Goal: Task Accomplishment & Management: Use online tool/utility

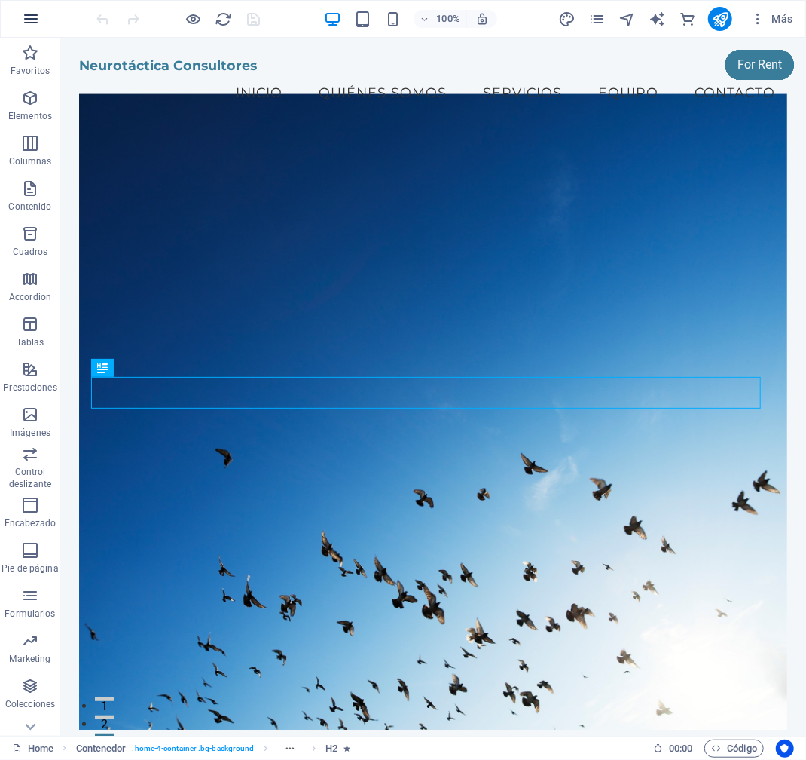
click at [0, 0] on button "button" at bounding box center [0, 0] width 0 height 0
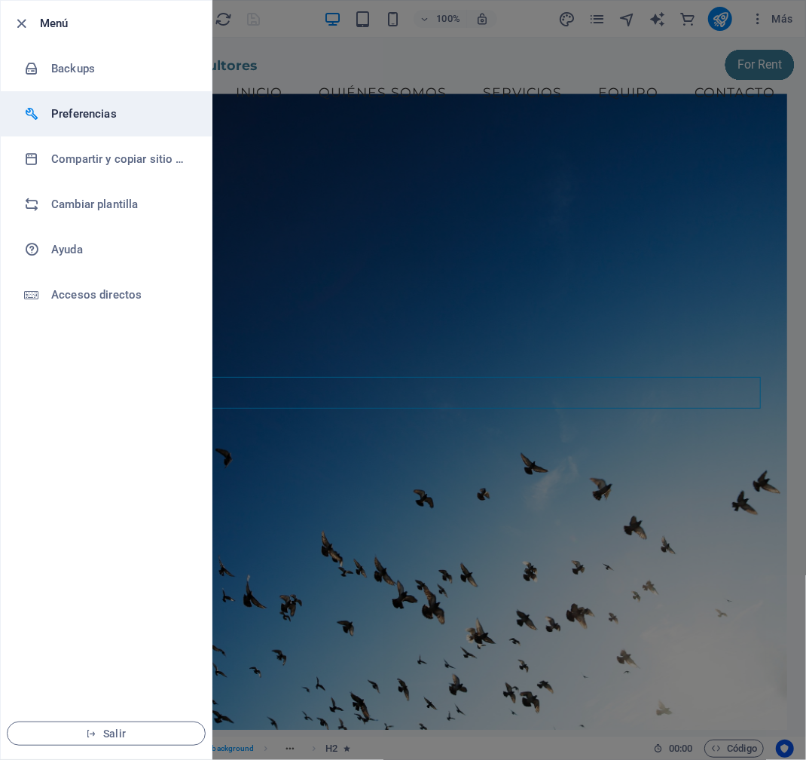
click at [57, 115] on h6 "Preferencias" at bounding box center [120, 114] width 139 height 18
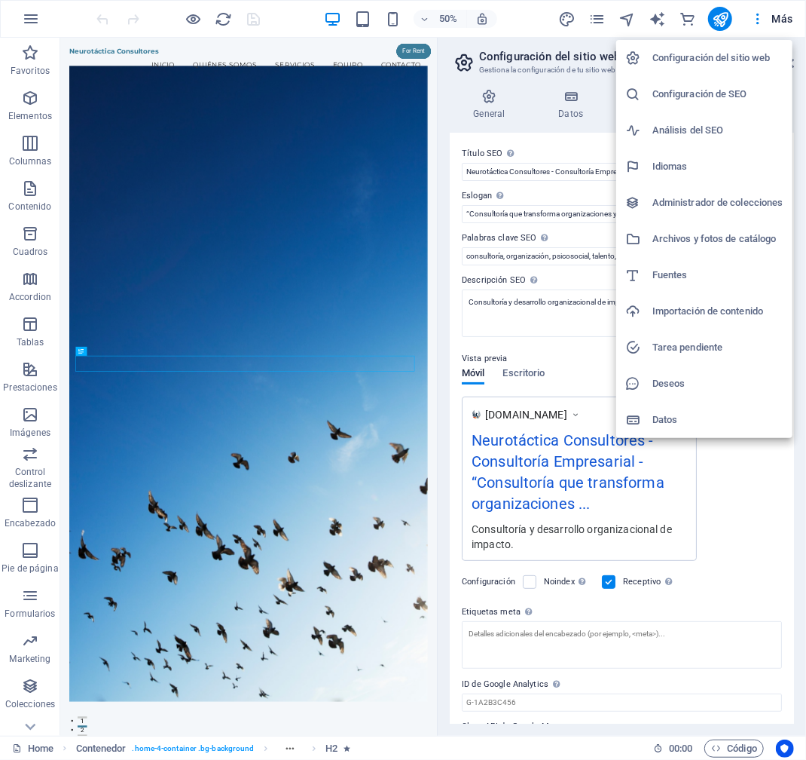
click at [708, 200] on h6 "Administrador de colecciones" at bounding box center [718, 203] width 131 height 18
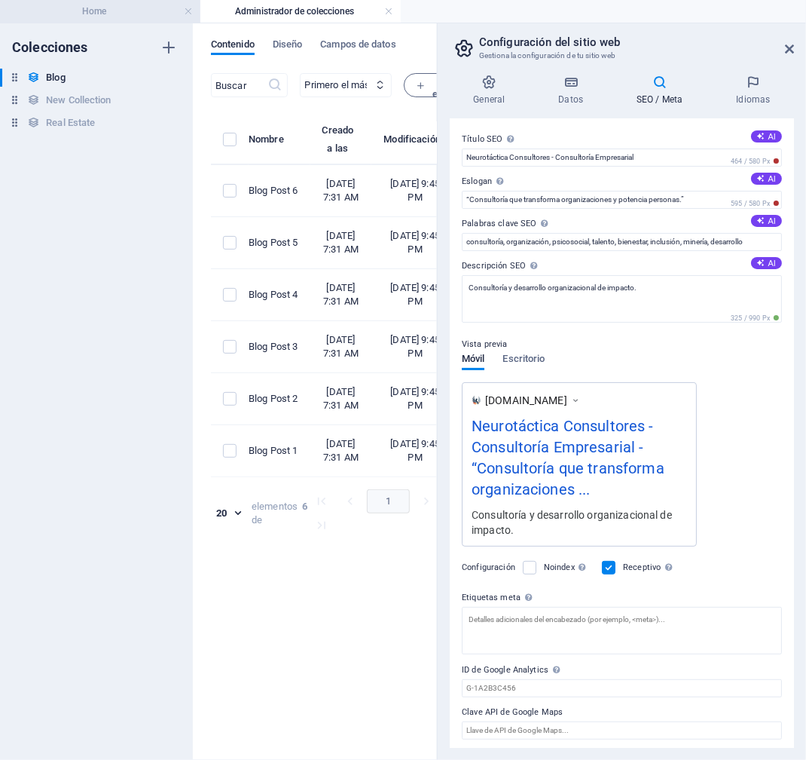
click at [98, 14] on h4 "Home" at bounding box center [100, 11] width 200 height 17
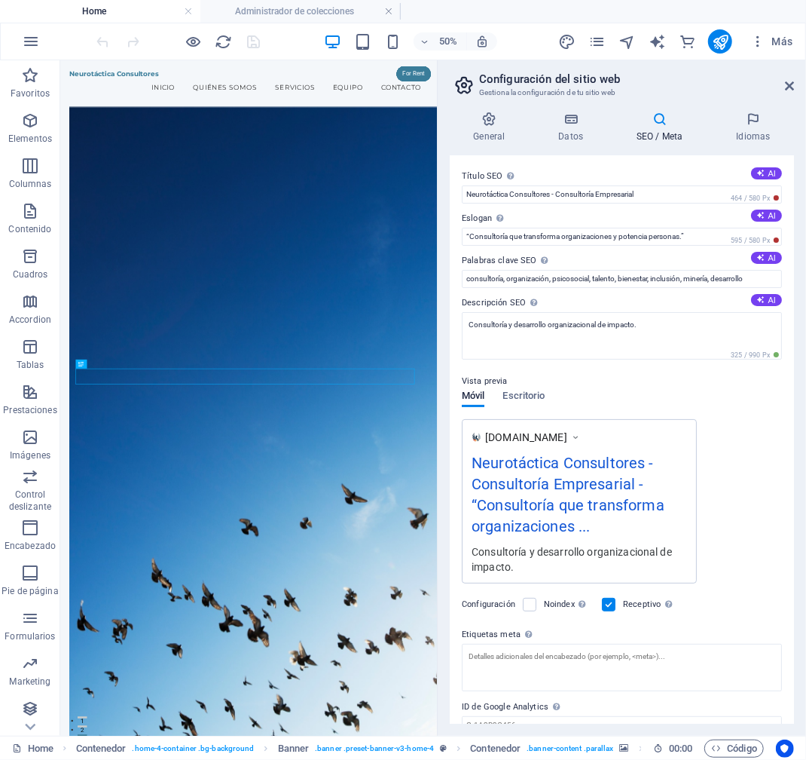
click at [63, 8] on h4 "Home" at bounding box center [100, 11] width 200 height 17
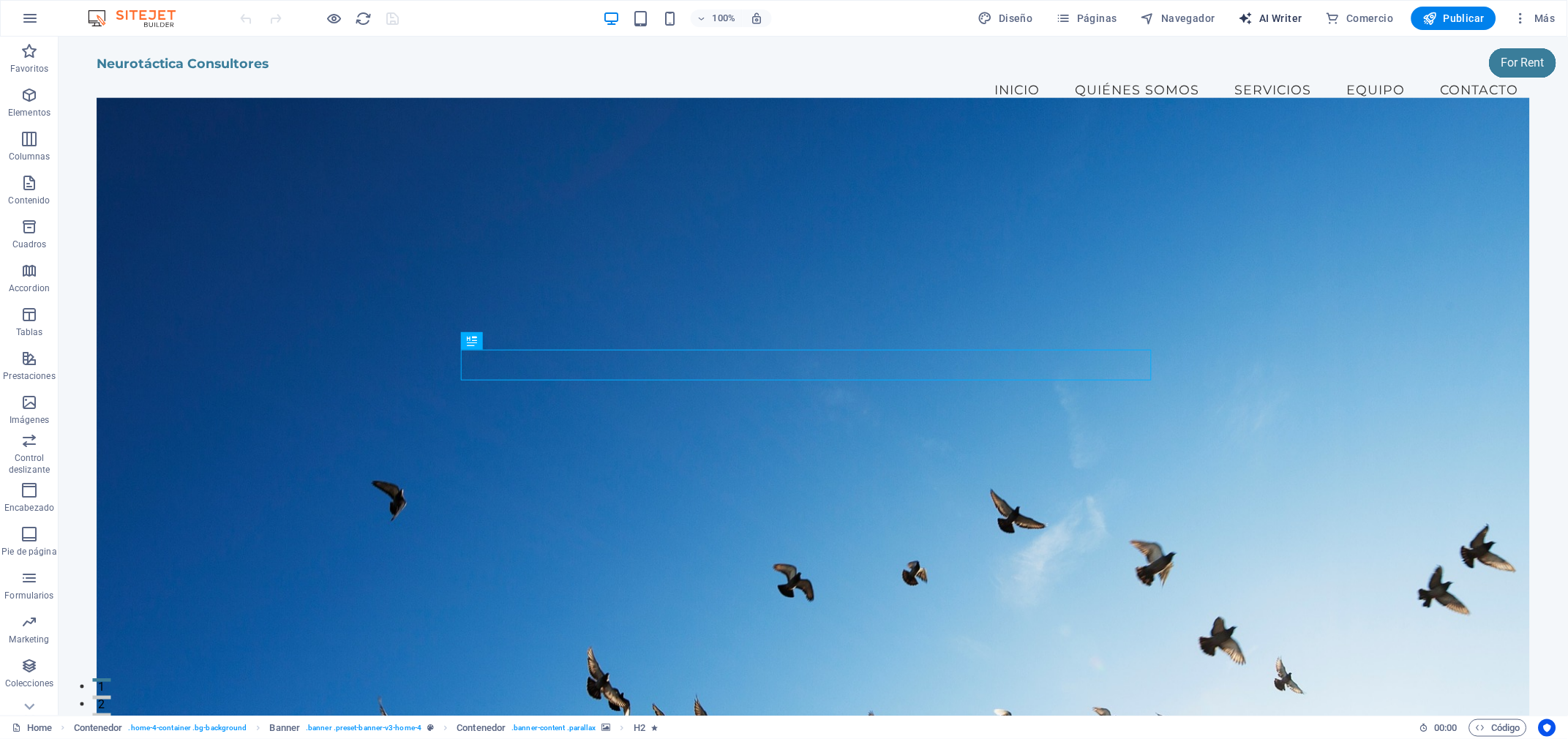
select select "English"
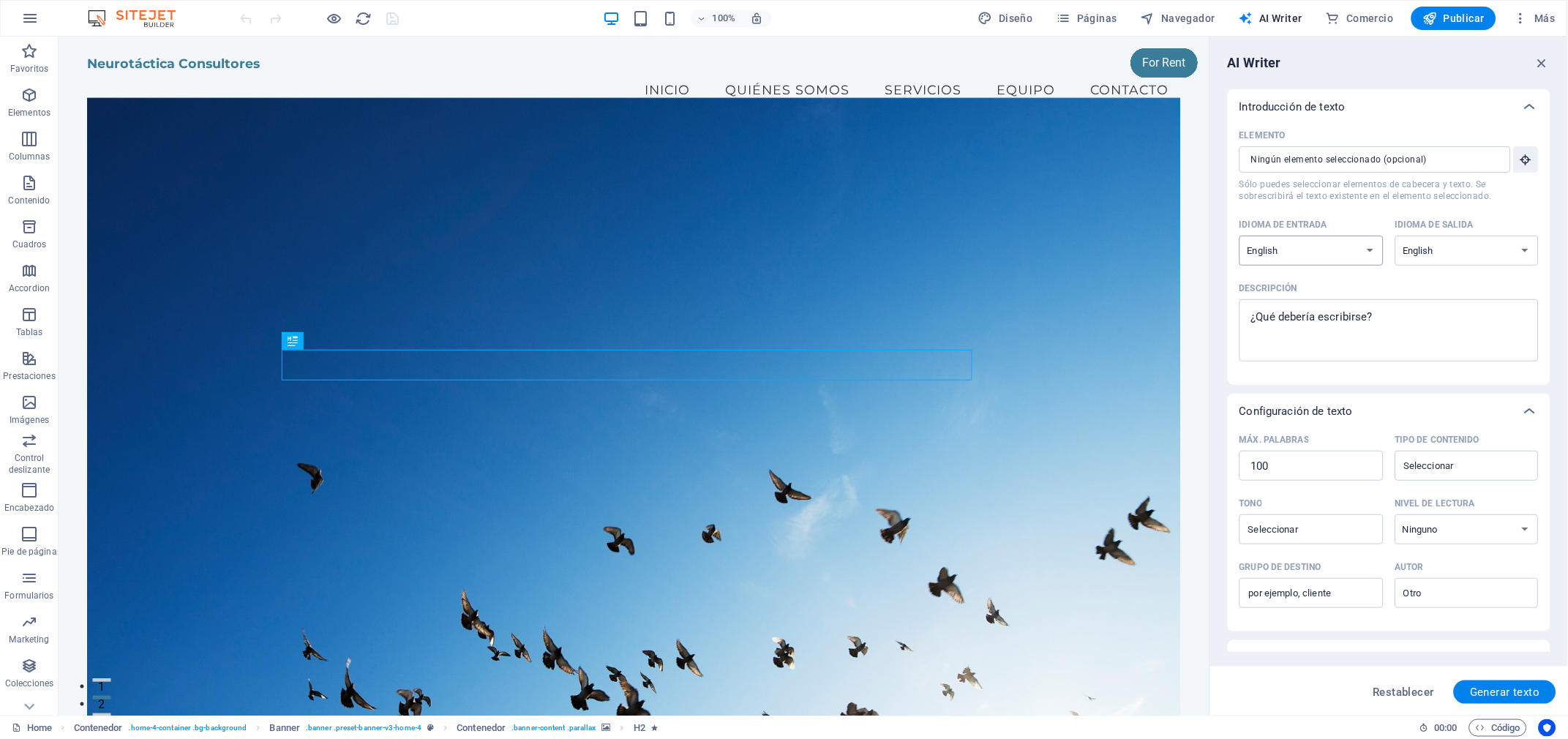
select select "Spanish"
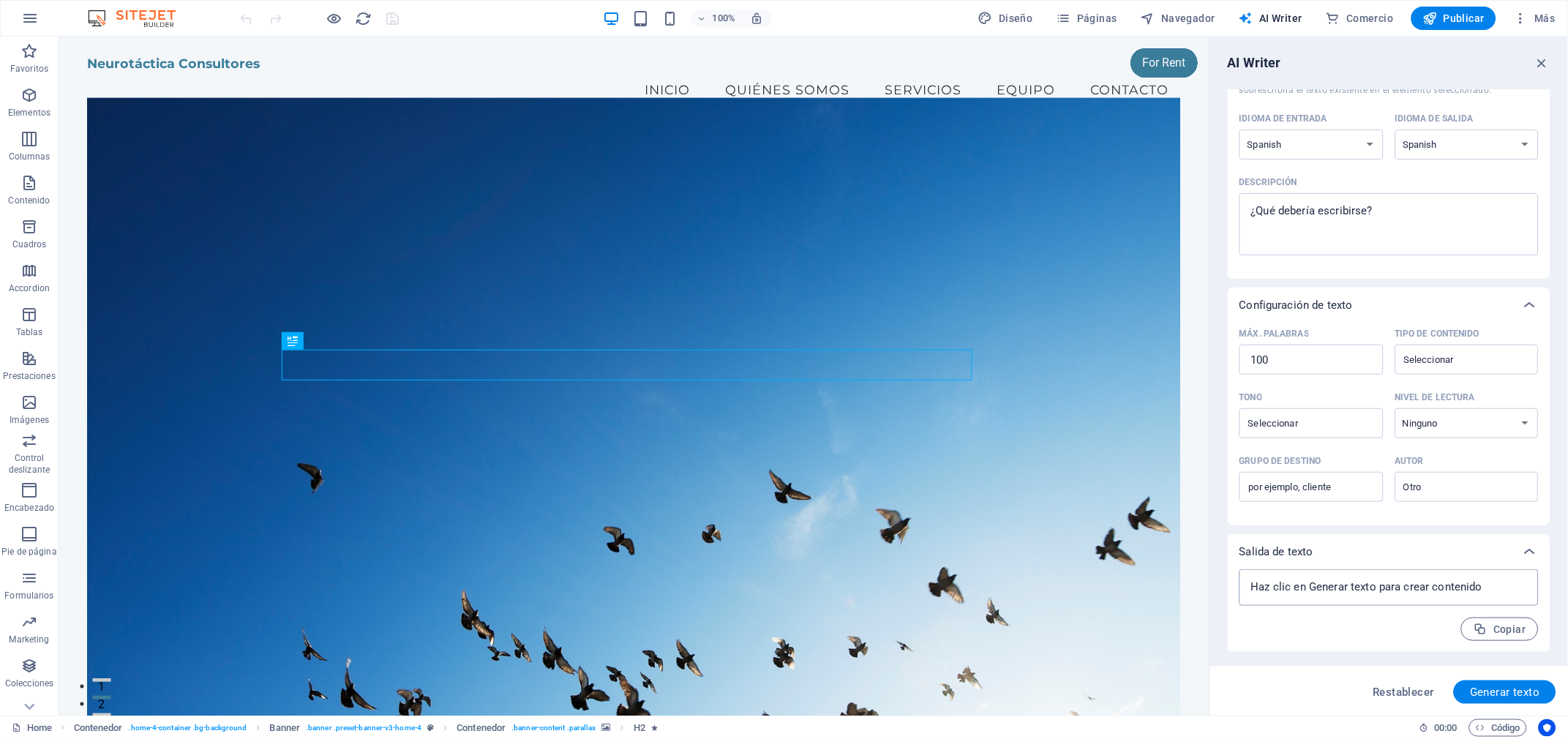
type textarea "x"
click at [0, 0] on textarea at bounding box center [0, 0] width 0 height 0
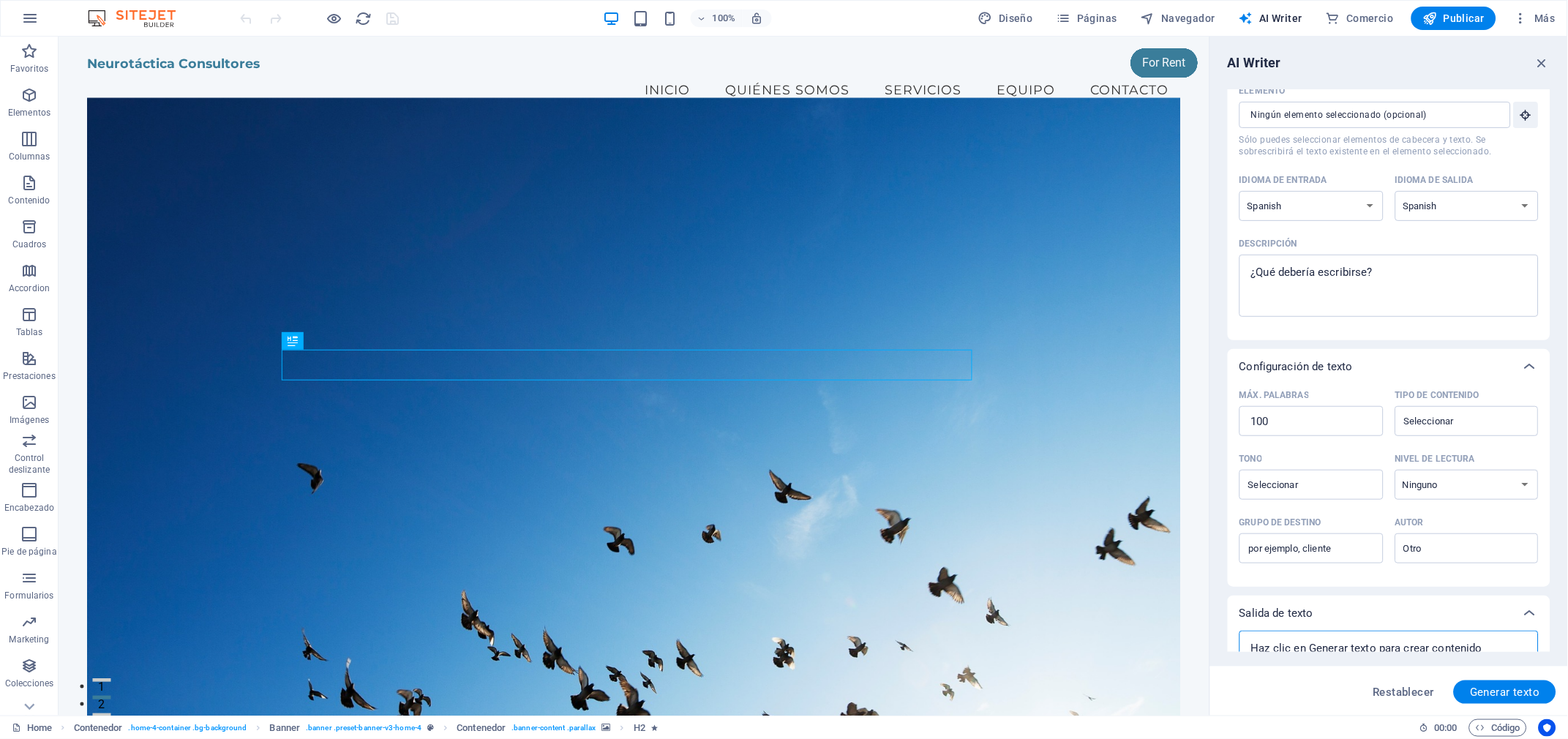
scroll to position [0, 0]
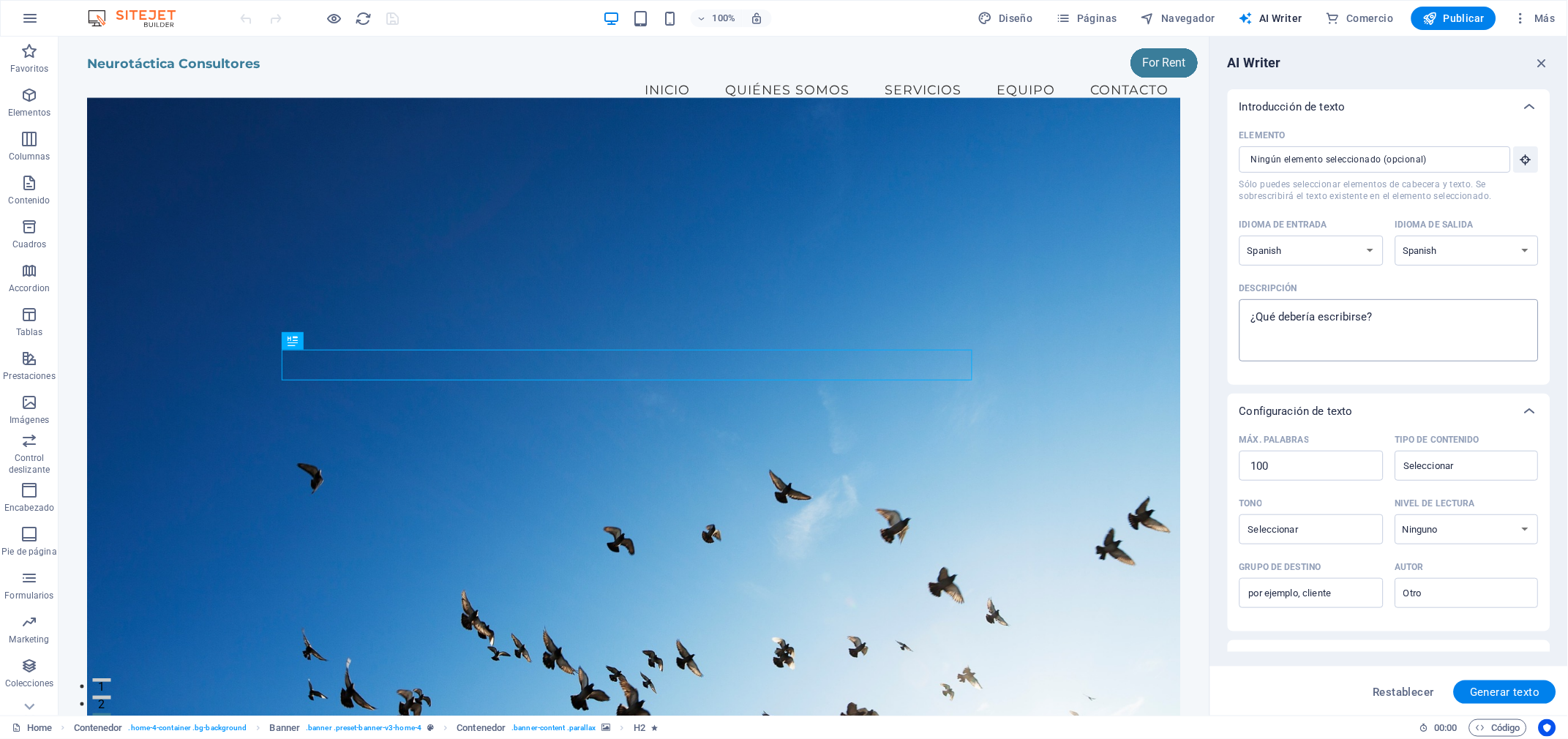
type textarea "x"
click at [1290, 159] on input "Elemento ​ Sólo puedes seleccionar elementos de cabecera y texto. Se sobrescrib…" at bounding box center [1370, 159] width 261 height 26
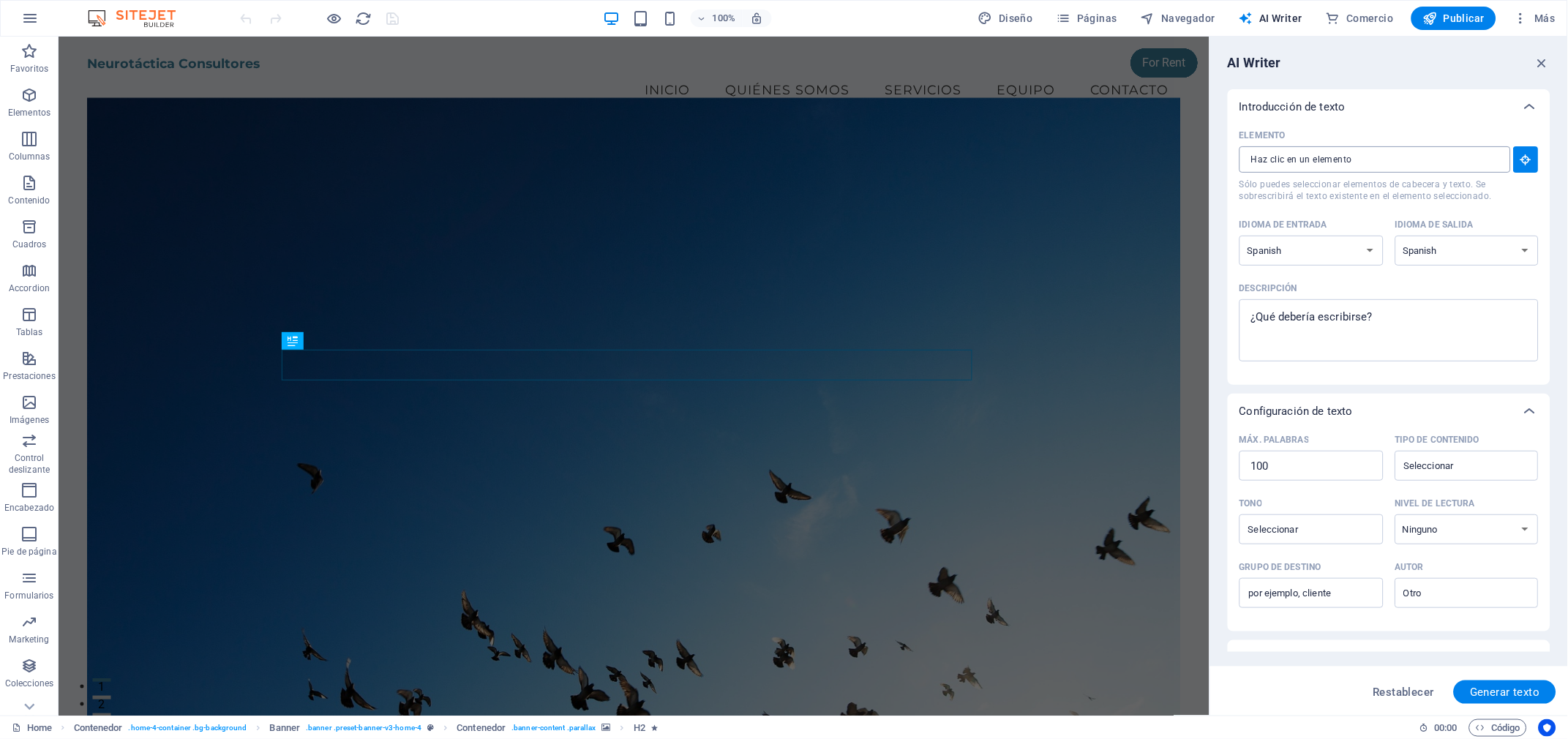
click at [1299, 155] on input "Elemento ​ Sólo puedes seleccionar elementos de cabecera y texto. Se sobrescrib…" at bounding box center [1370, 159] width 261 height 26
type textarea "x"
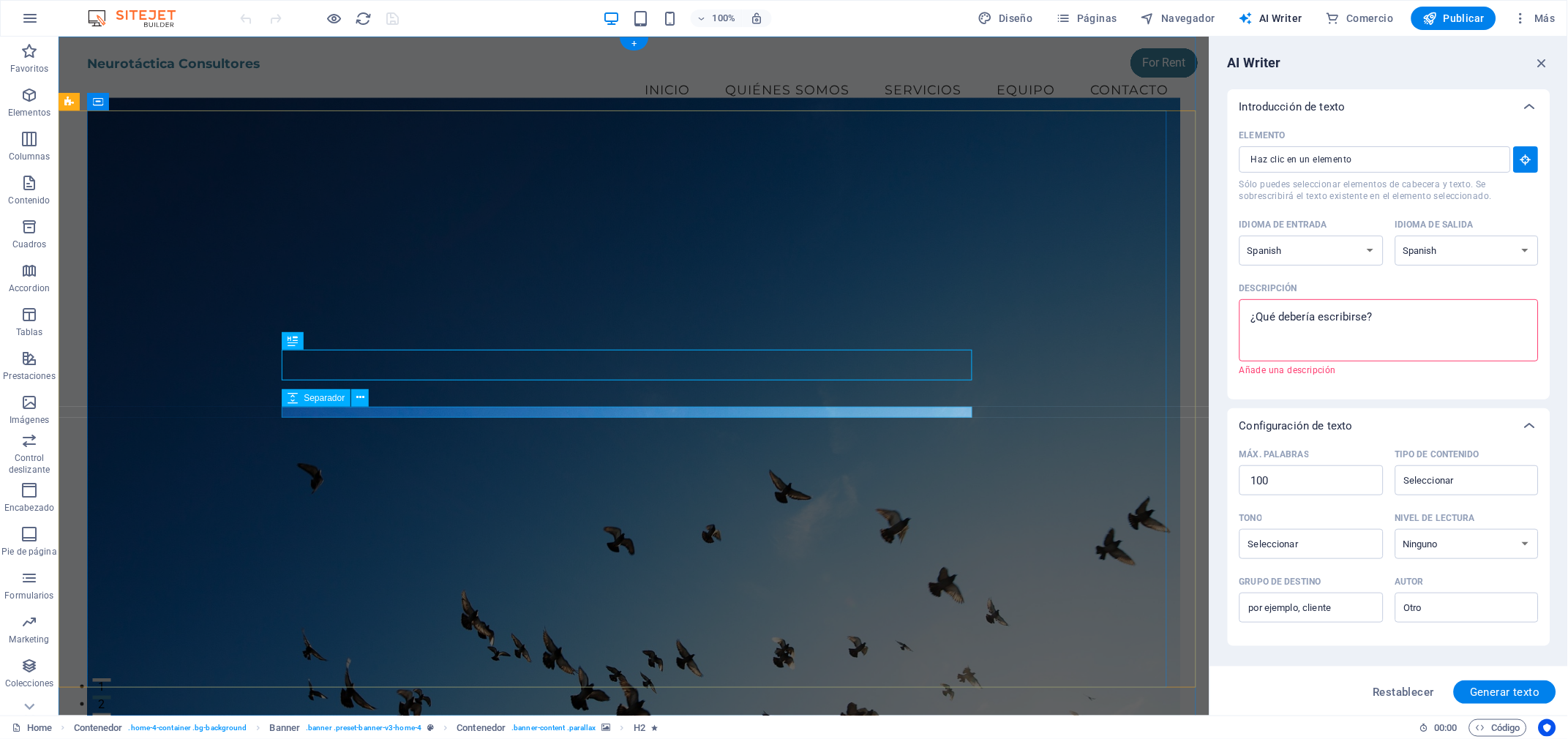
type textarea "x"
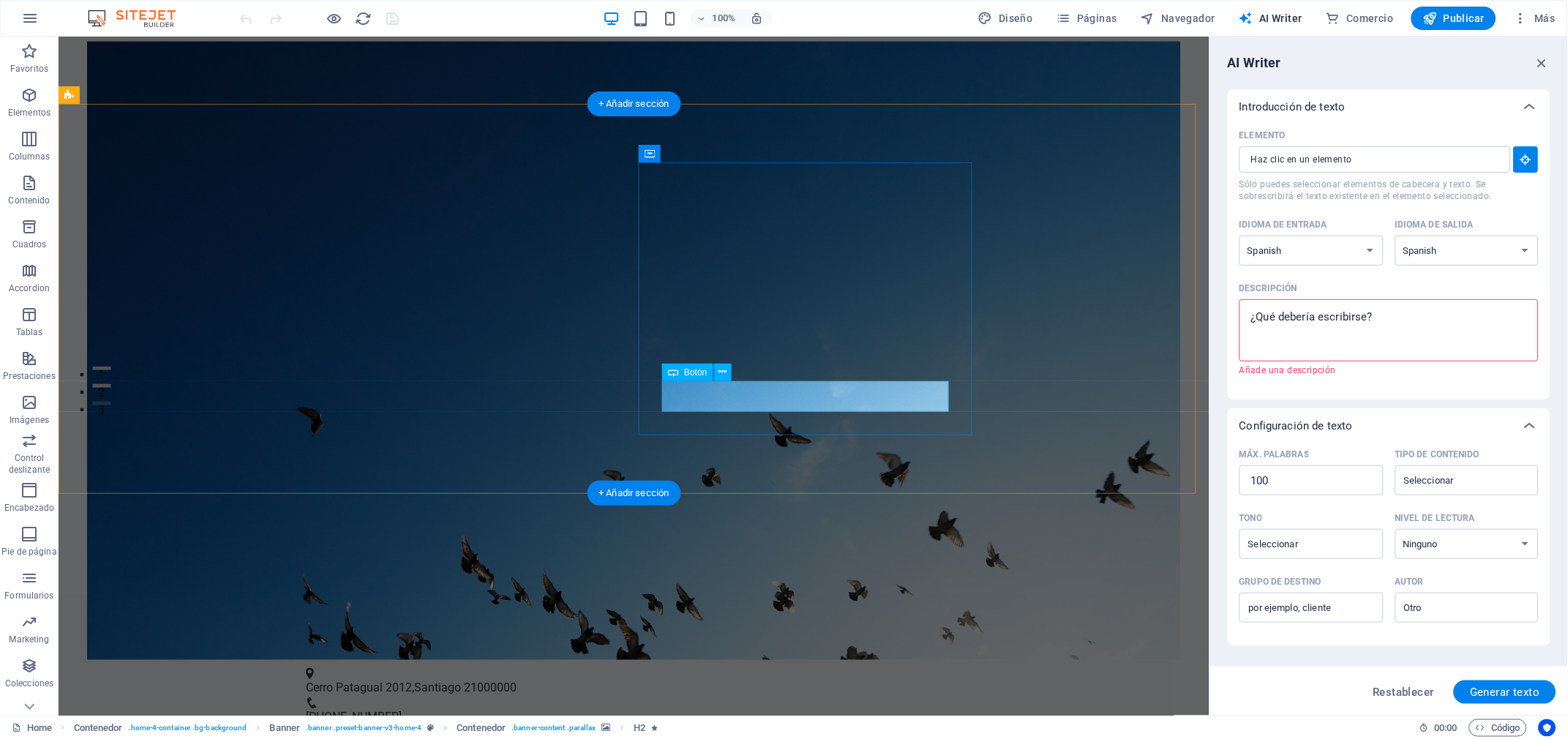
scroll to position [638, 0]
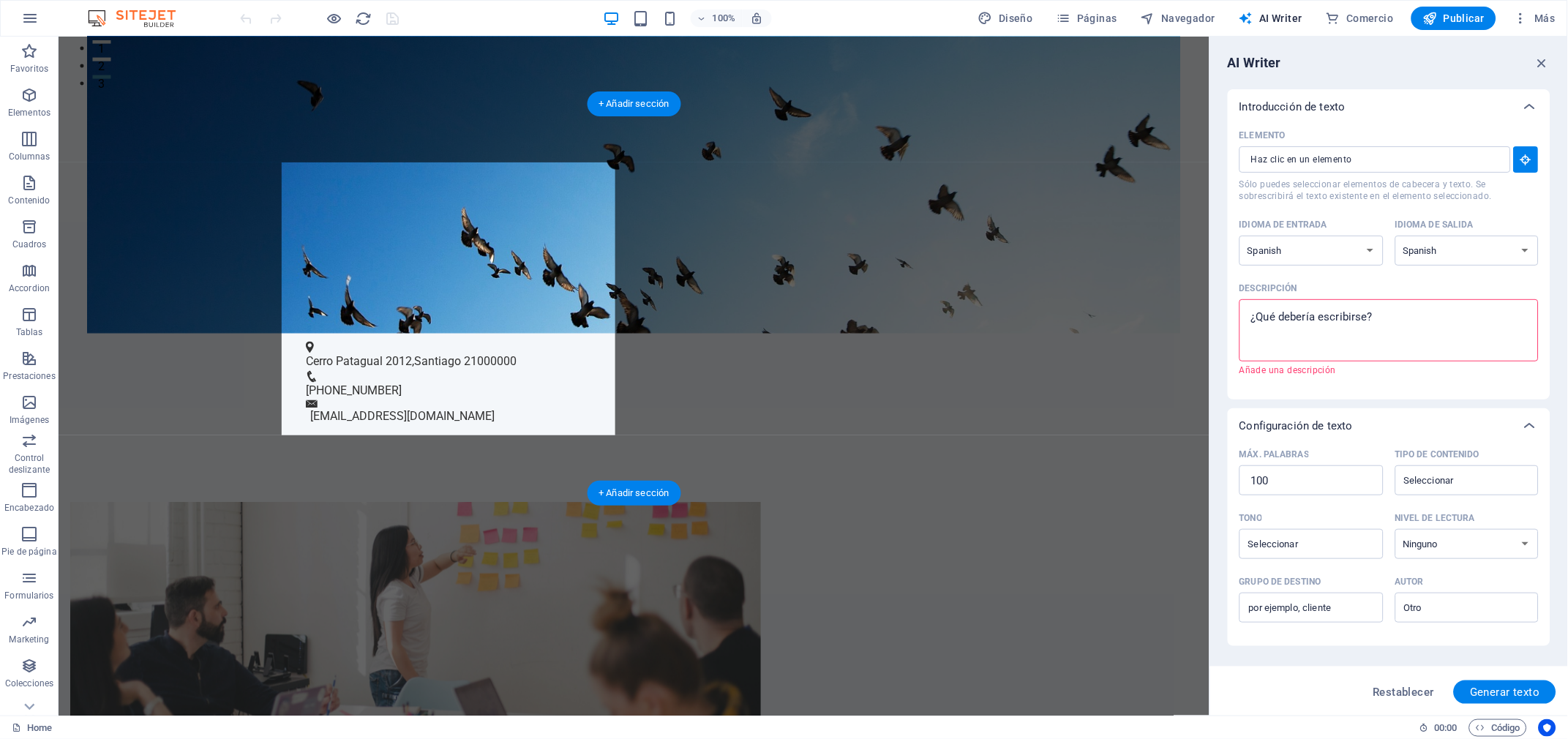
click at [469, 502] on figure at bounding box center [415, 638] width 690 height 272
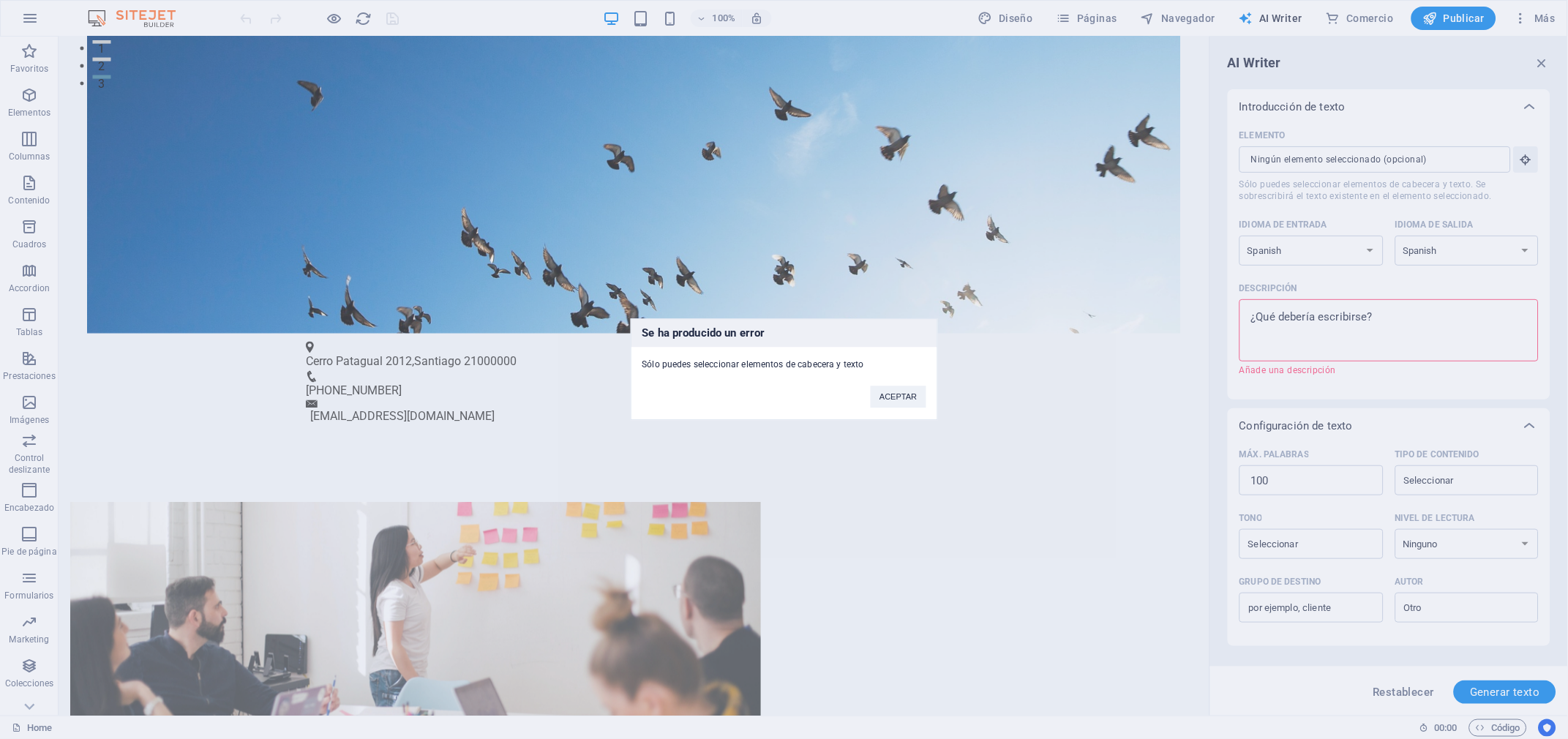
click at [799, 383] on div "Se ha producido un error Sólo puedes seleccionar elementos de cabecera y texto …" at bounding box center [784, 370] width 308 height 102
click at [702, 358] on div "Sólo puedes seleccionar elementos de cabecera y texto" at bounding box center [784, 359] width 306 height 24
click at [899, 399] on button "ACEPTAR" at bounding box center [898, 397] width 55 height 22
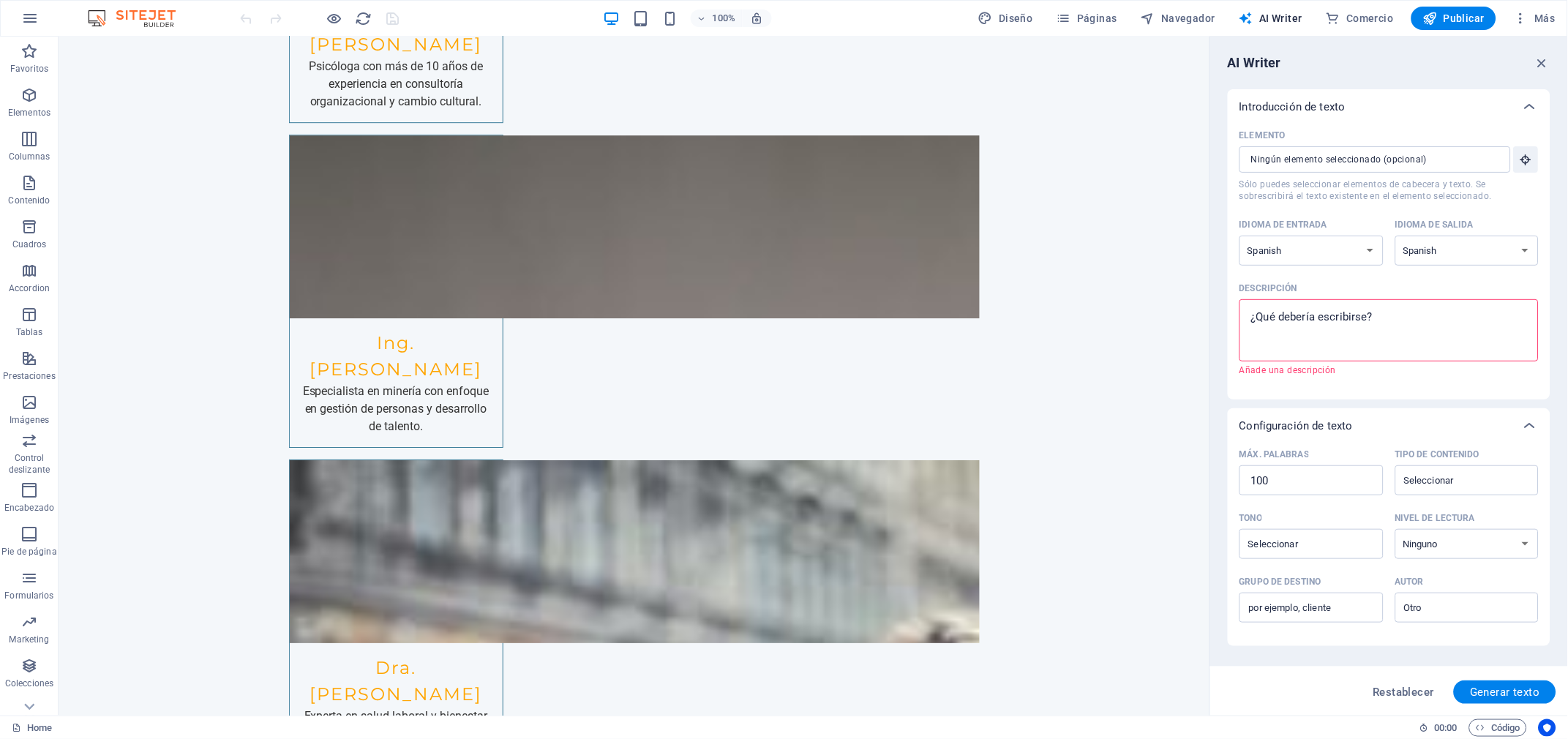
scroll to position [6470, 0]
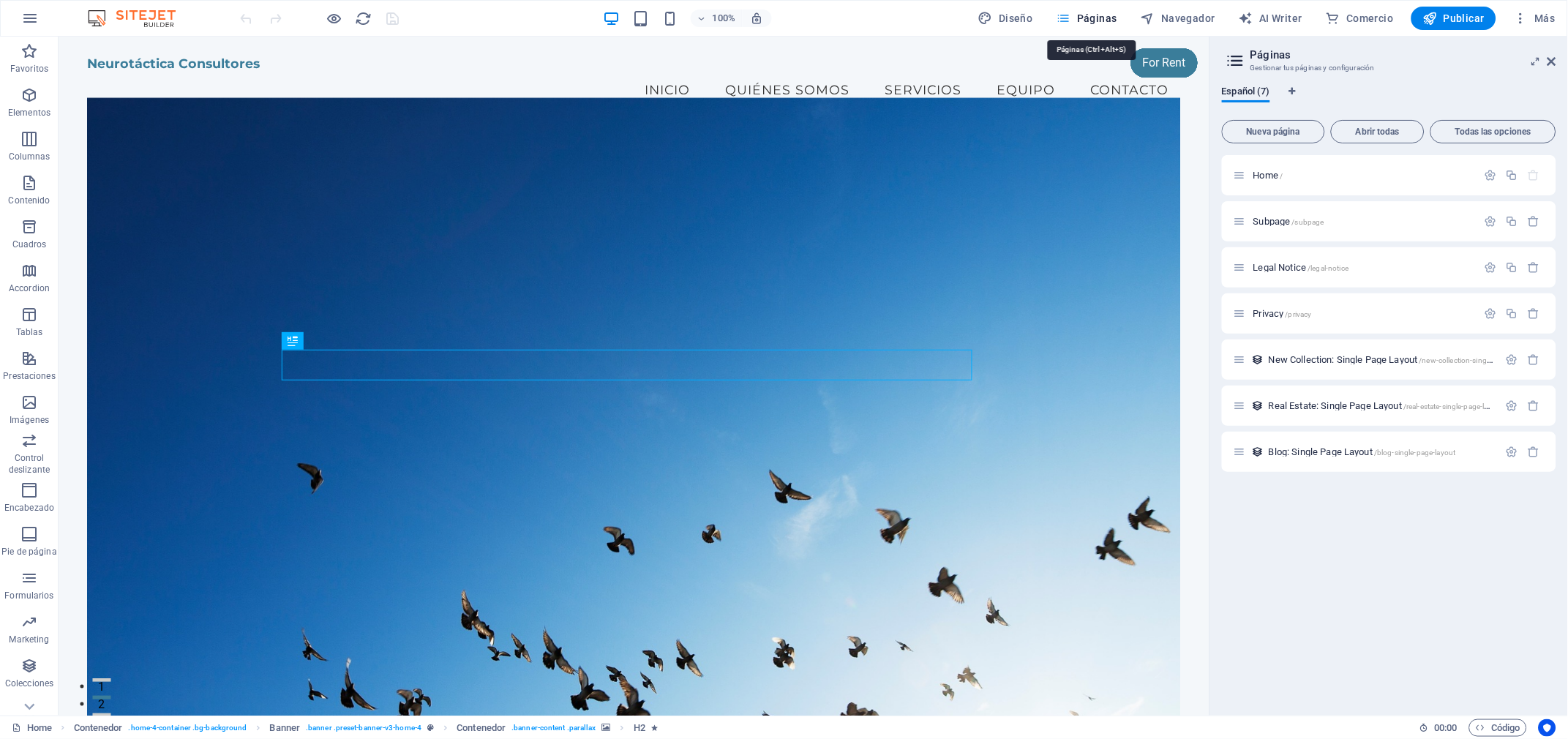
click at [1073, 29] on button "Páginas" at bounding box center [1086, 18] width 73 height 23
click at [0, 0] on icon "button" at bounding box center [0, 0] width 0 height 0
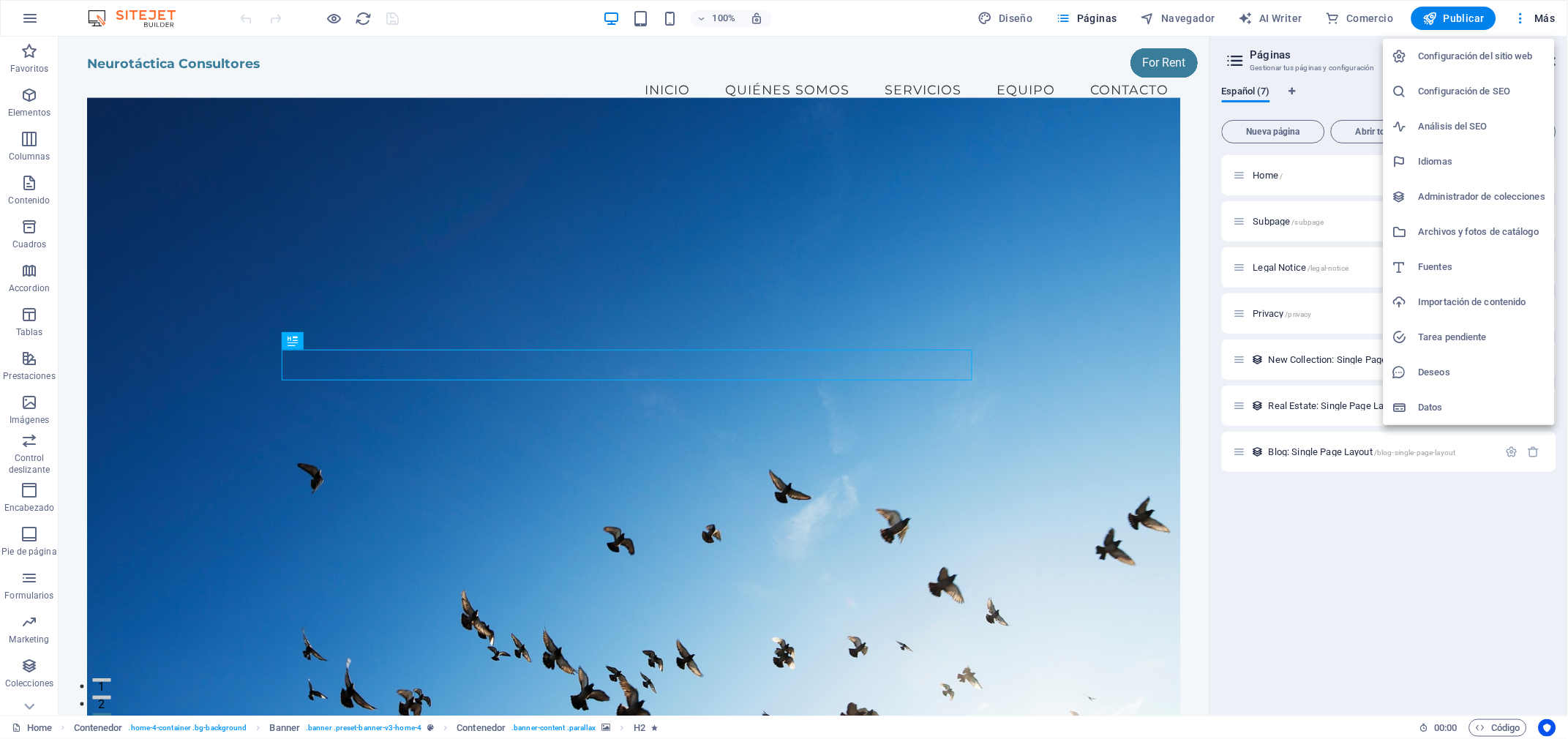
click at [1428, 301] on h6 "Importación de contenido" at bounding box center [1482, 302] width 127 height 17
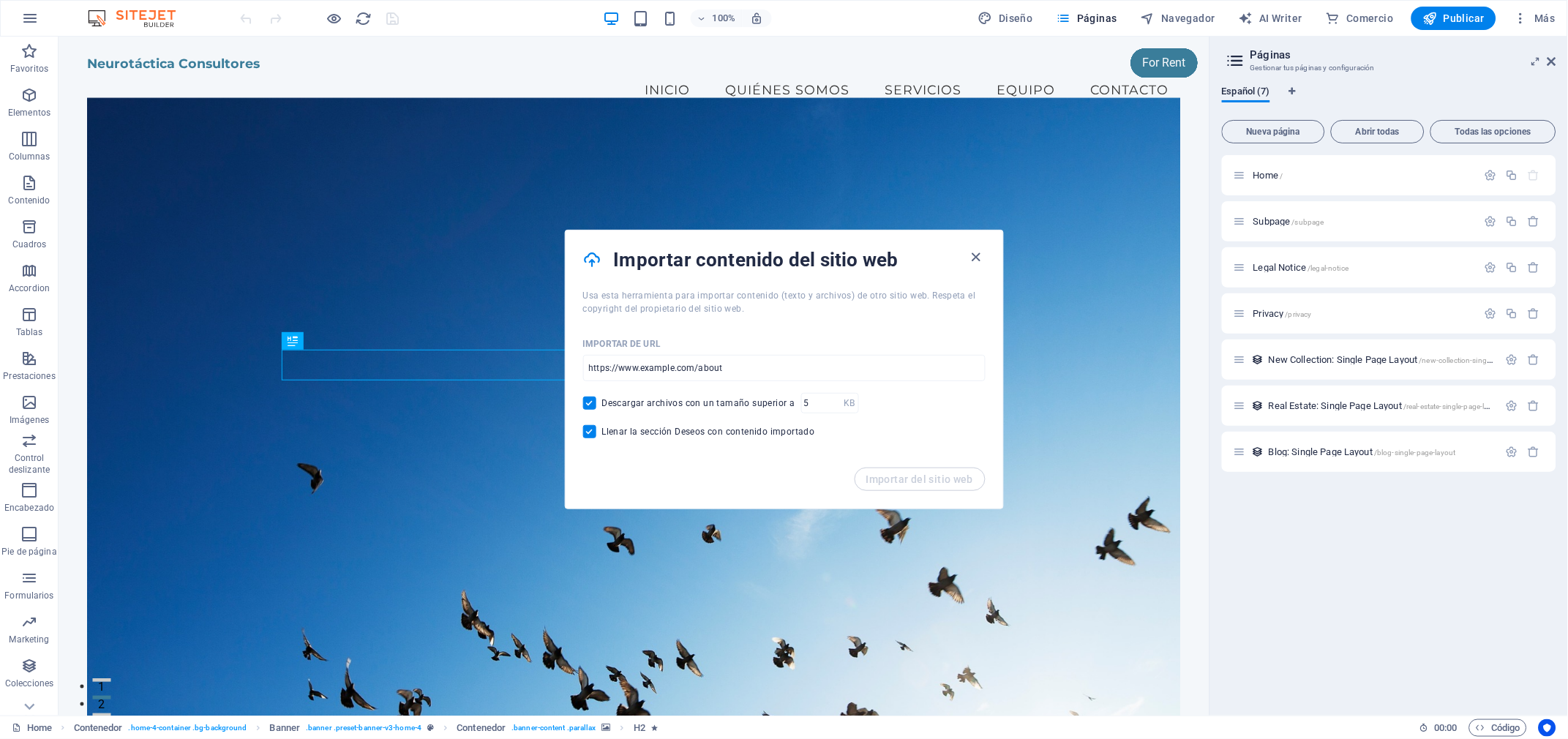
drag, startPoint x: 783, startPoint y: 400, endPoint x: 481, endPoint y: 394, distance: 302.1
paste input "https://anguita.cl/"
type input "https://anguita.cl/"
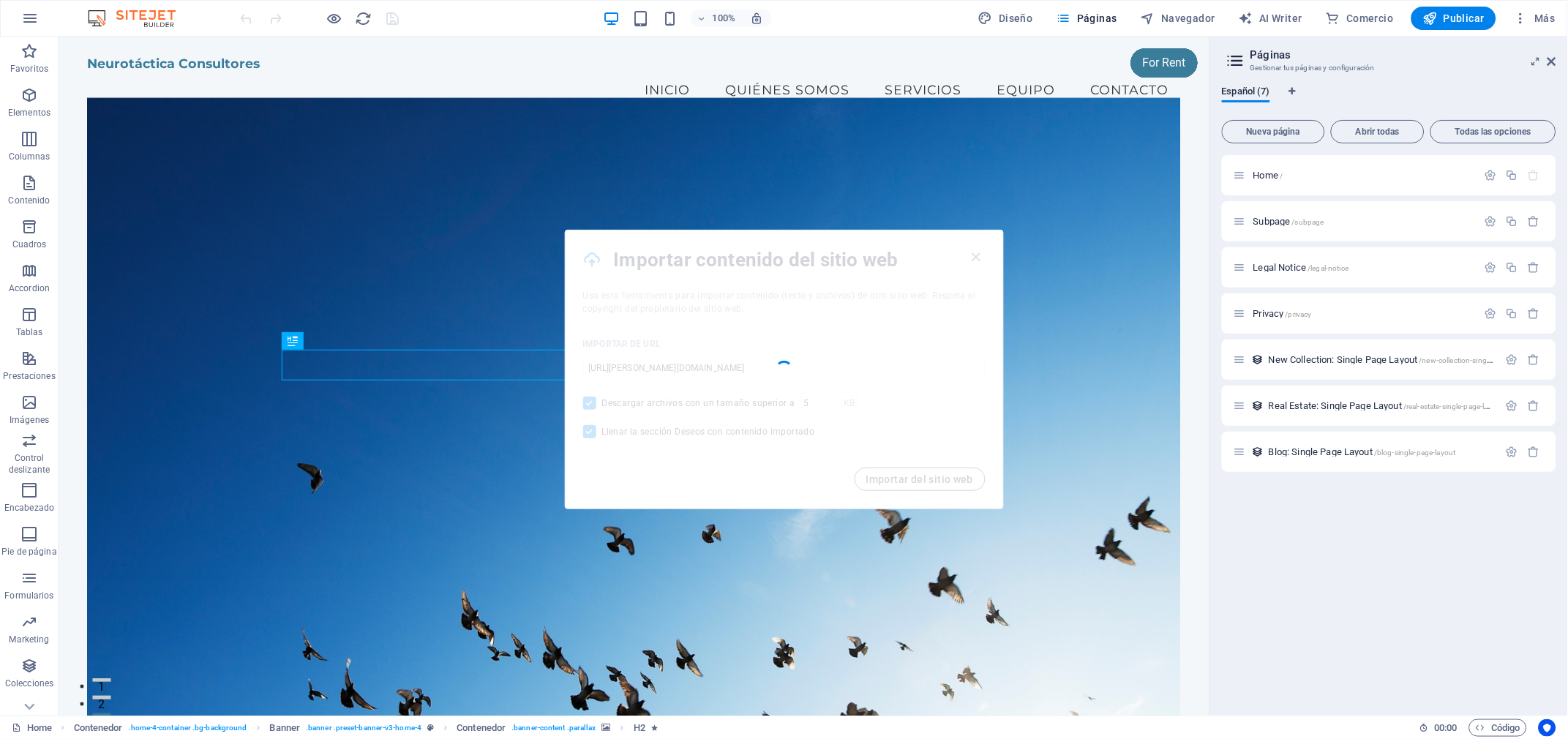
click at [0, 0] on div at bounding box center [0, 0] width 0 height 0
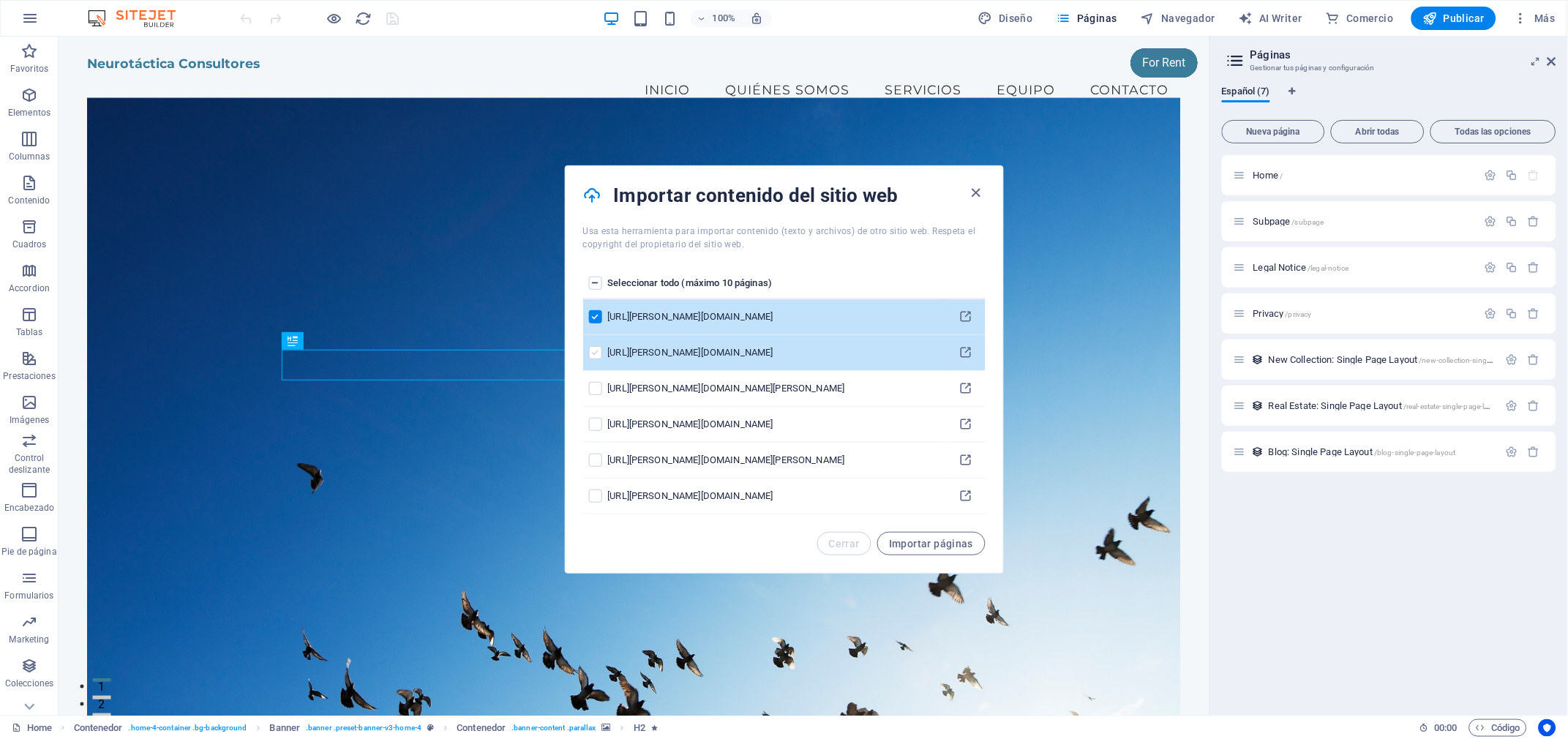
click at [0, 0] on label "pages list" at bounding box center [0, 0] width 0 height 0
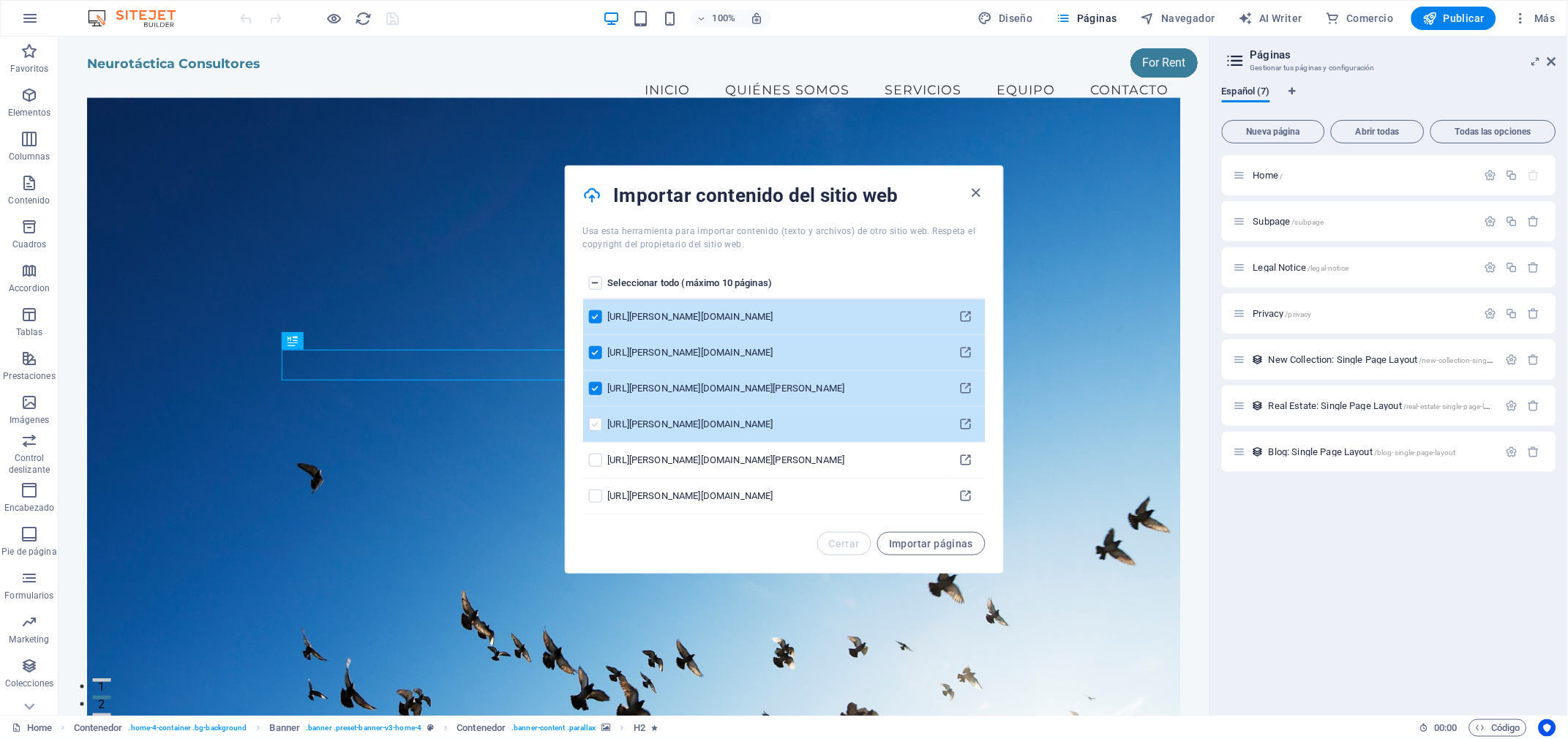
click at [592, 430] on label "pages list" at bounding box center [596, 424] width 14 height 14
click at [0, 0] on input "pages list" at bounding box center [0, 0] width 0 height 0
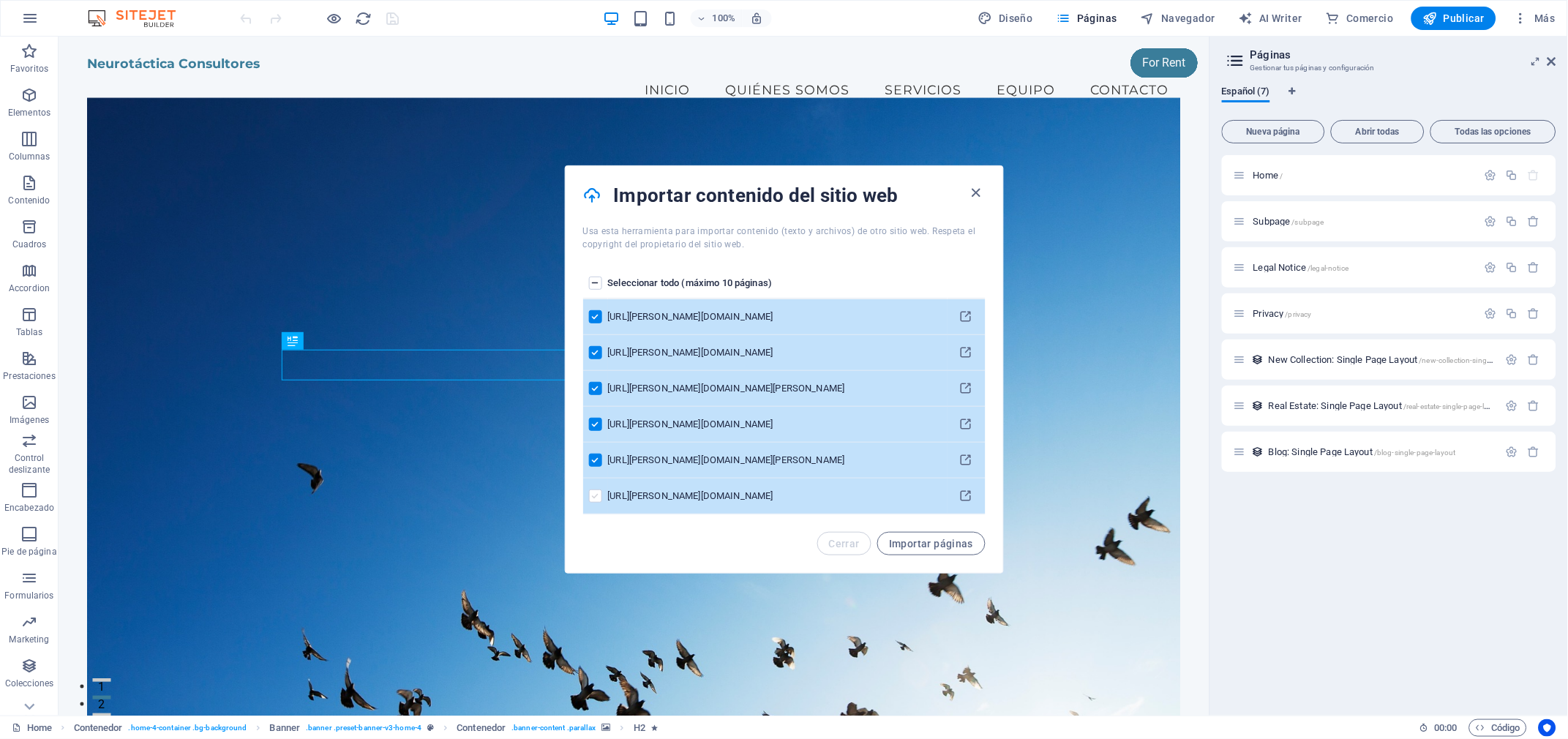
click at [1073, 41] on label "pages list" at bounding box center [1106, 26] width 67 height 29
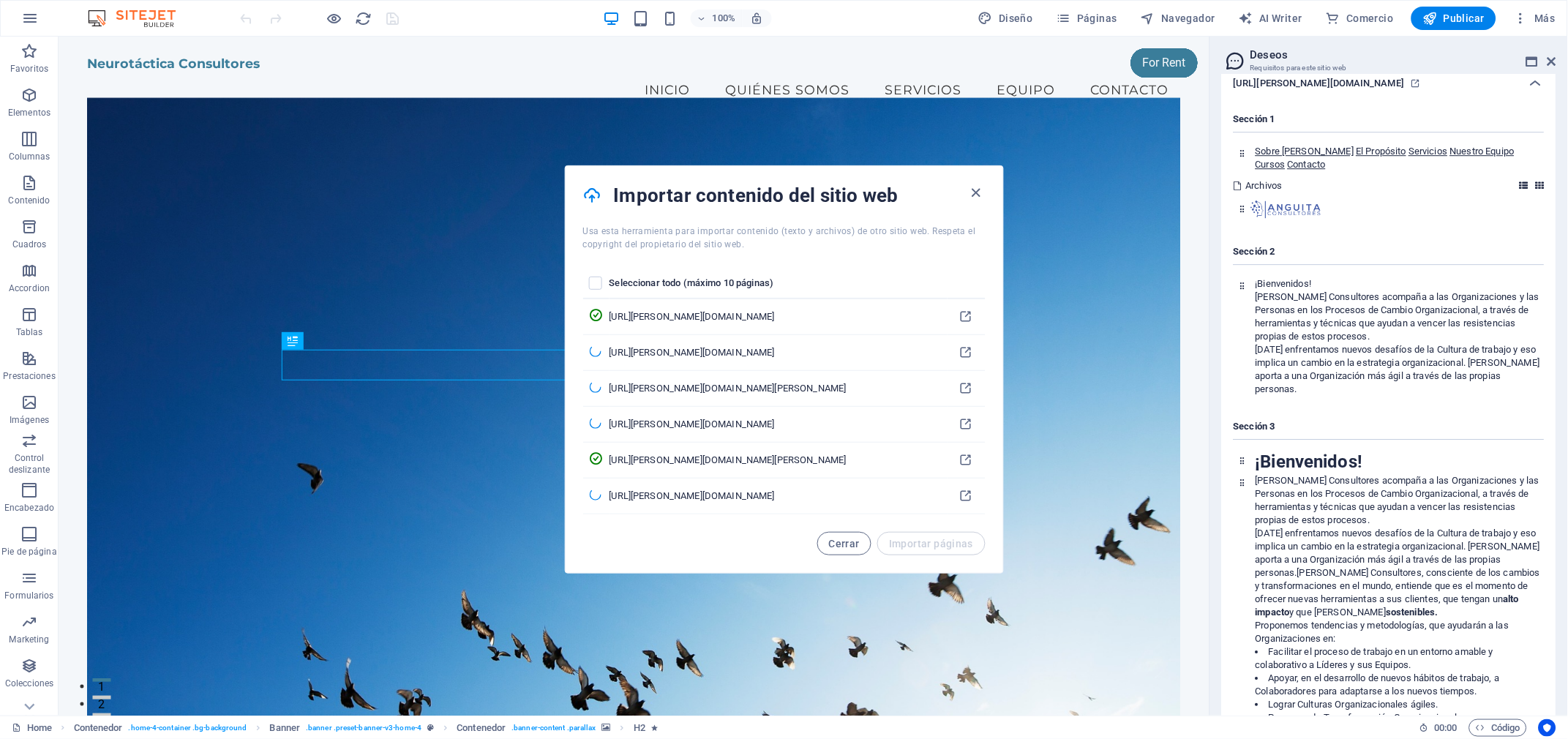
scroll to position [1198, 0]
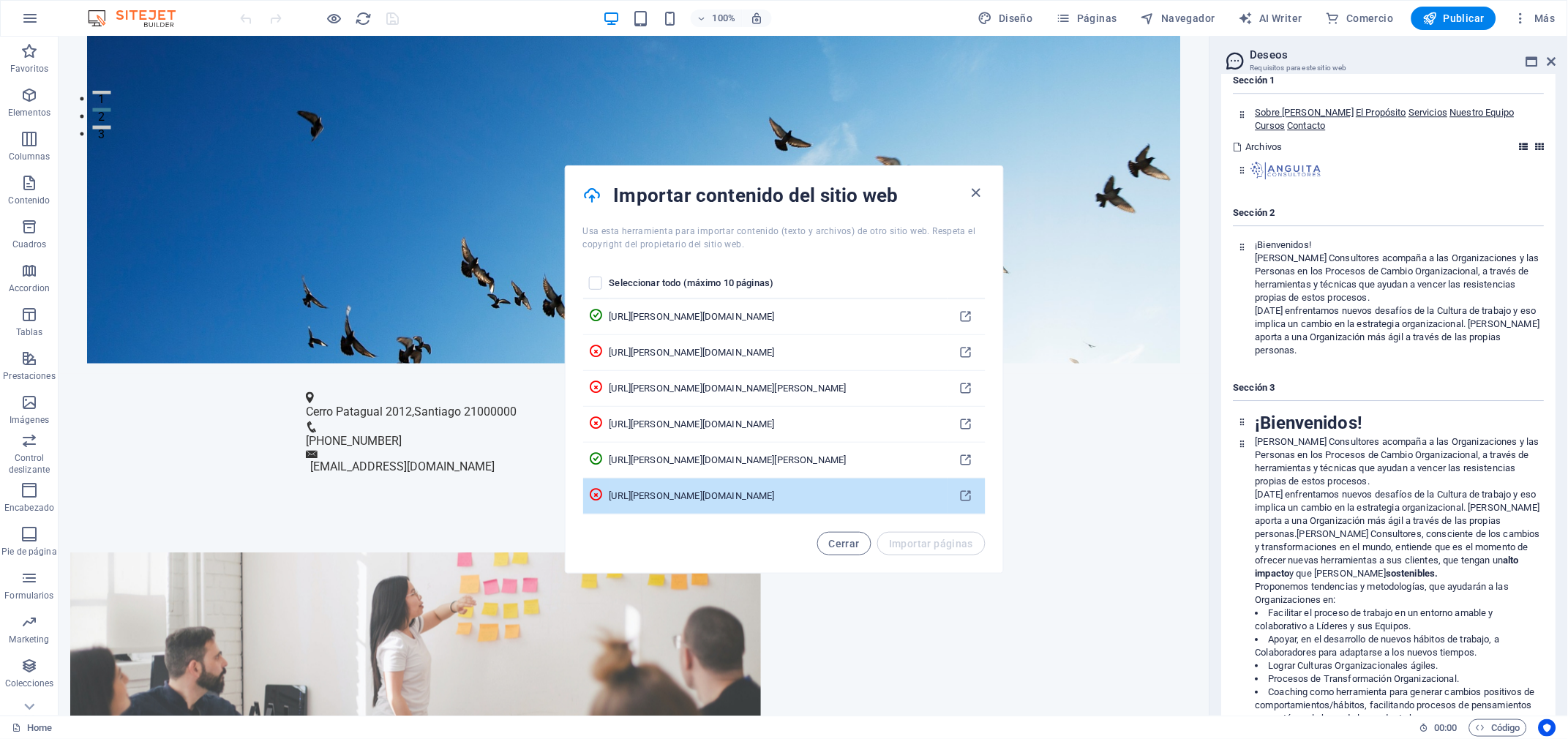
scroll to position [1200, 0]
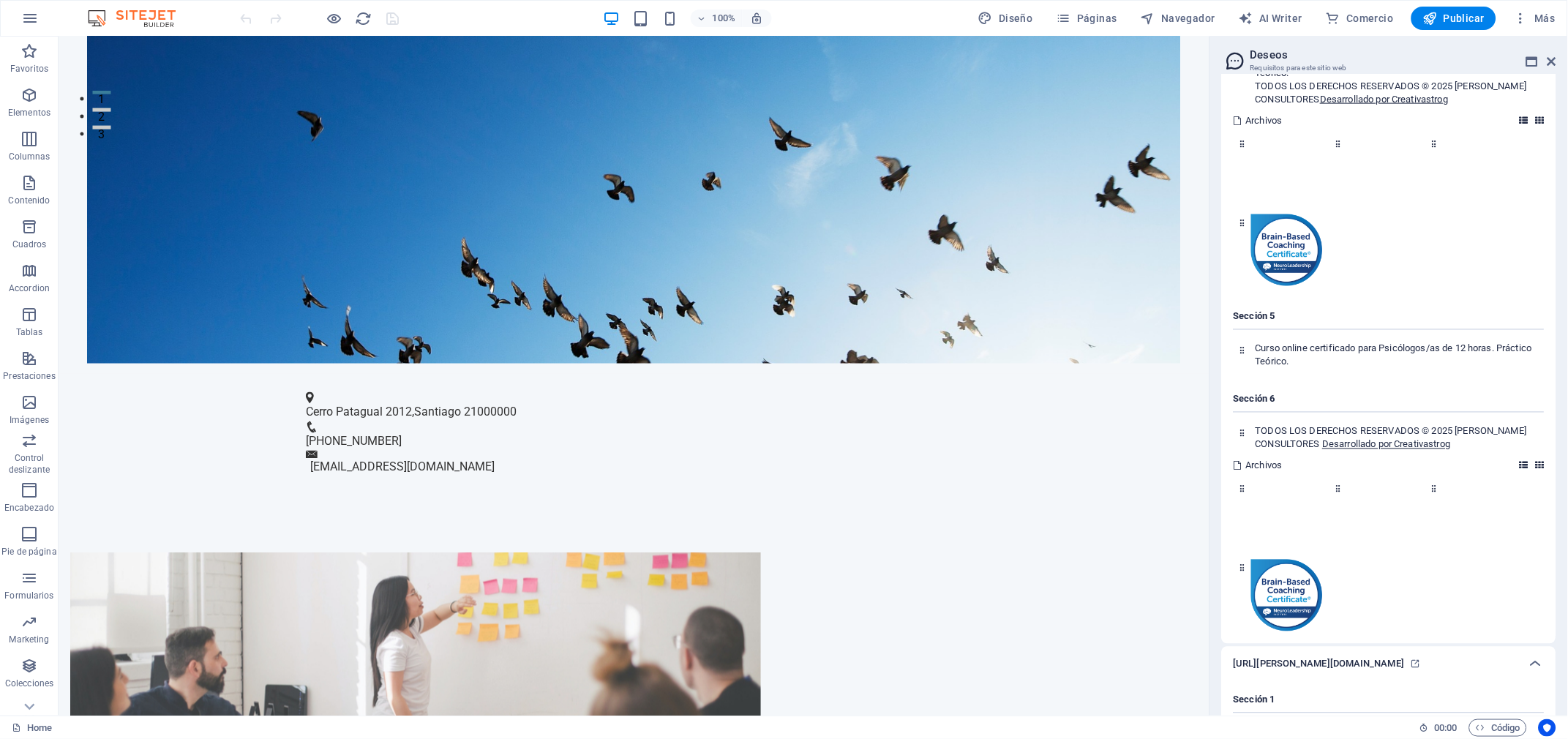
scroll to position [0, 0]
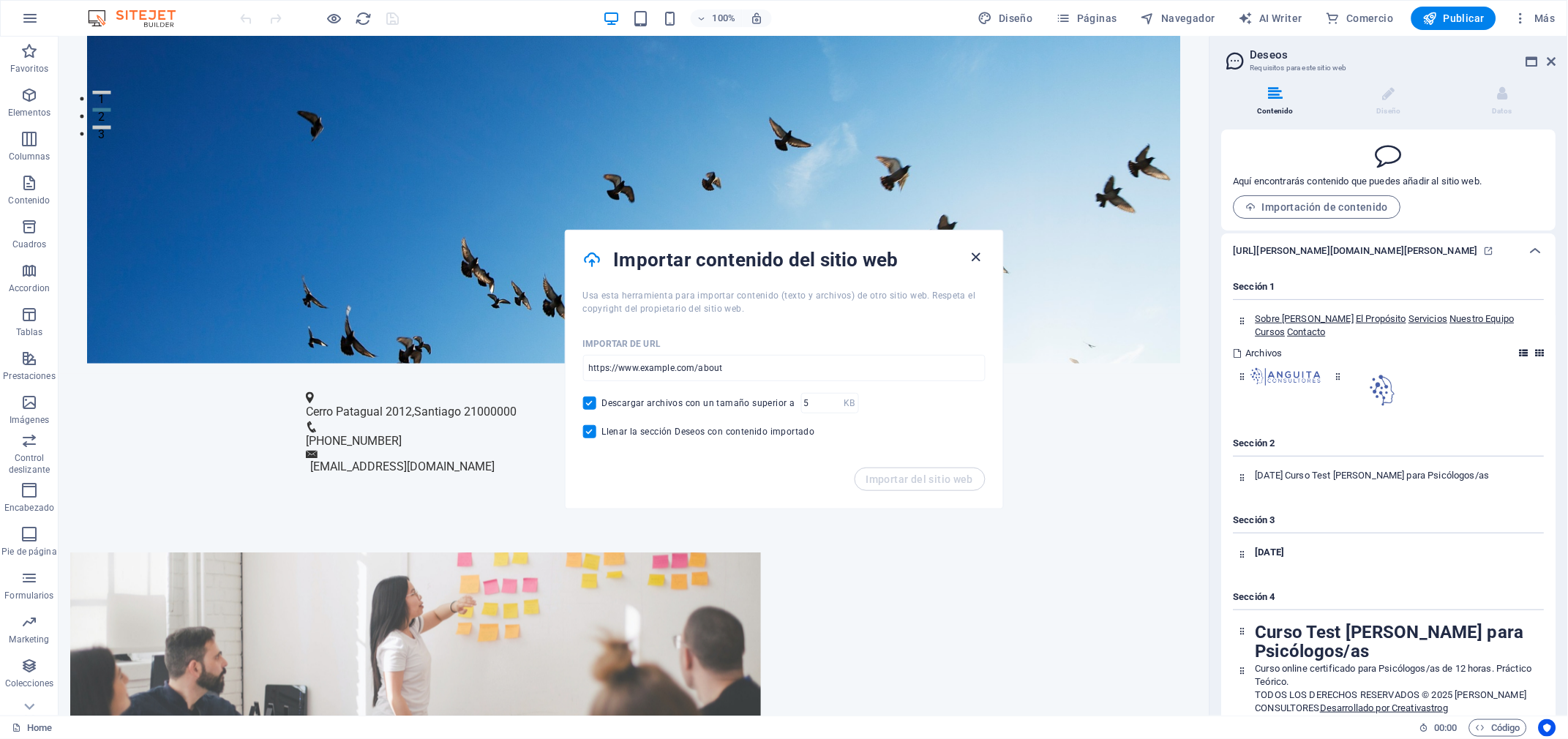
click at [977, 257] on icon "button" at bounding box center [976, 256] width 17 height 17
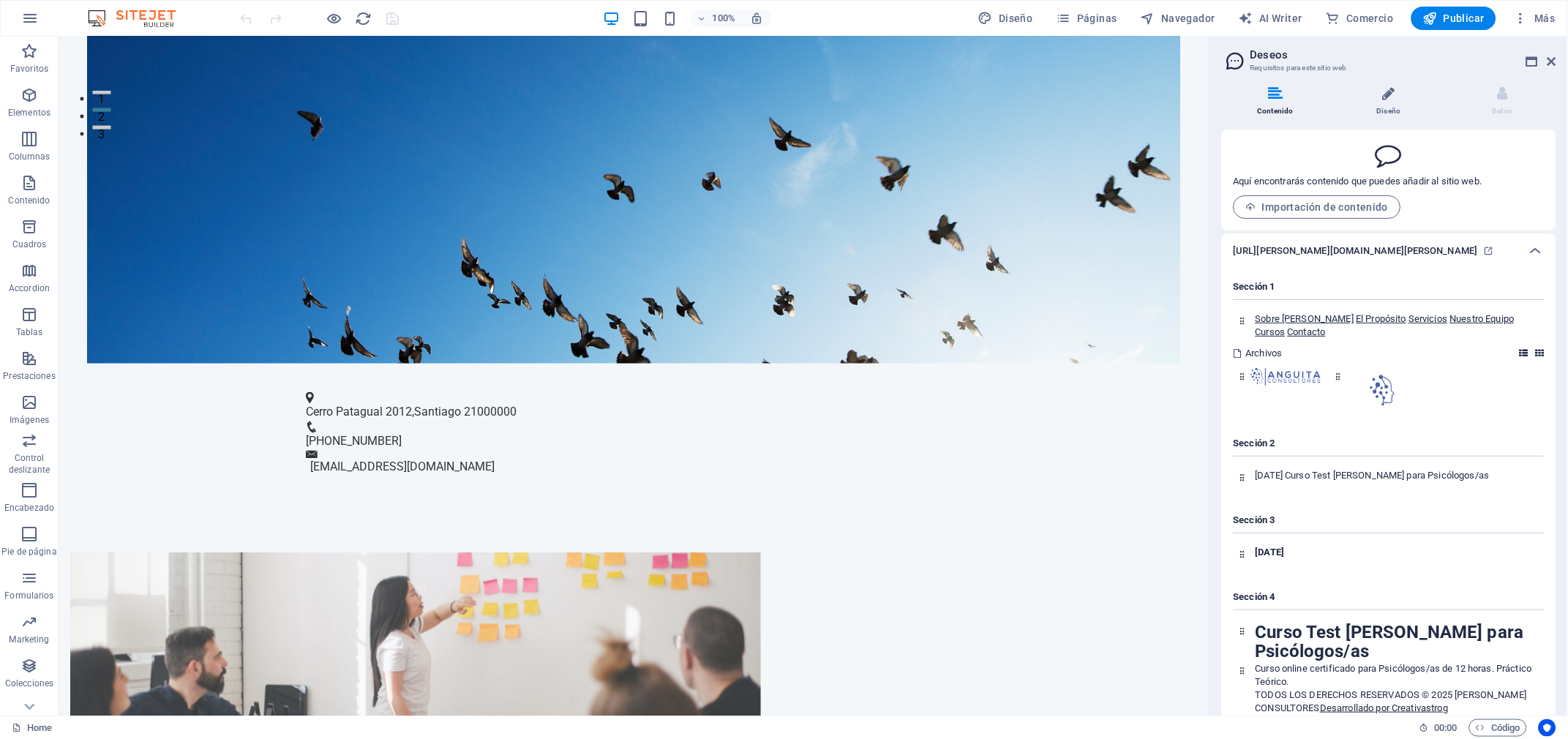
click at [1387, 99] on icon at bounding box center [1388, 93] width 13 height 15
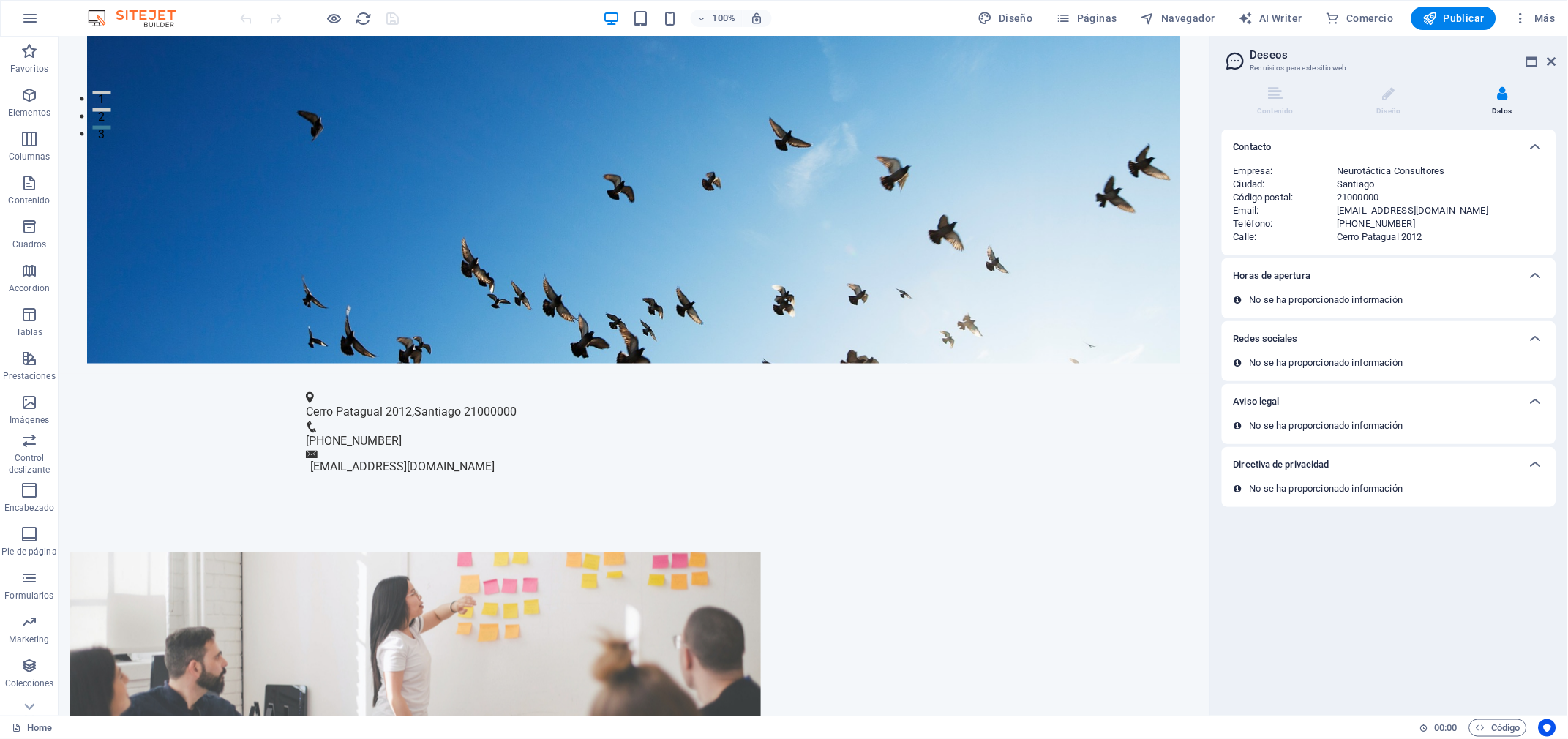
click at [1380, 188] on div "Santiago" at bounding box center [1441, 185] width 207 height 14
click at [1285, 103] on li "Contenido" at bounding box center [1279, 102] width 114 height 31
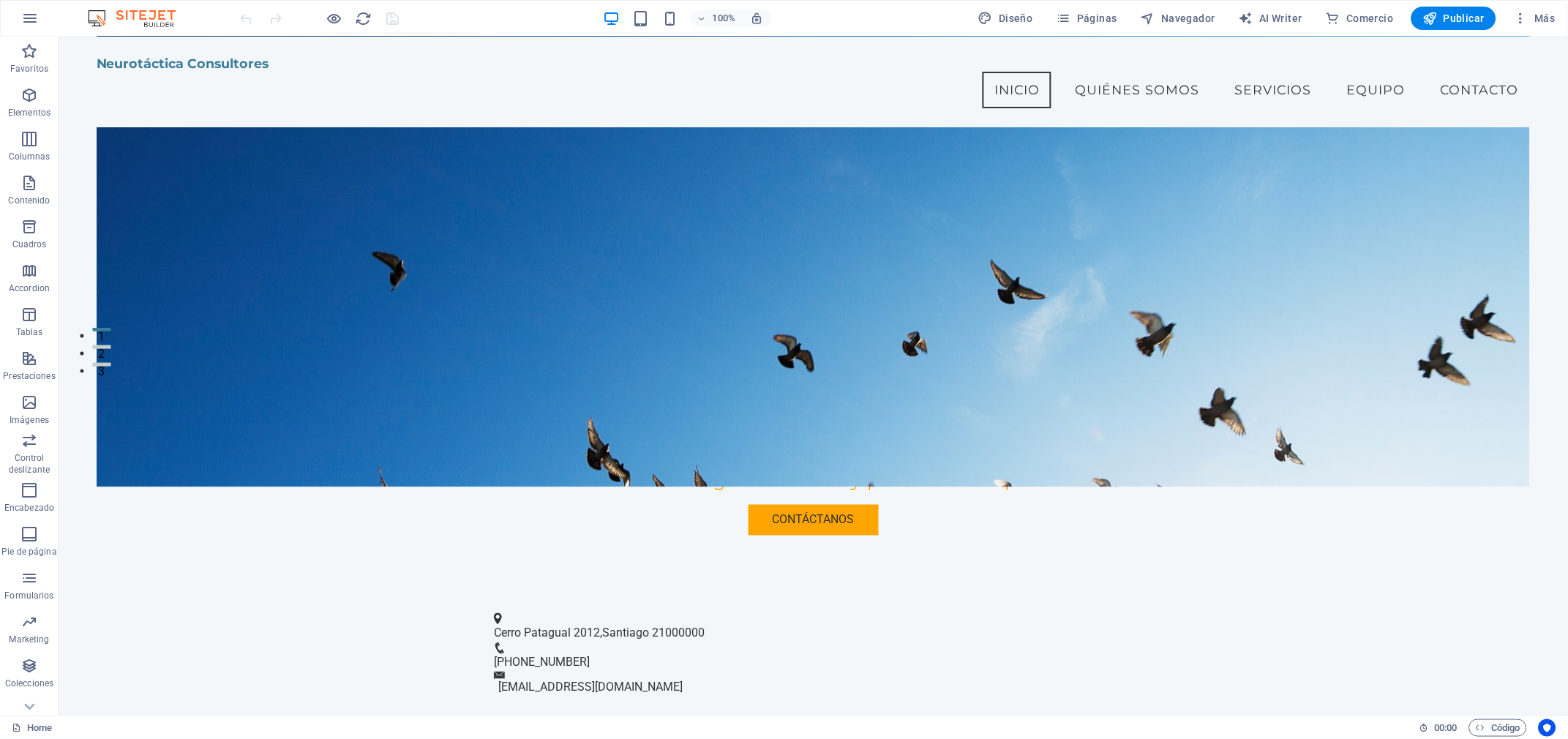
scroll to position [346, 0]
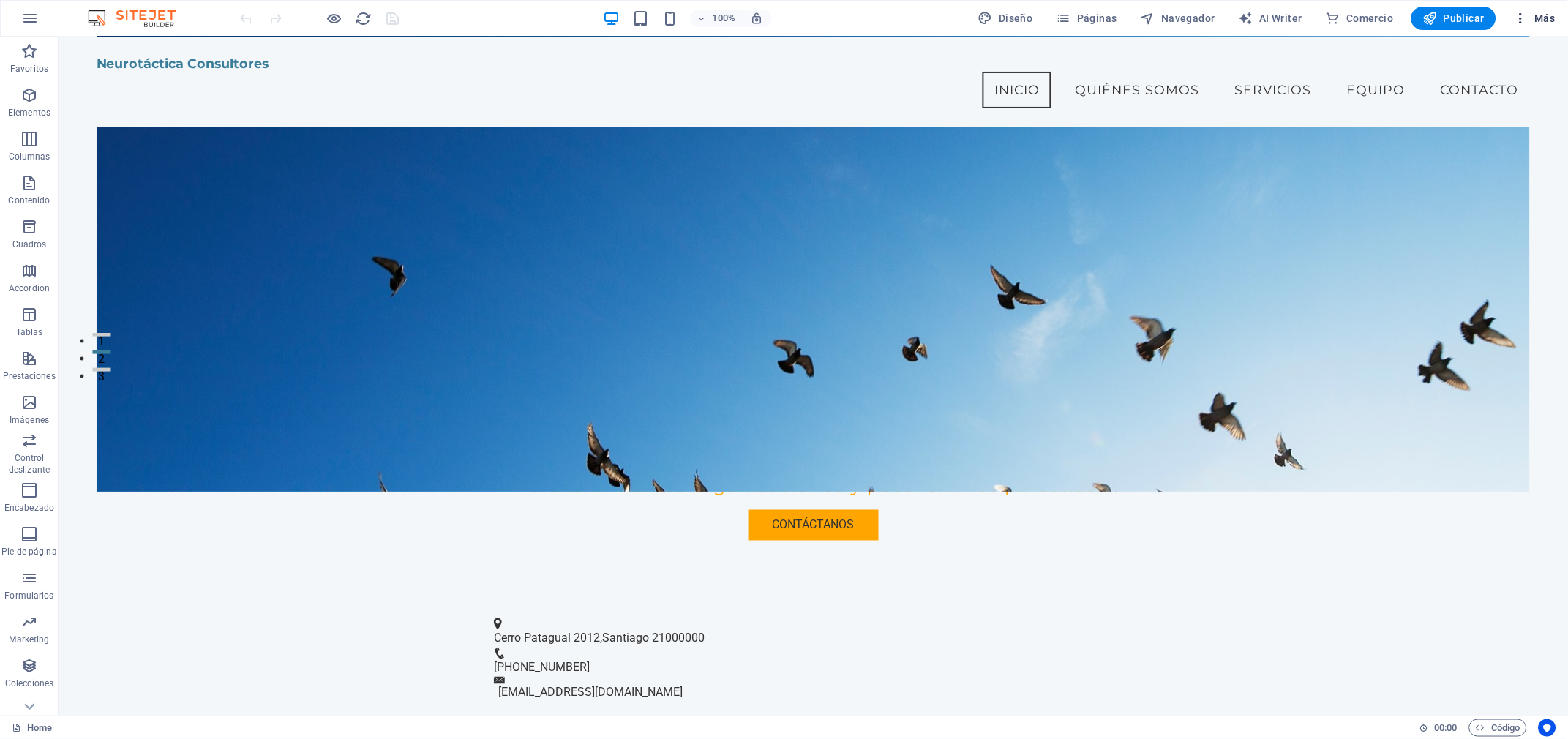
click at [0, 0] on icon "button" at bounding box center [0, 0] width 0 height 0
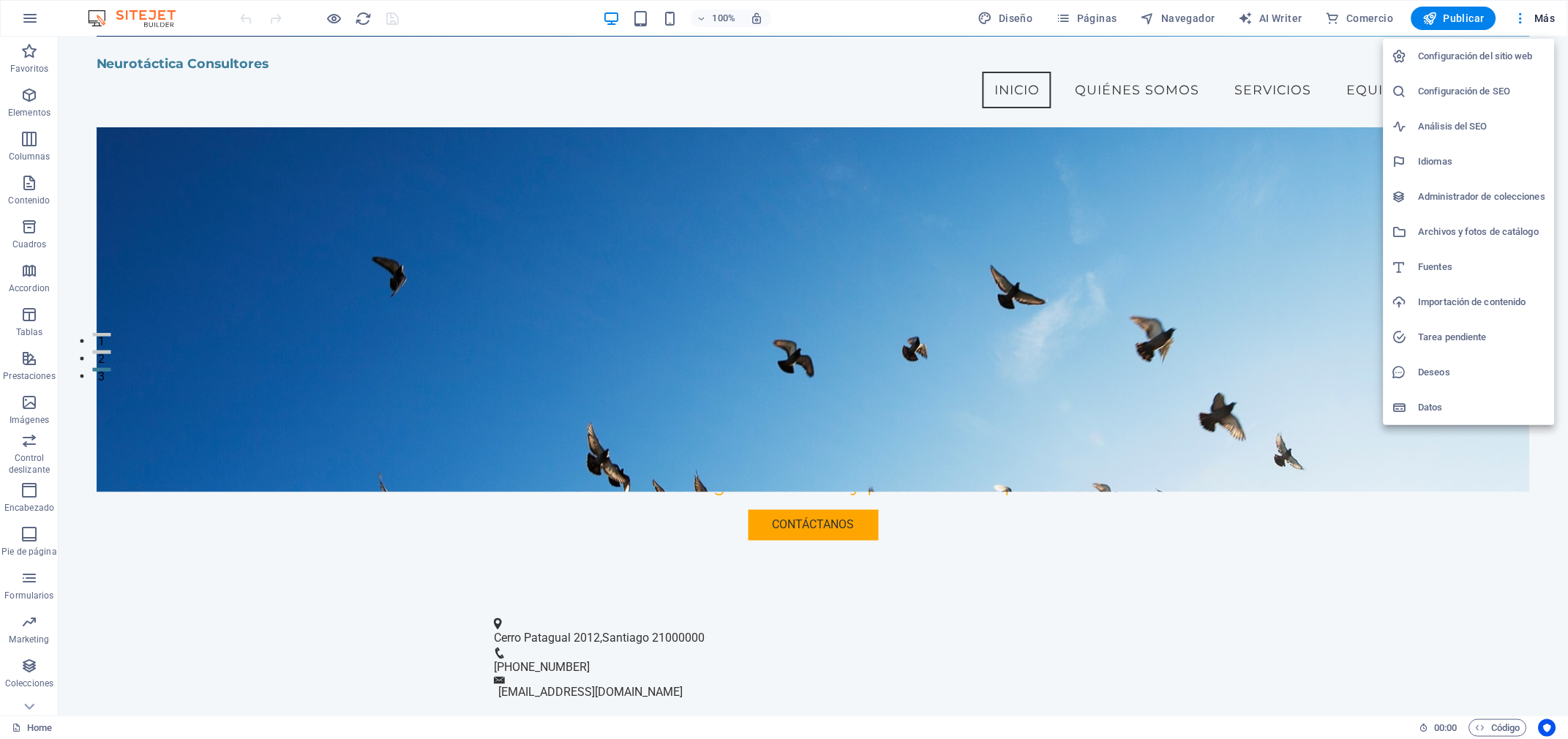
click at [1409, 295] on div at bounding box center [1405, 302] width 26 height 15
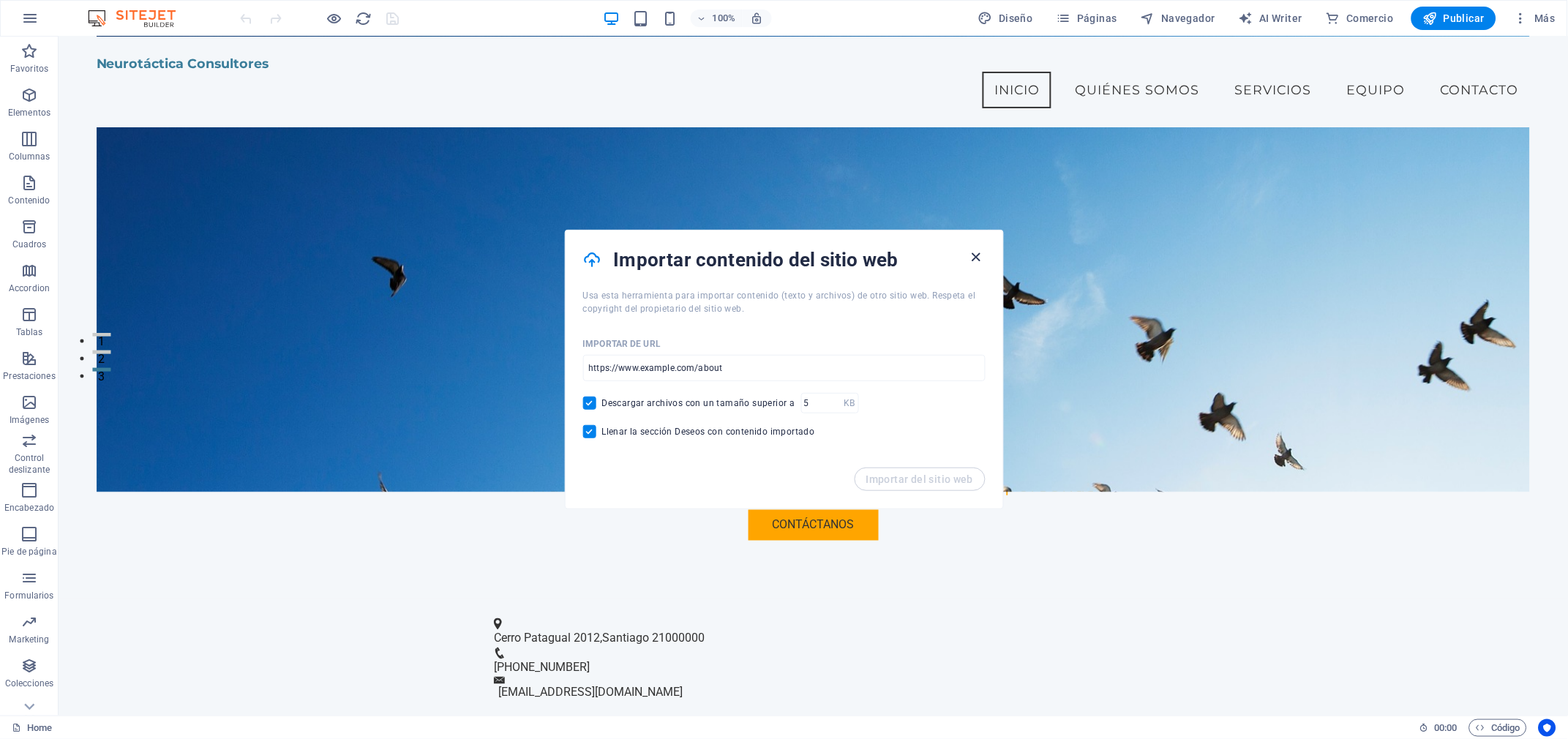
click at [973, 263] on icon "button" at bounding box center [976, 256] width 17 height 17
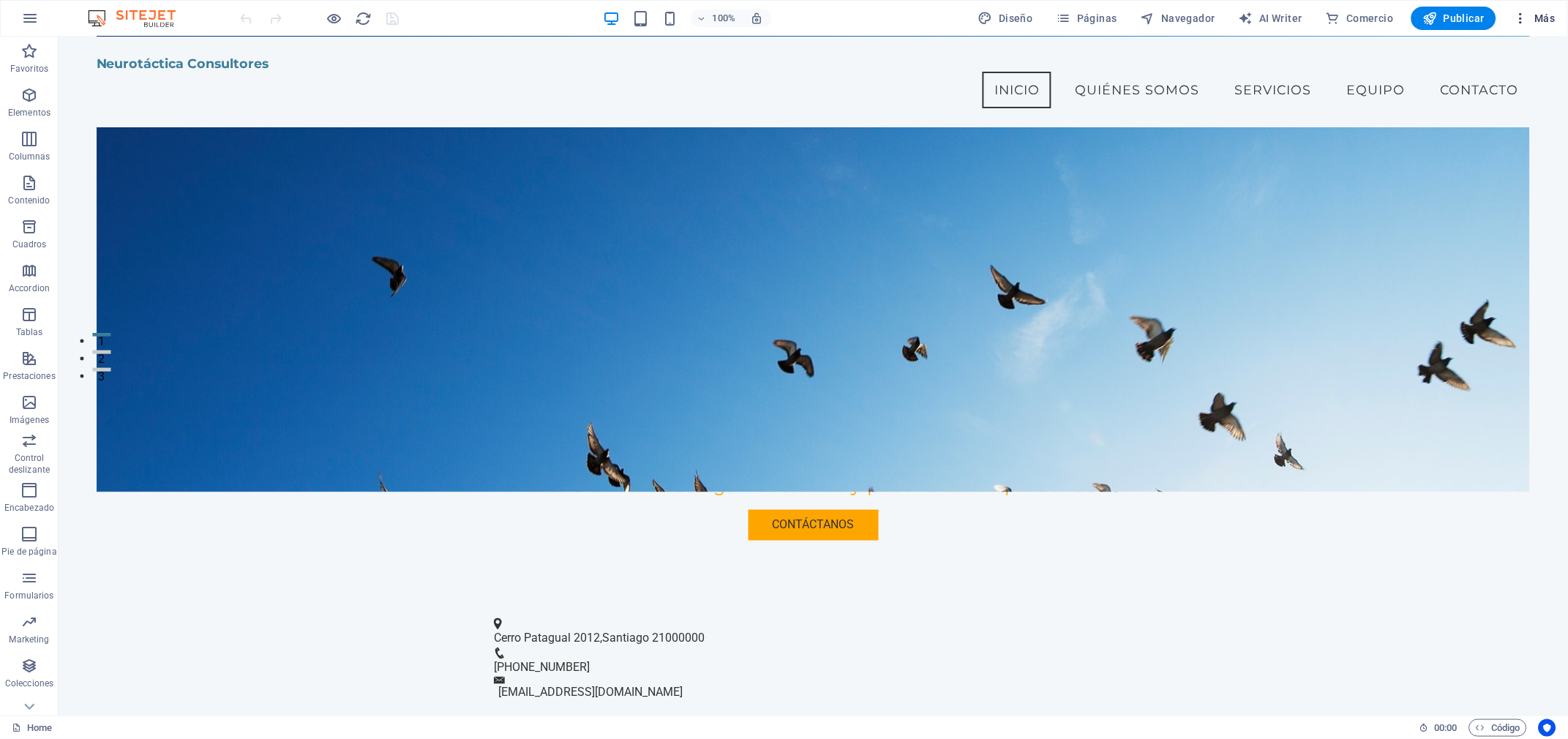
click at [0, 0] on icon "button" at bounding box center [0, 0] width 0 height 0
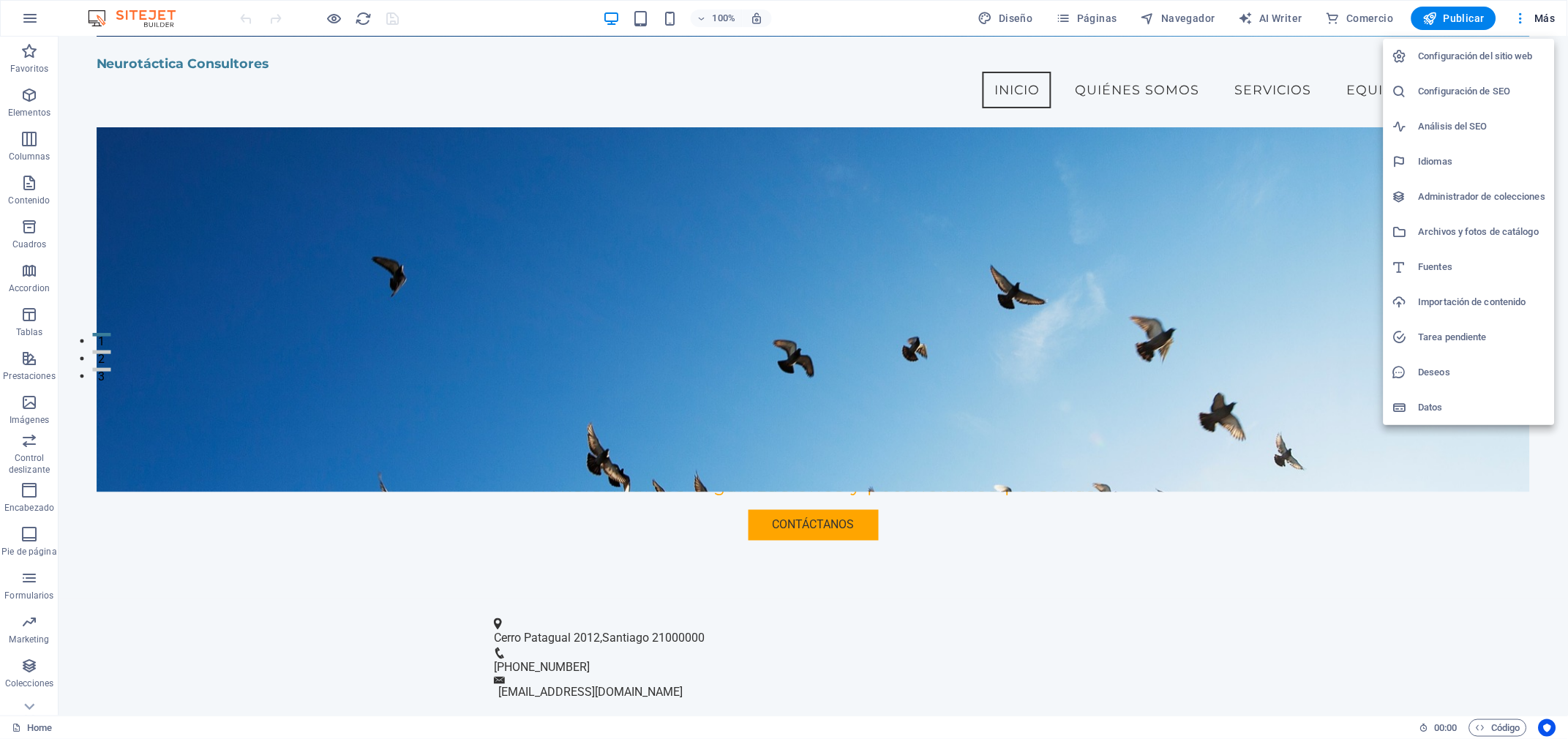
click at [1413, 371] on div at bounding box center [1405, 372] width 26 height 15
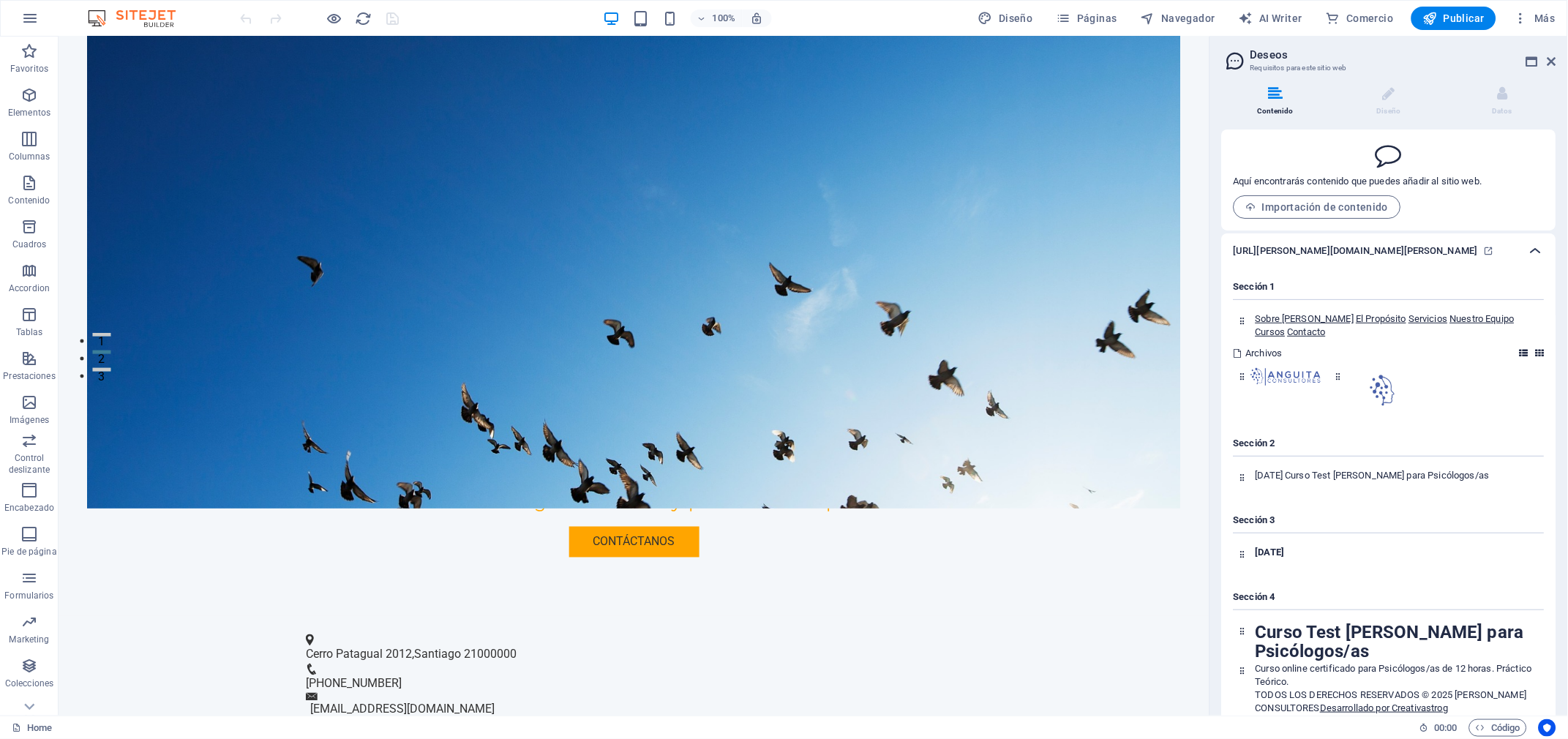
click at [1531, 260] on icon at bounding box center [1536, 251] width 17 height 17
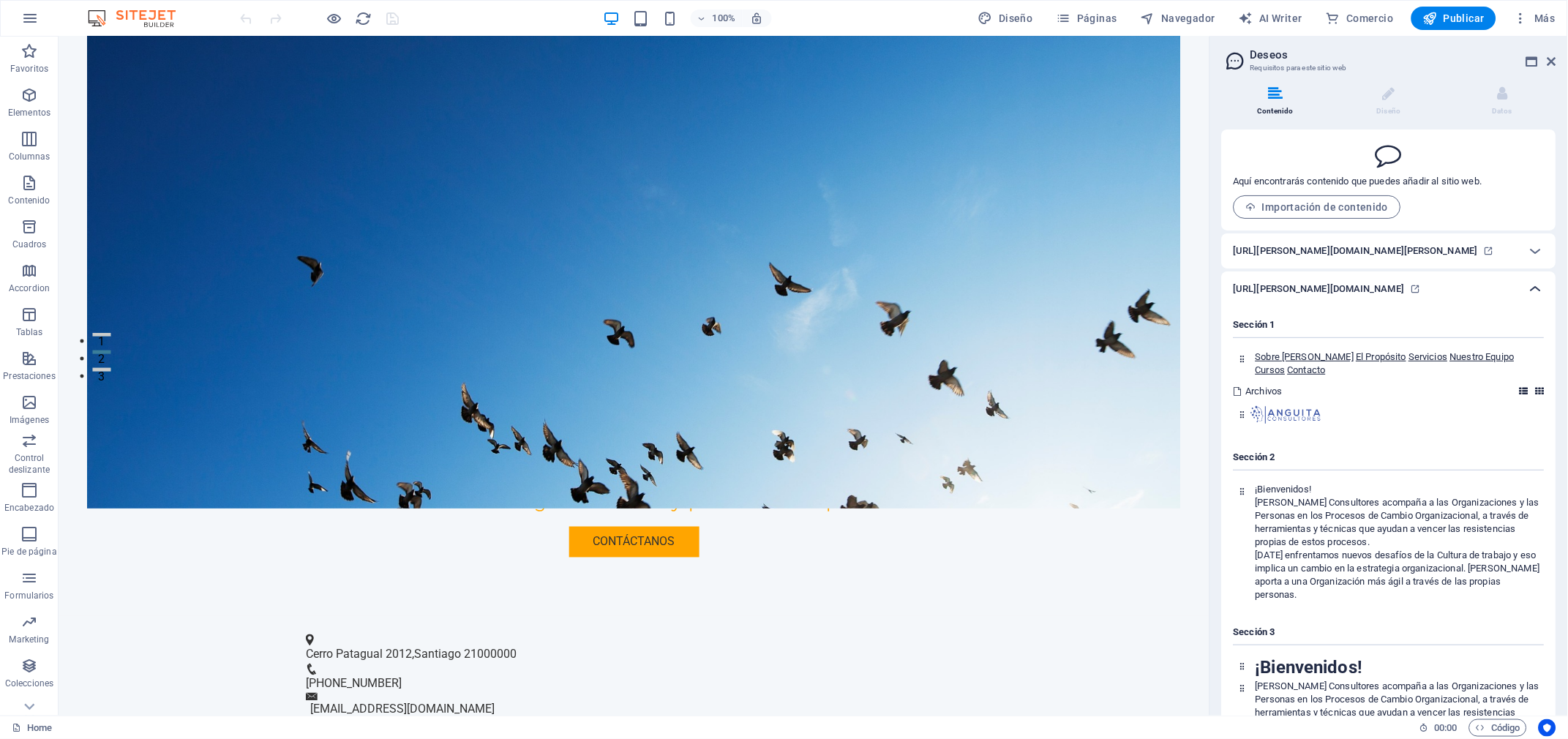
click at [1531, 298] on icon at bounding box center [1536, 289] width 17 height 17
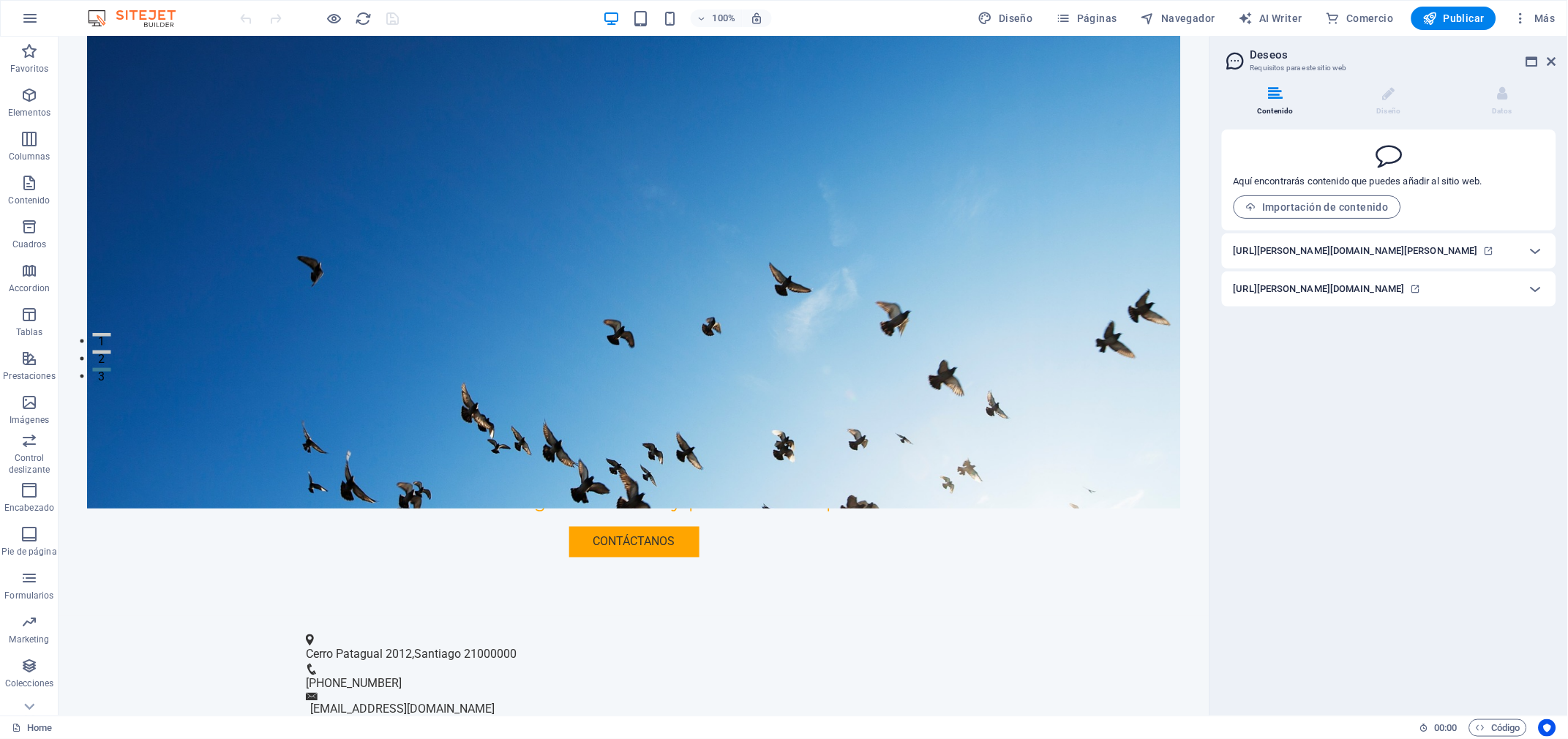
click at [1247, 65] on icon at bounding box center [1236, 60] width 22 height 20
click at [1220, 55] on aside "Deseos Requisitos para este sitio web Contenido Diseño Datos Aquí encontrarás c…" at bounding box center [1388, 376] width 358 height 679
click at [1237, 58] on icon at bounding box center [1236, 60] width 22 height 20
click at [1375, 92] on li "Diseño" at bounding box center [1391, 102] width 114 height 31
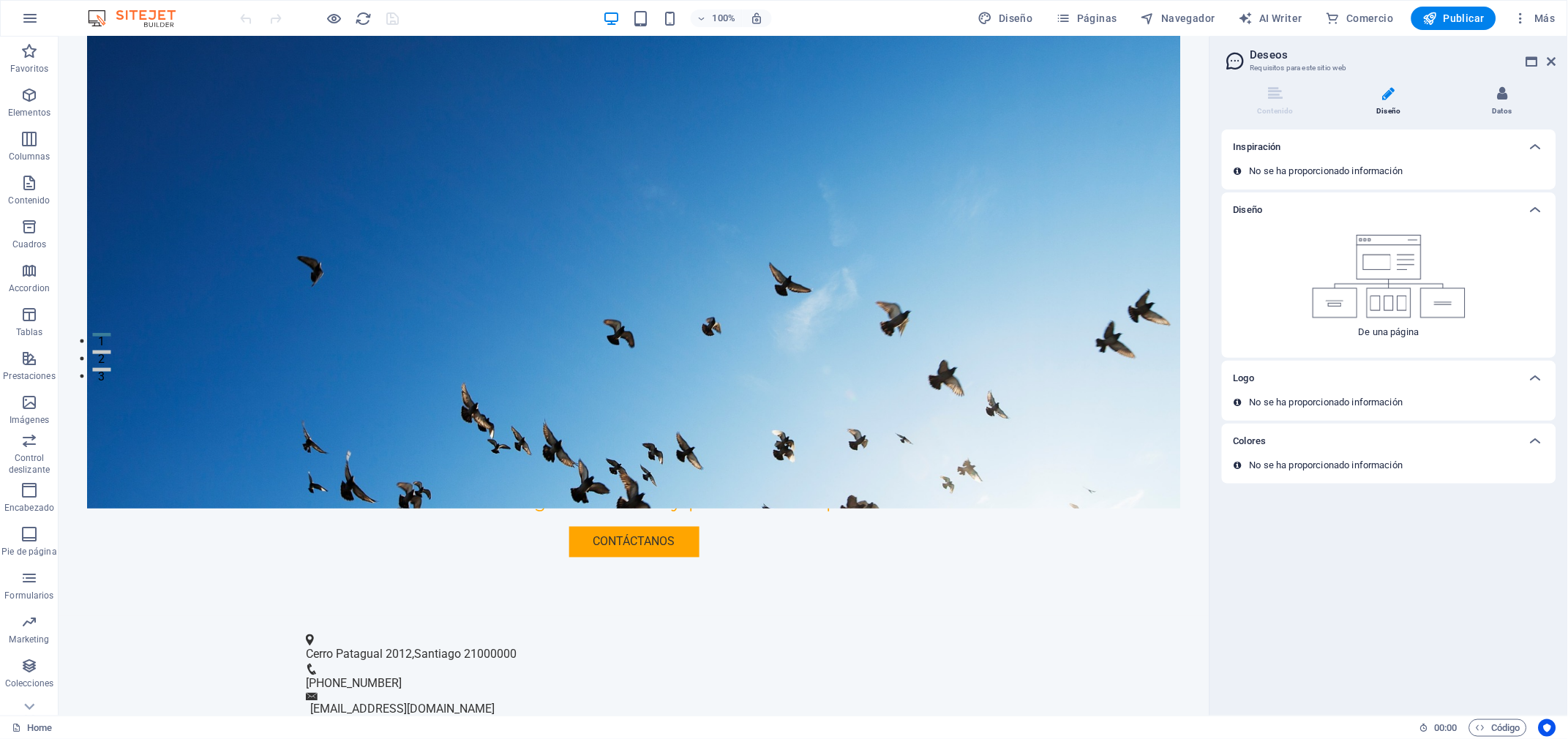
click at [1507, 97] on icon at bounding box center [1502, 93] width 11 height 15
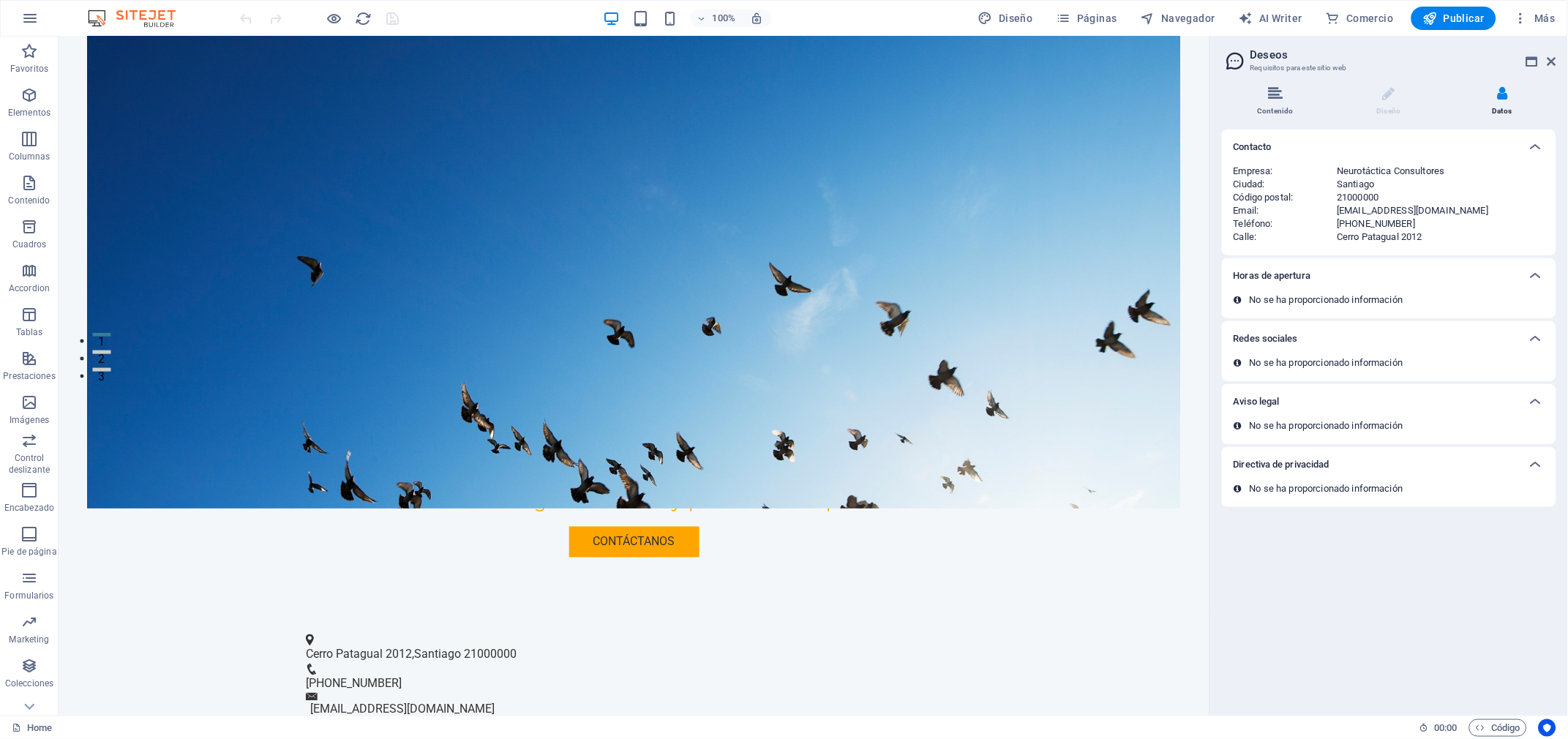
click at [1257, 108] on li "Contenido" at bounding box center [1279, 102] width 114 height 31
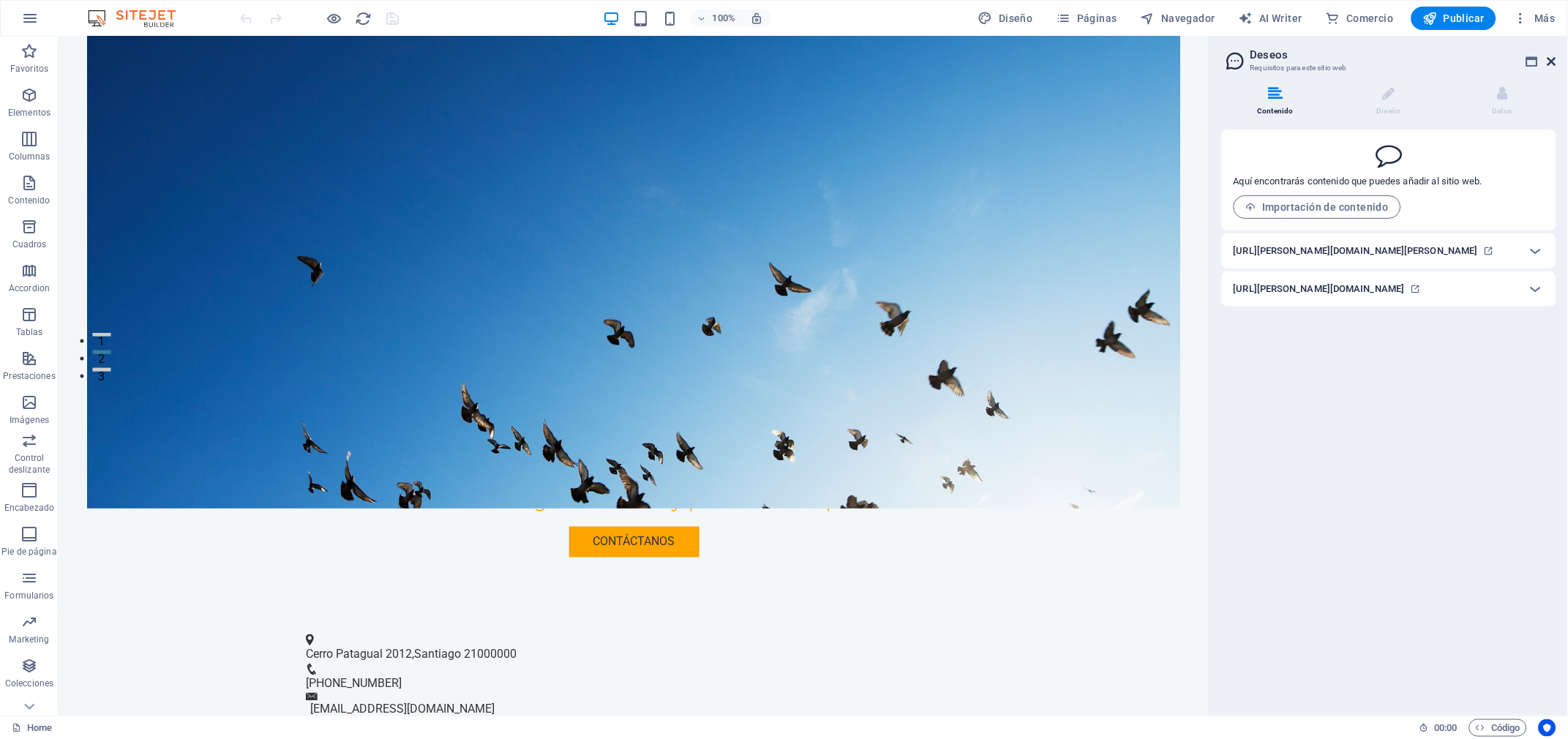
click at [1551, 64] on icon at bounding box center [1551, 61] width 9 height 12
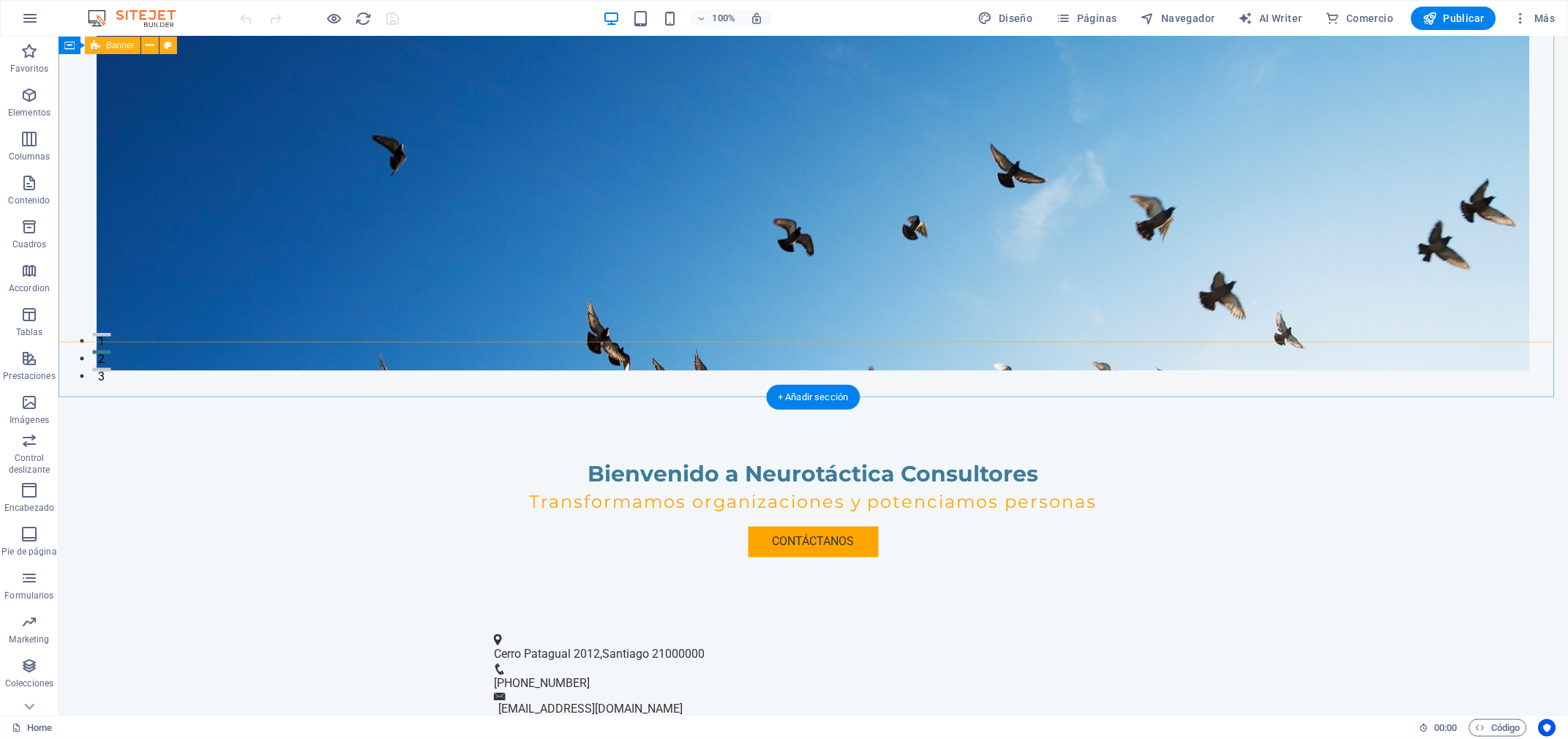
scroll to position [0, 0]
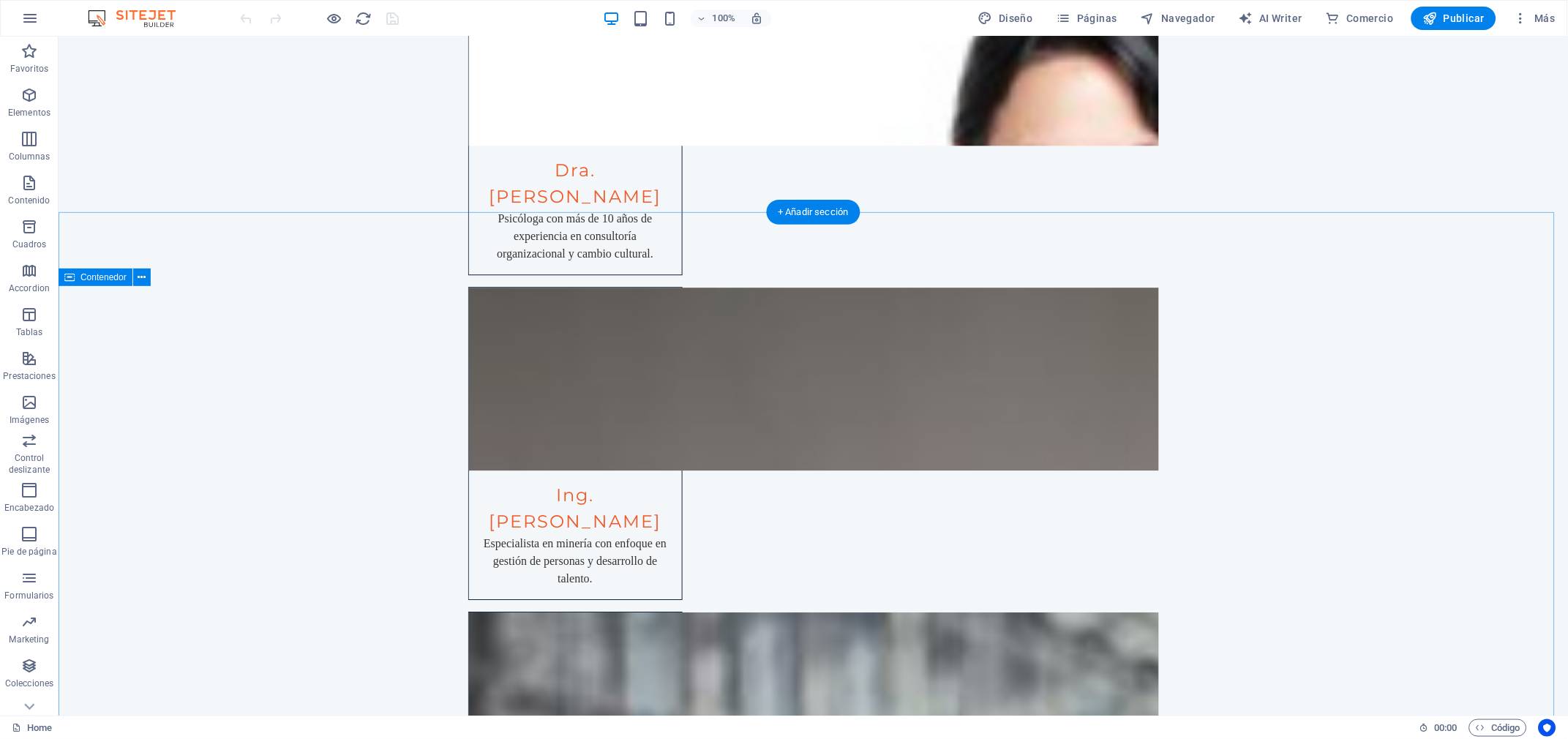
scroll to position [5830, 0]
click at [151, 277] on div "Contenedor" at bounding box center [109, 277] width 102 height 18
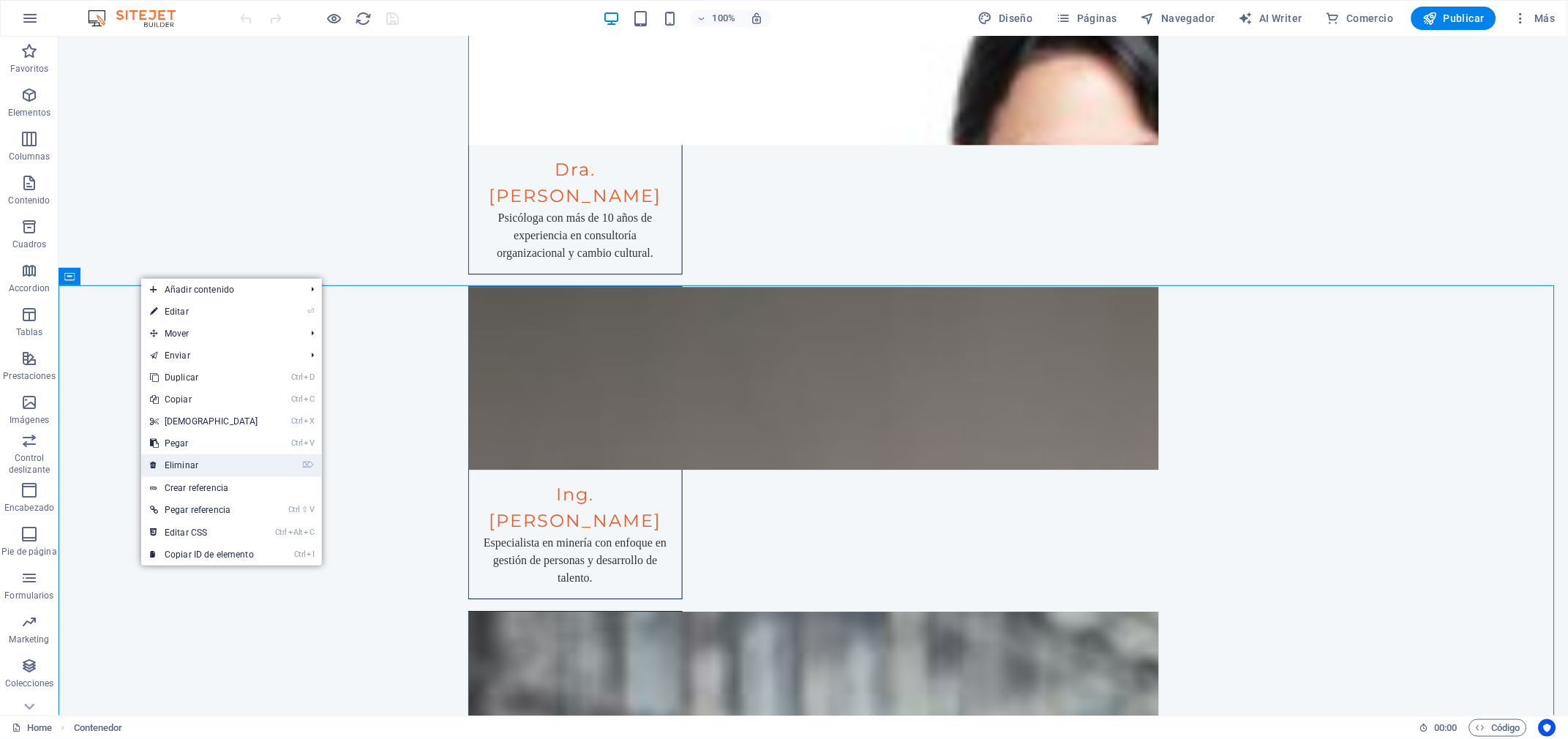
click at [188, 465] on link "⌦ Eliminar" at bounding box center [204, 465] width 126 height 22
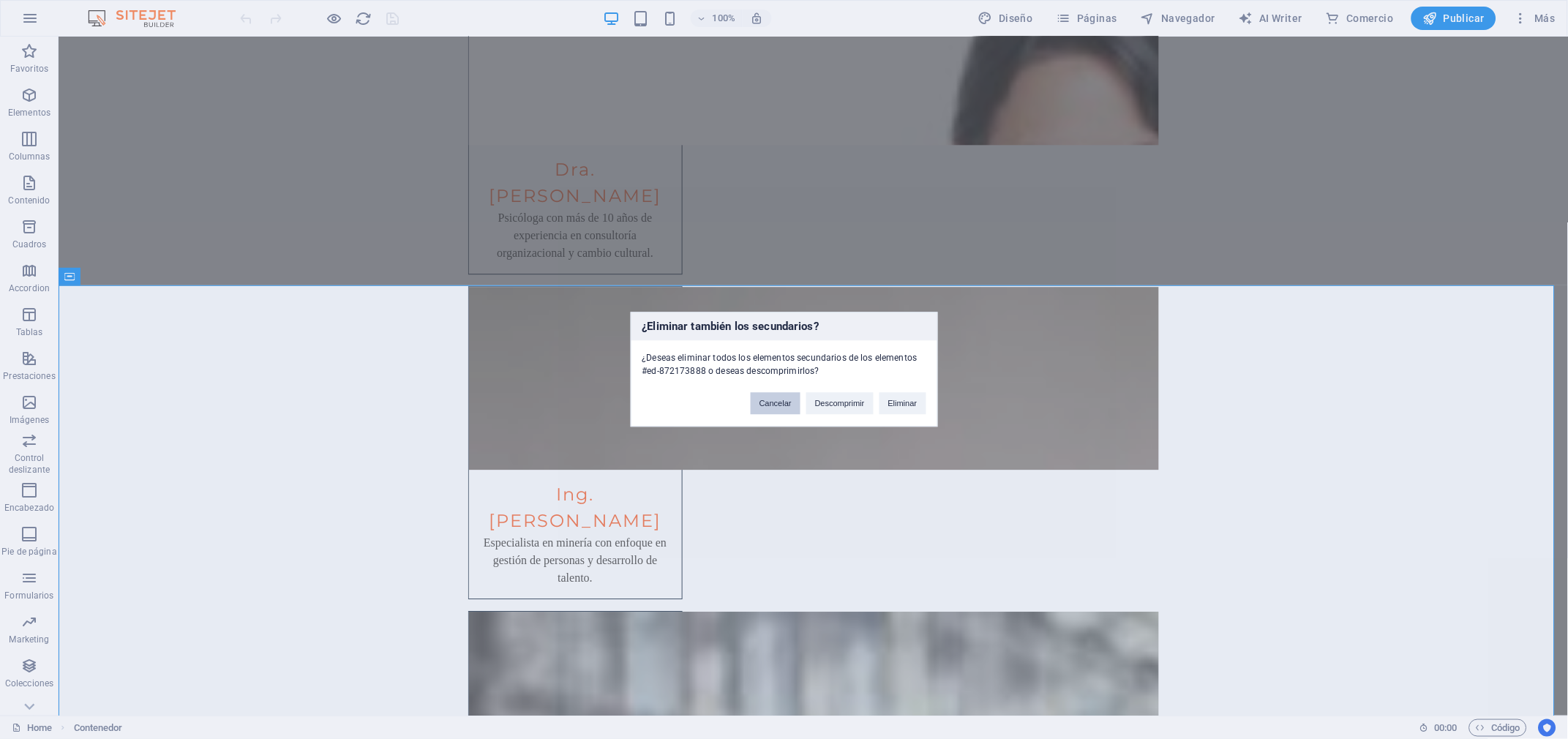
click at [772, 408] on button "Cancelar" at bounding box center [775, 404] width 50 height 22
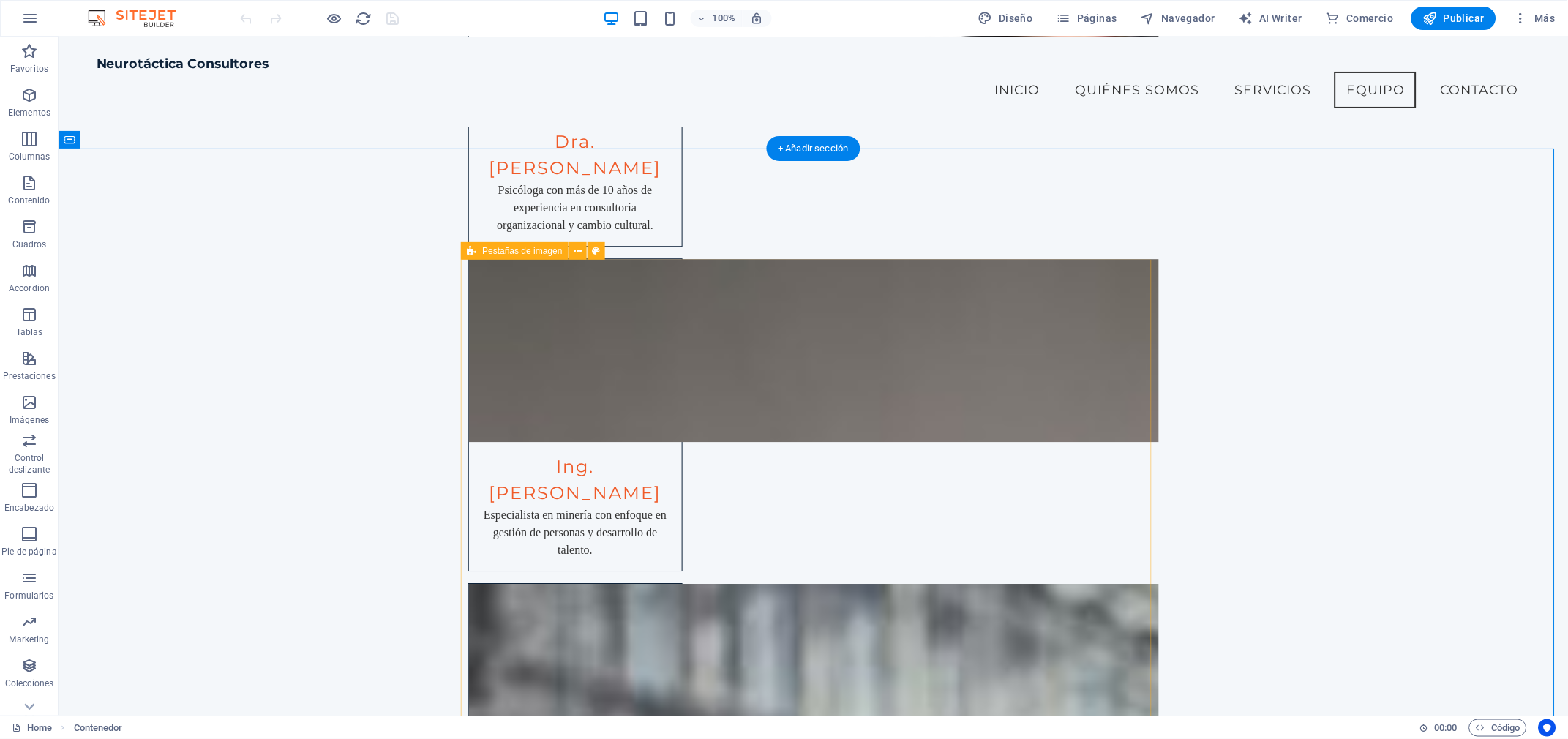
scroll to position [5879, 0]
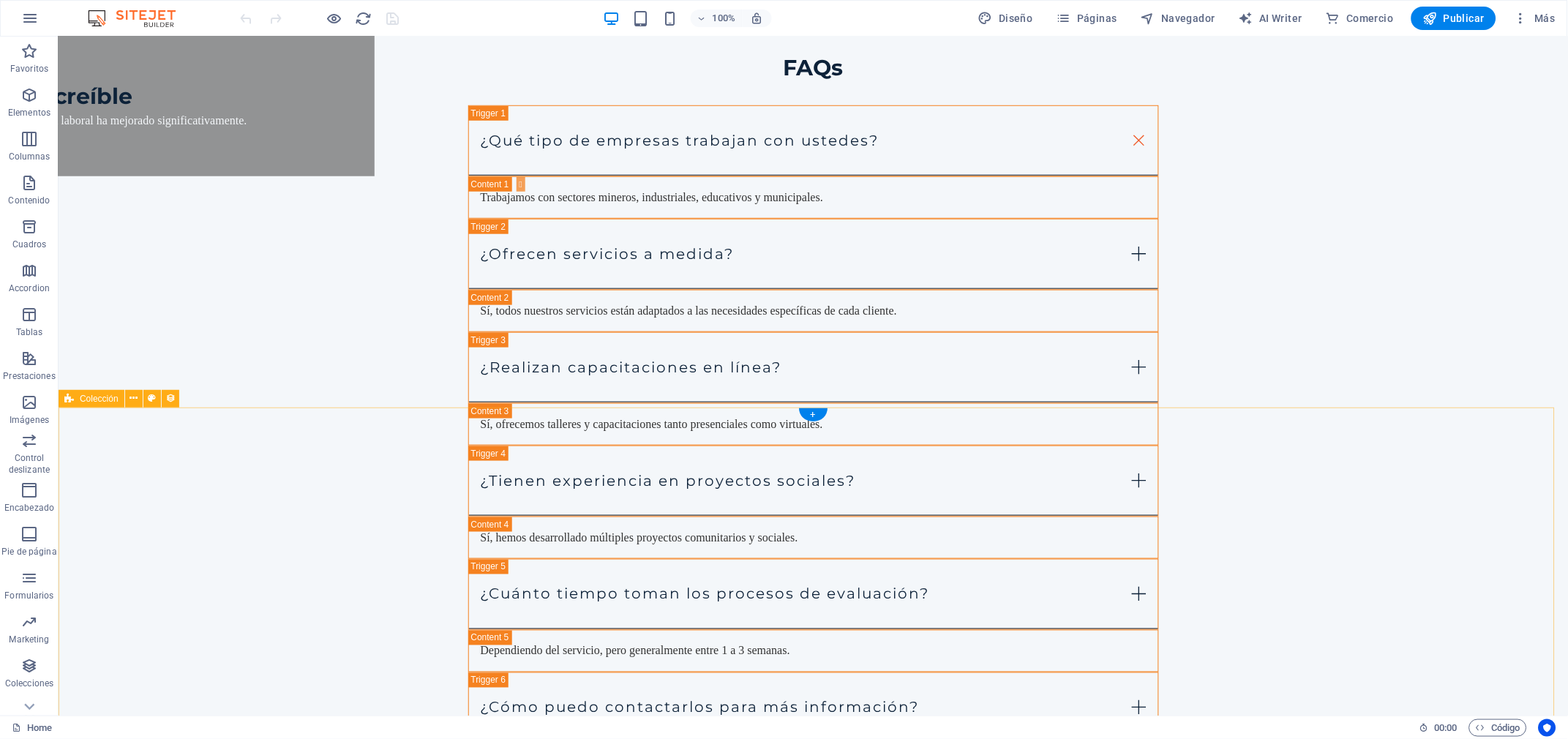
scroll to position [8338, 0]
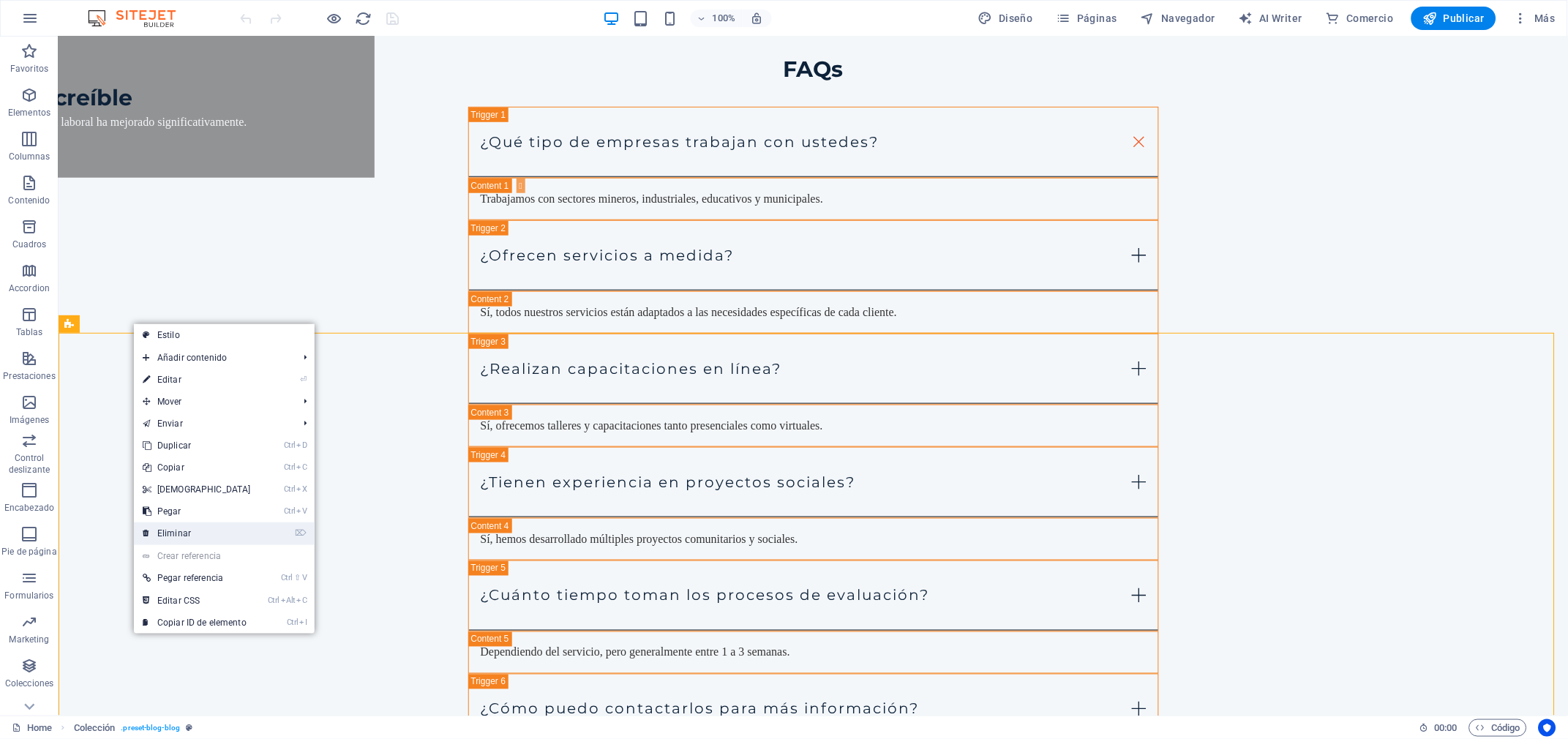
click at [199, 529] on link "⌦ Eliminar" at bounding box center [197, 533] width 126 height 22
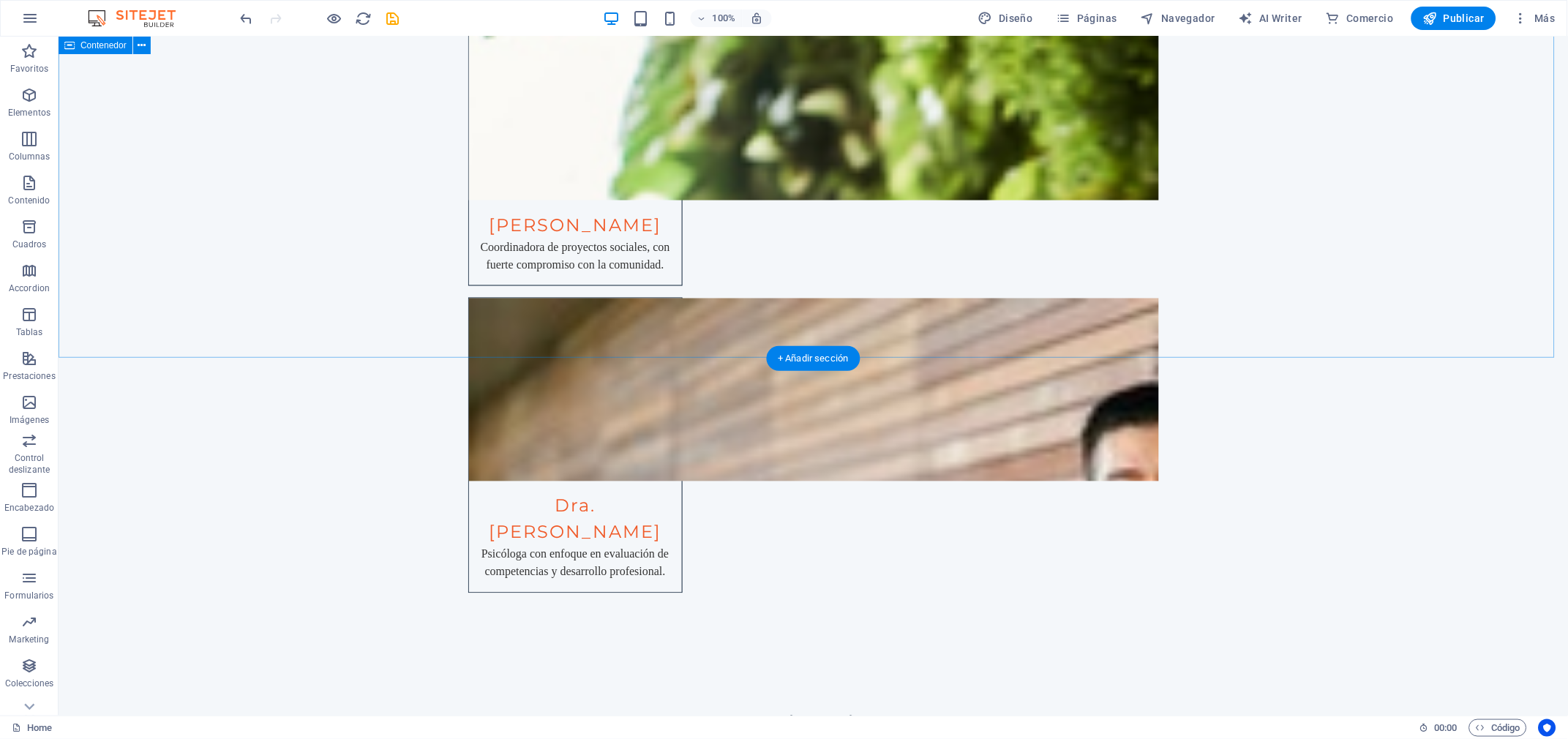
scroll to position [7018, 0]
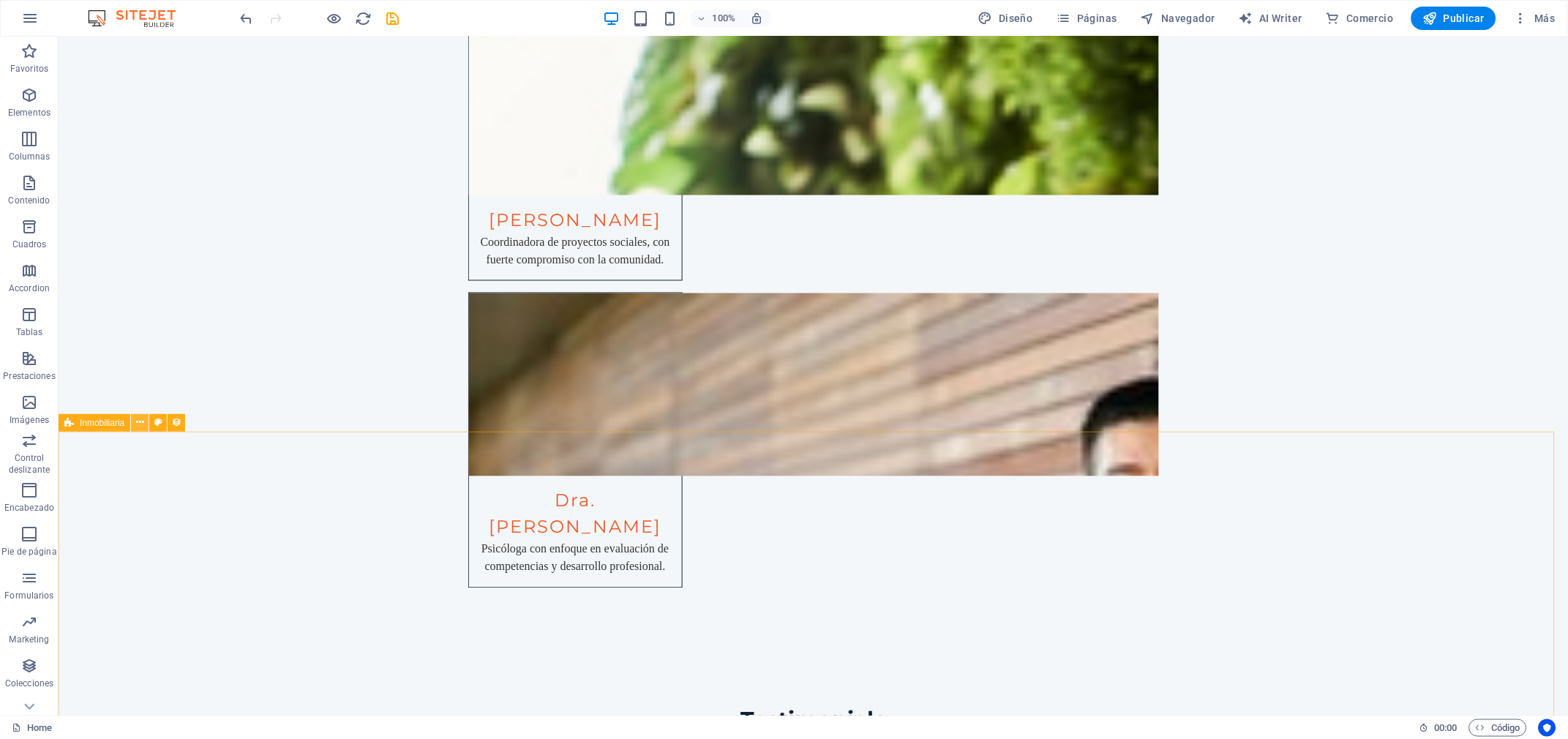
click at [138, 427] on icon at bounding box center [140, 422] width 8 height 16
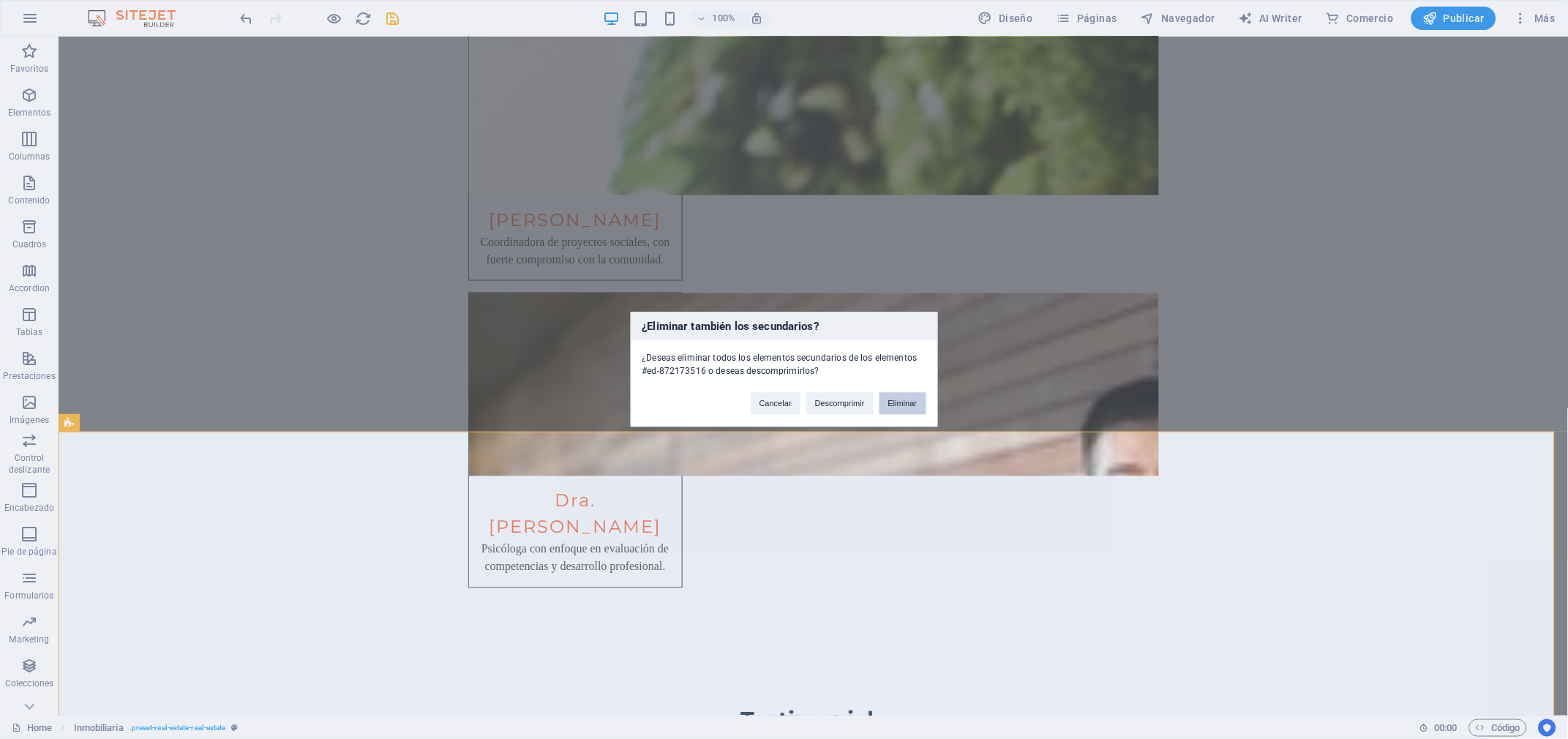
click at [901, 401] on button "Eliminar" at bounding box center [903, 404] width 47 height 22
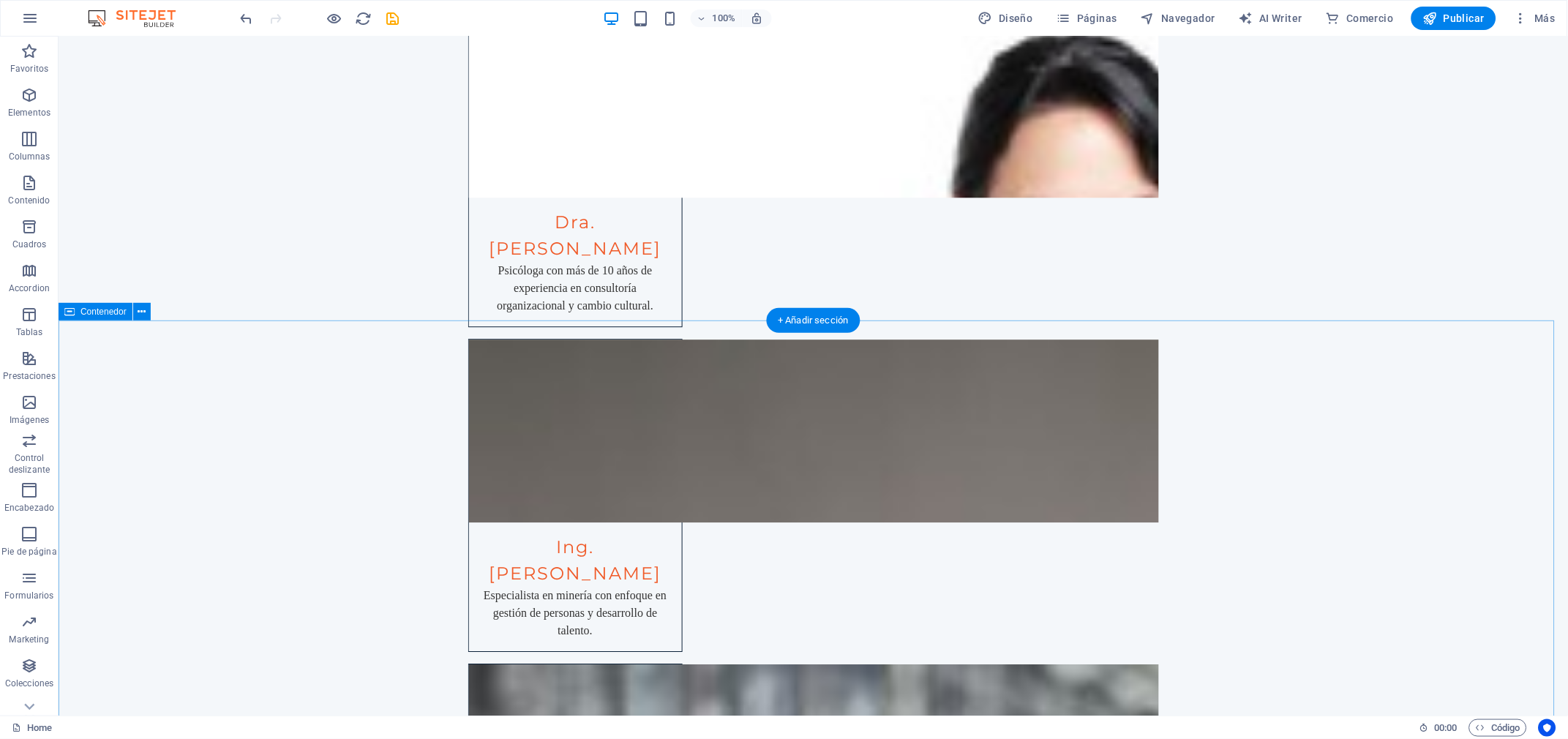
scroll to position [5831, 0]
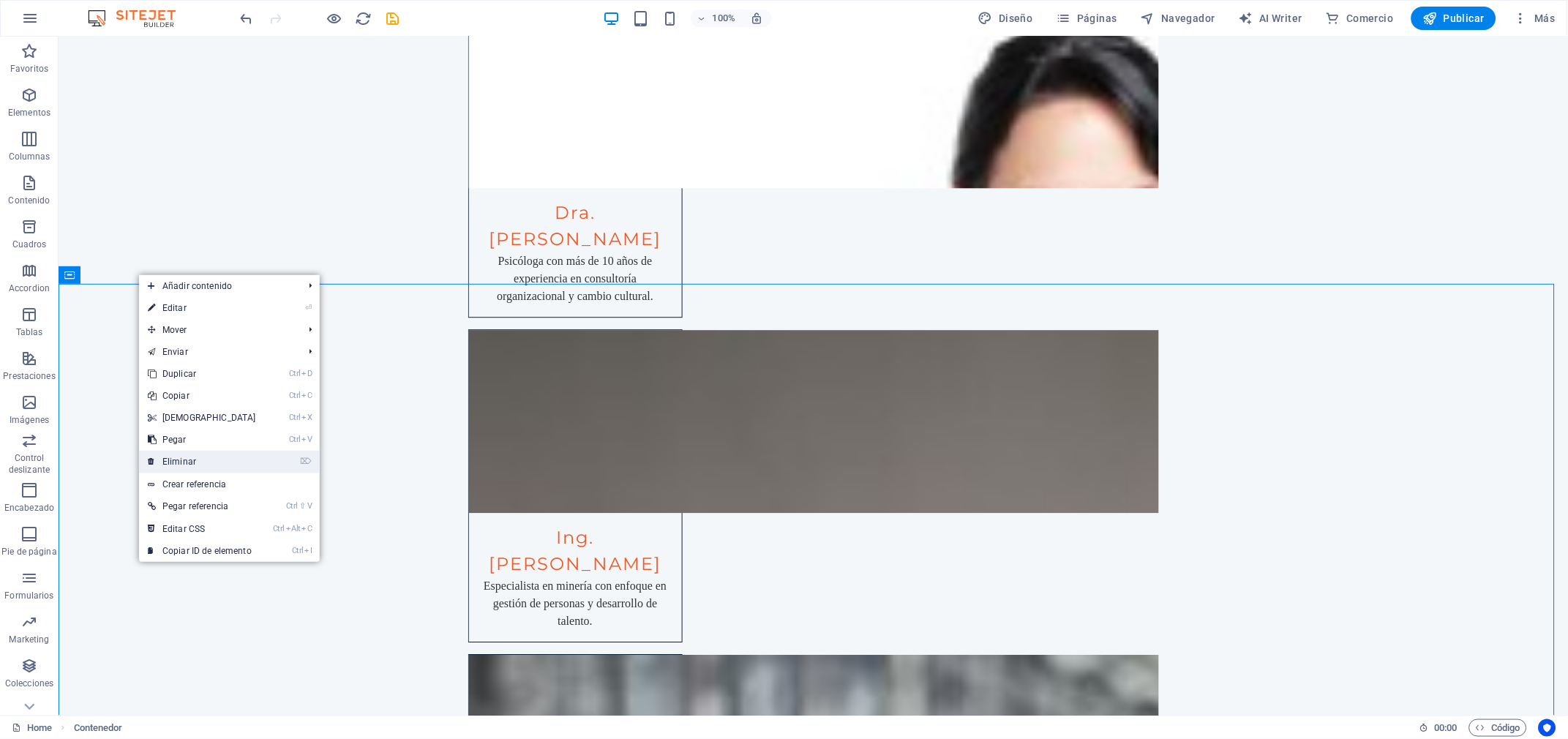
click at [192, 454] on link "⌦ Eliminar" at bounding box center [202, 461] width 126 height 22
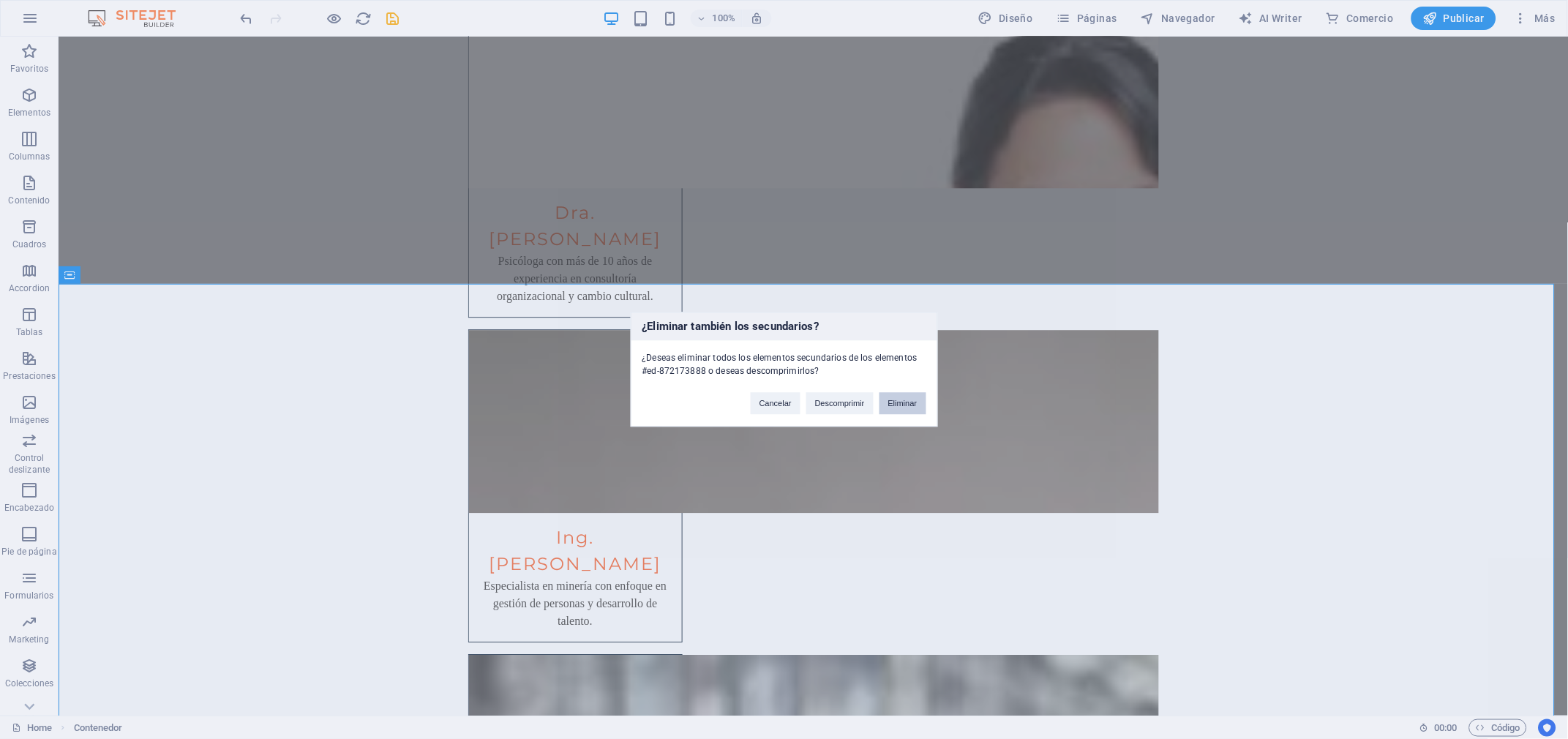
click at [903, 410] on button "Eliminar" at bounding box center [903, 404] width 47 height 22
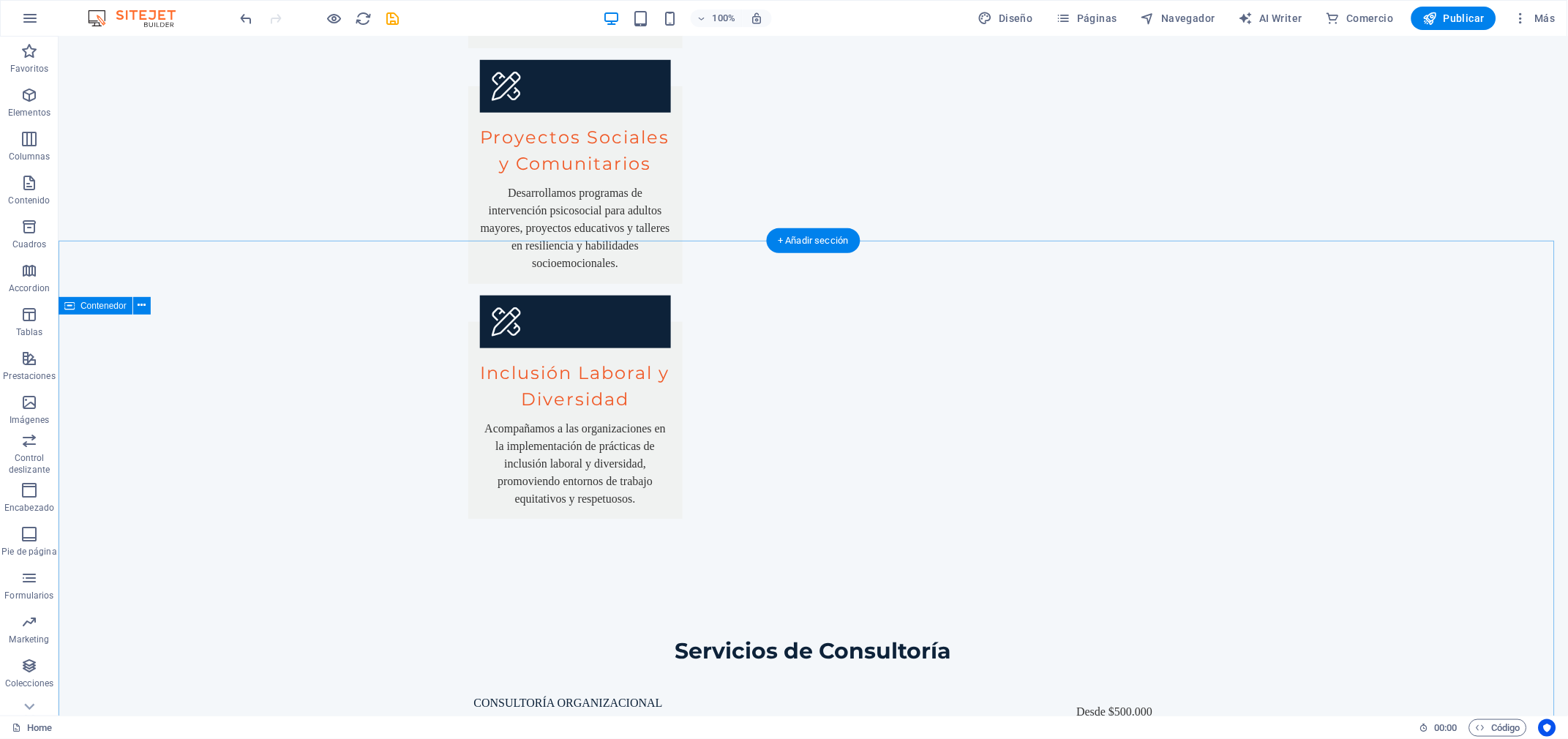
scroll to position [3523, 0]
click at [139, 304] on icon at bounding box center [142, 305] width 8 height 16
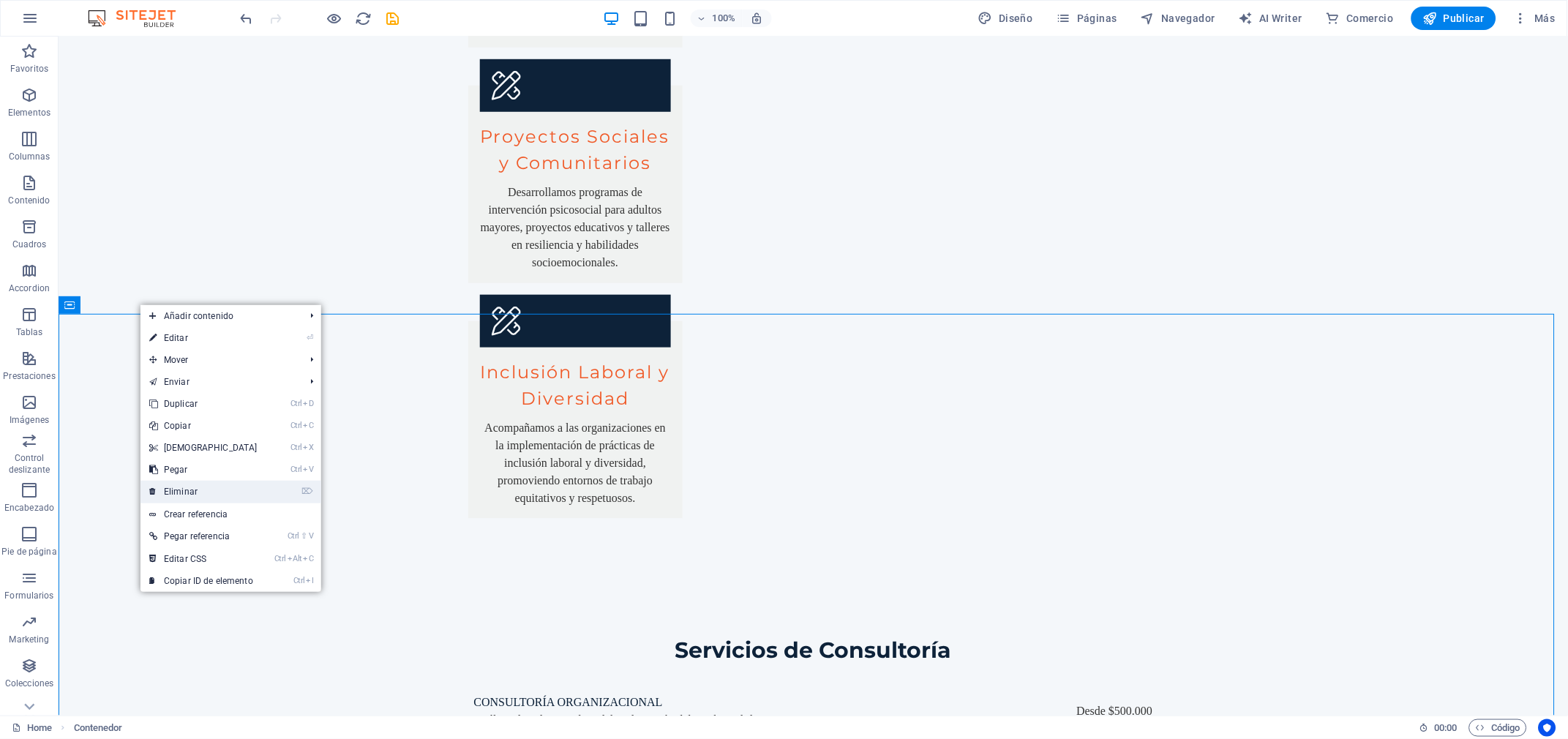
click at [224, 498] on link "⌦ Eliminar" at bounding box center [204, 491] width 126 height 22
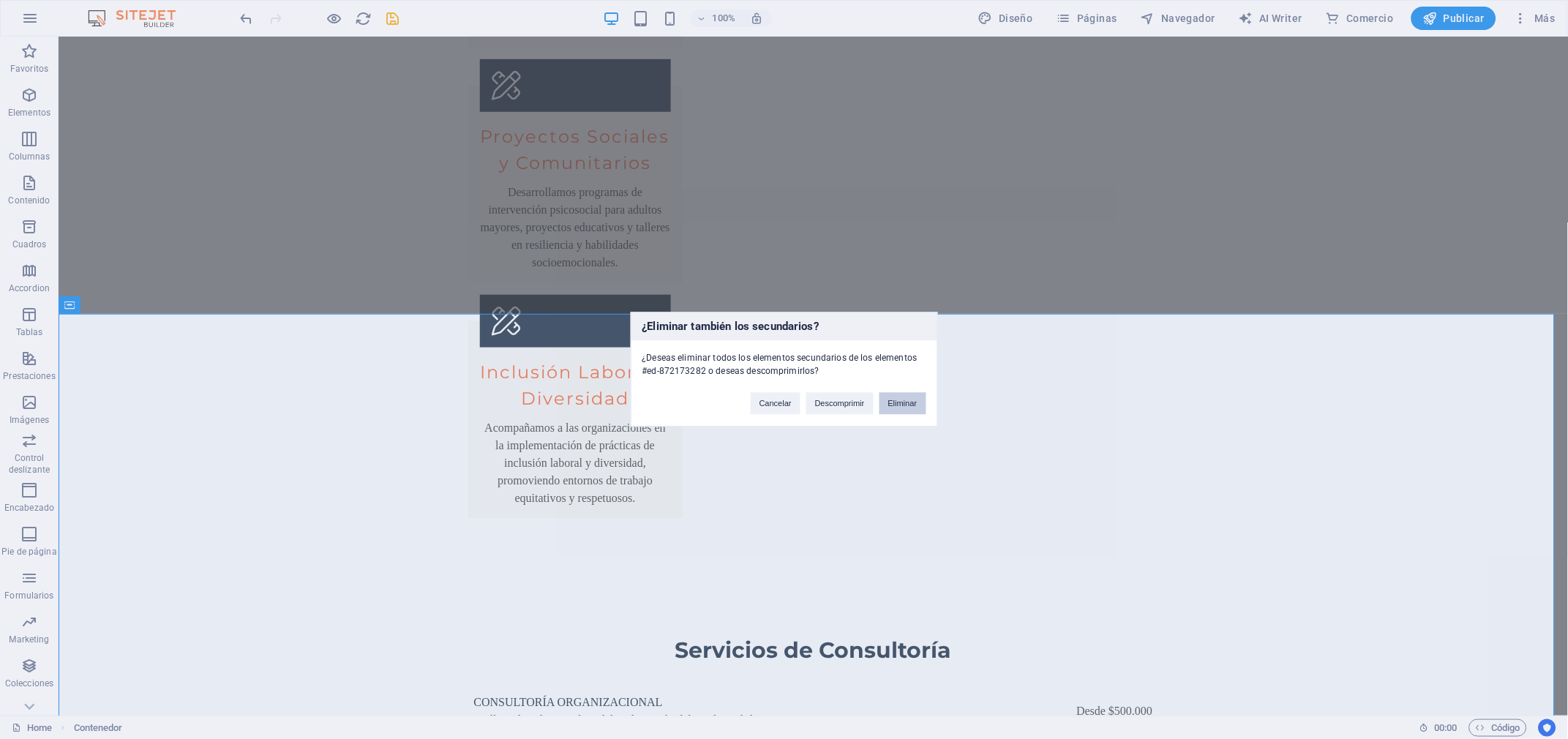
click at [910, 402] on button "Eliminar" at bounding box center [903, 404] width 47 height 22
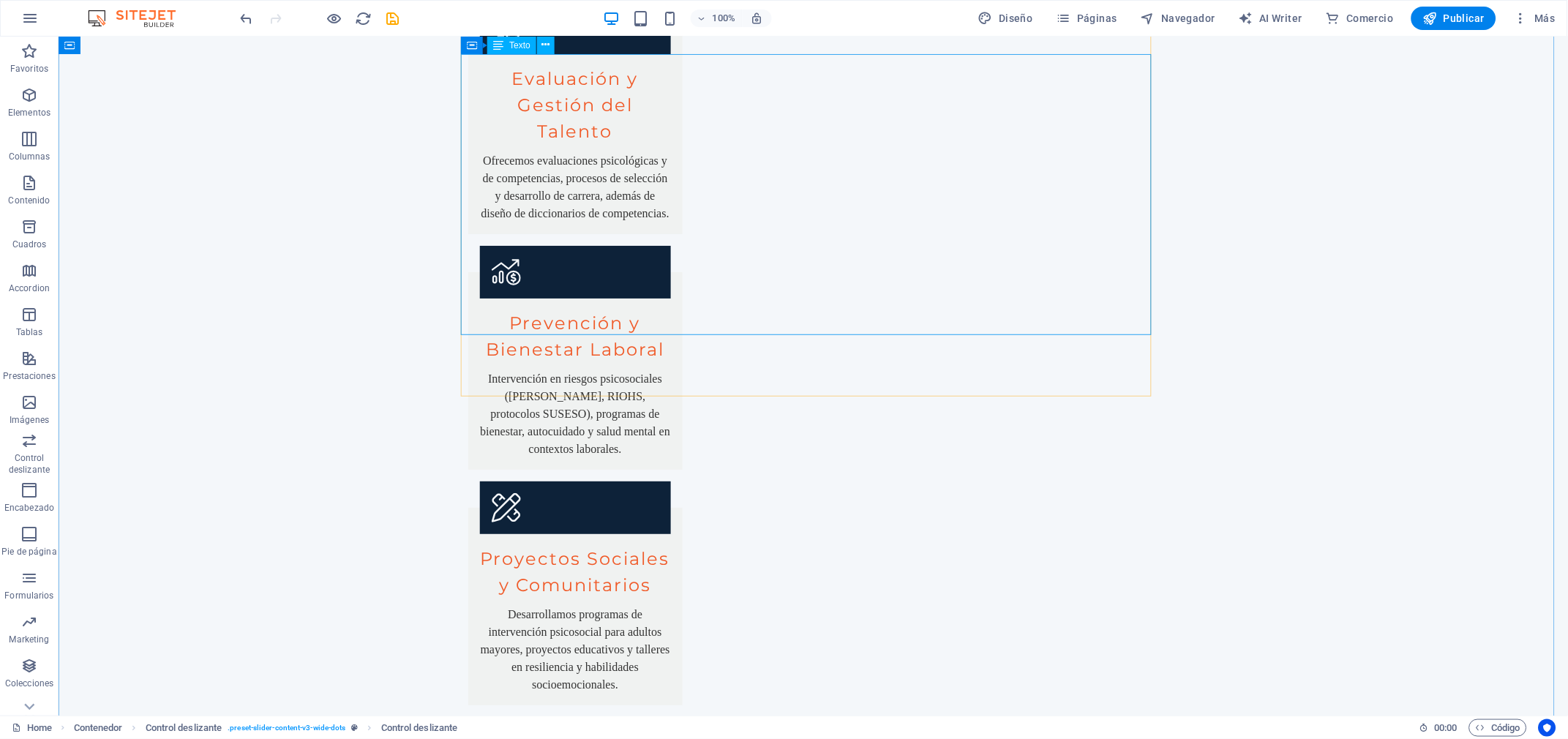
scroll to position [3204, 0]
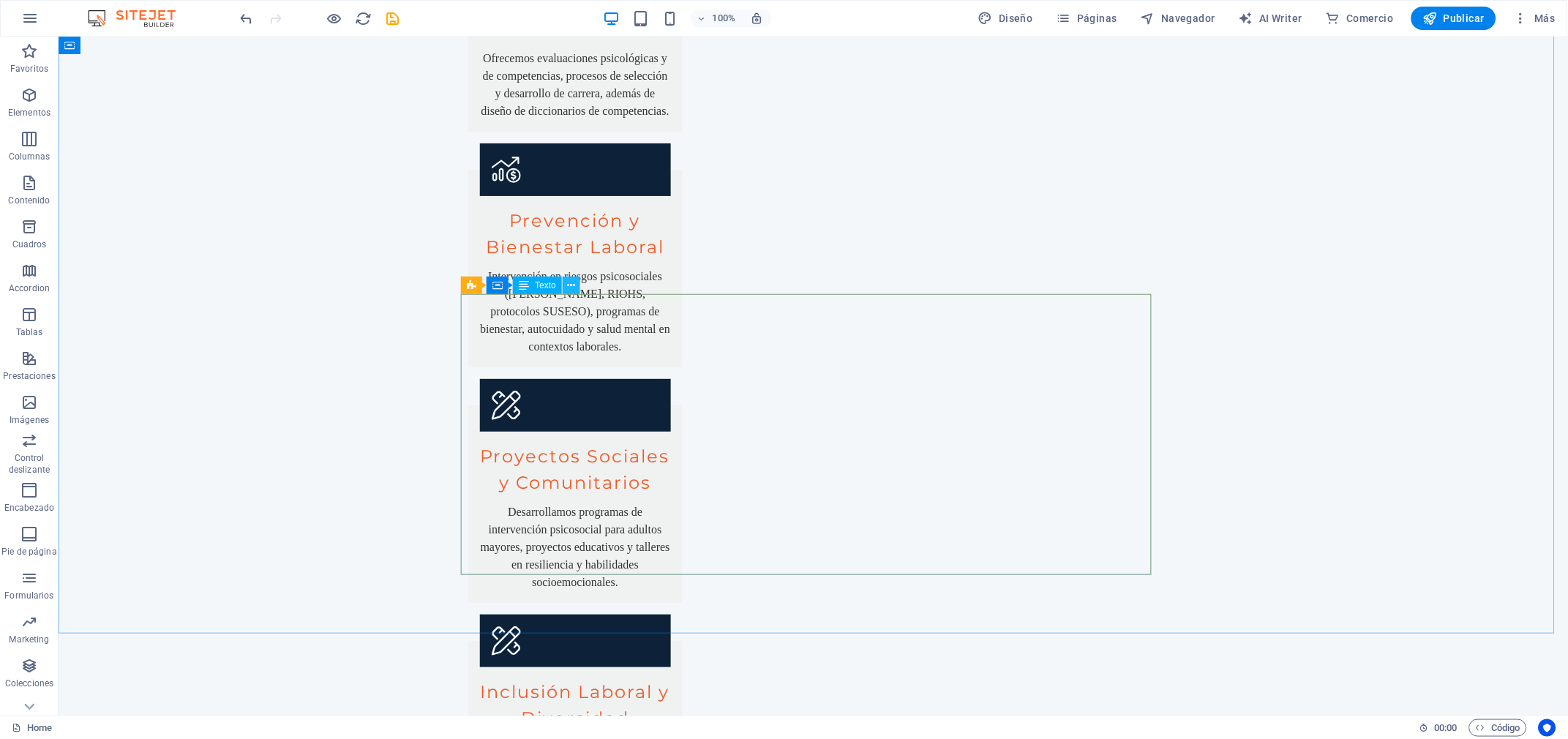
click at [573, 288] on icon at bounding box center [571, 286] width 8 height 16
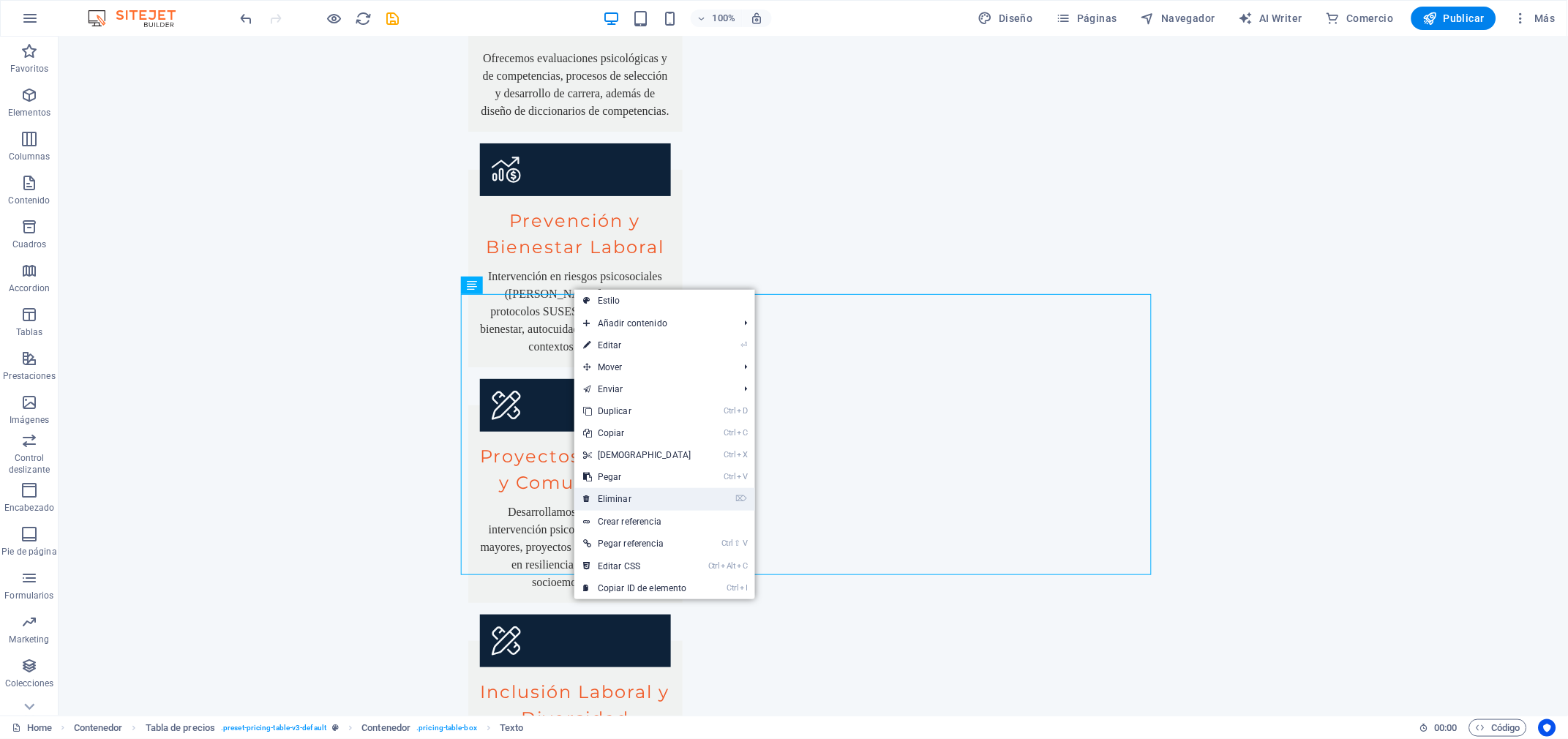
click at [611, 497] on link "⌦ Eliminar" at bounding box center [638, 499] width 126 height 22
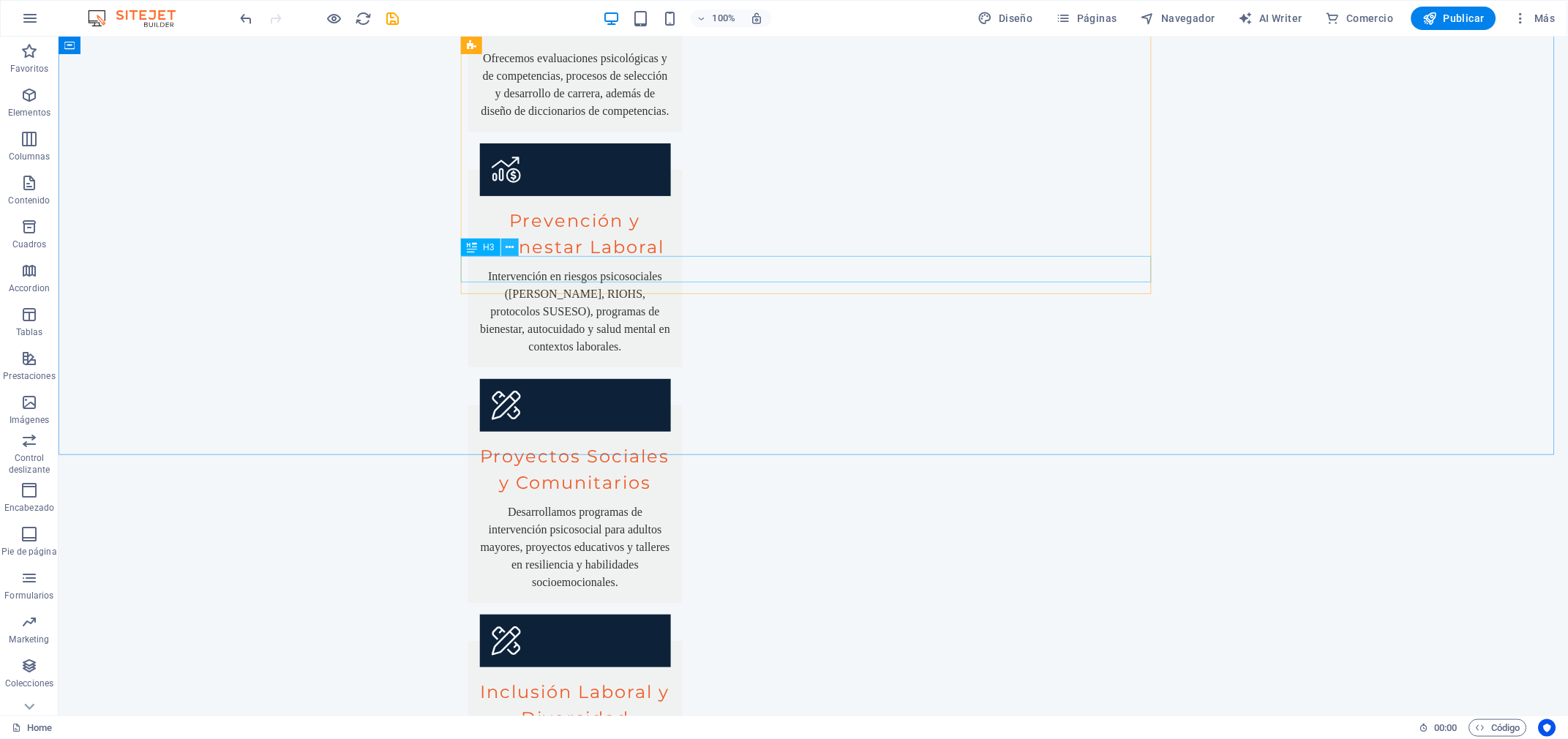
click at [511, 251] on icon at bounding box center [510, 248] width 8 height 16
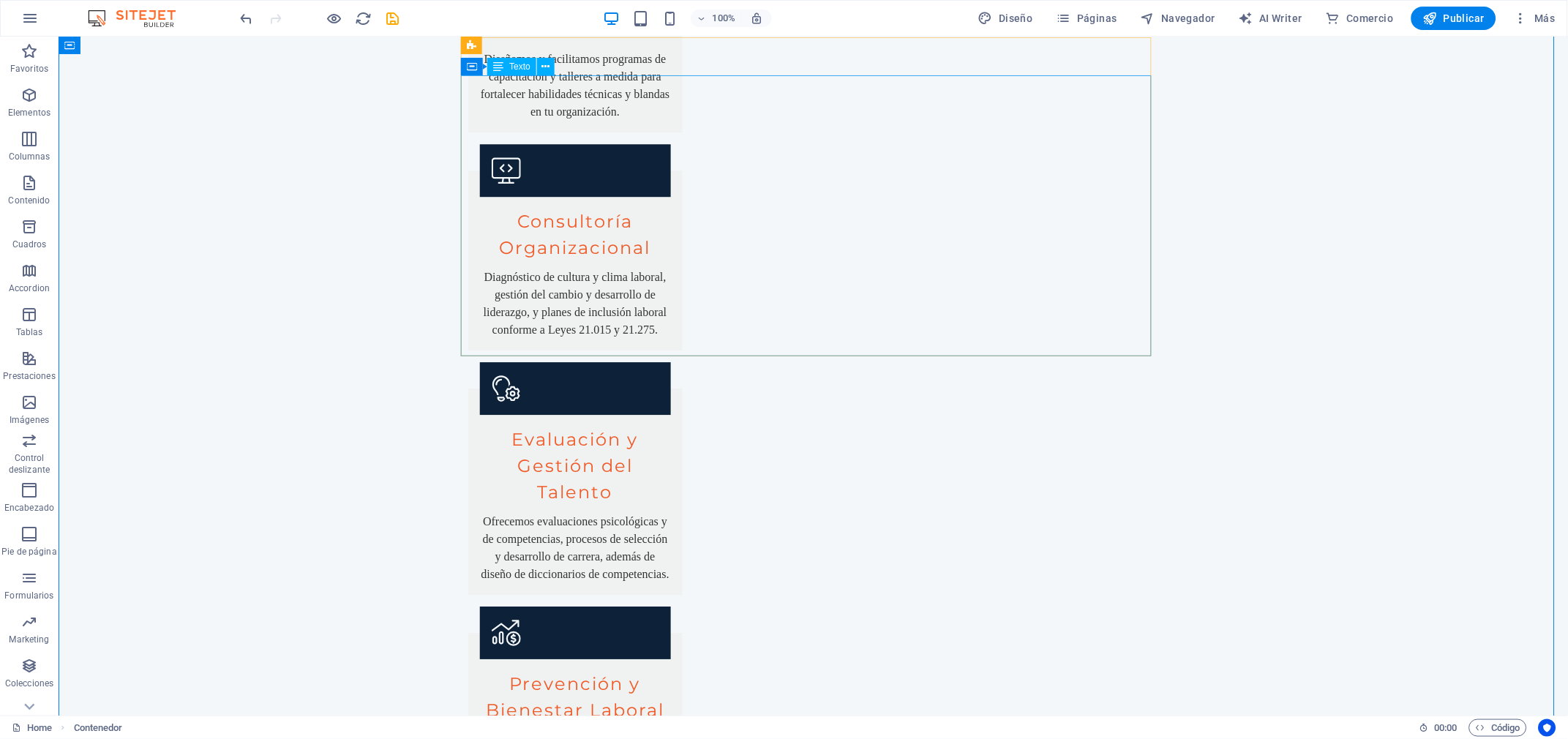
scroll to position [2866, 0]
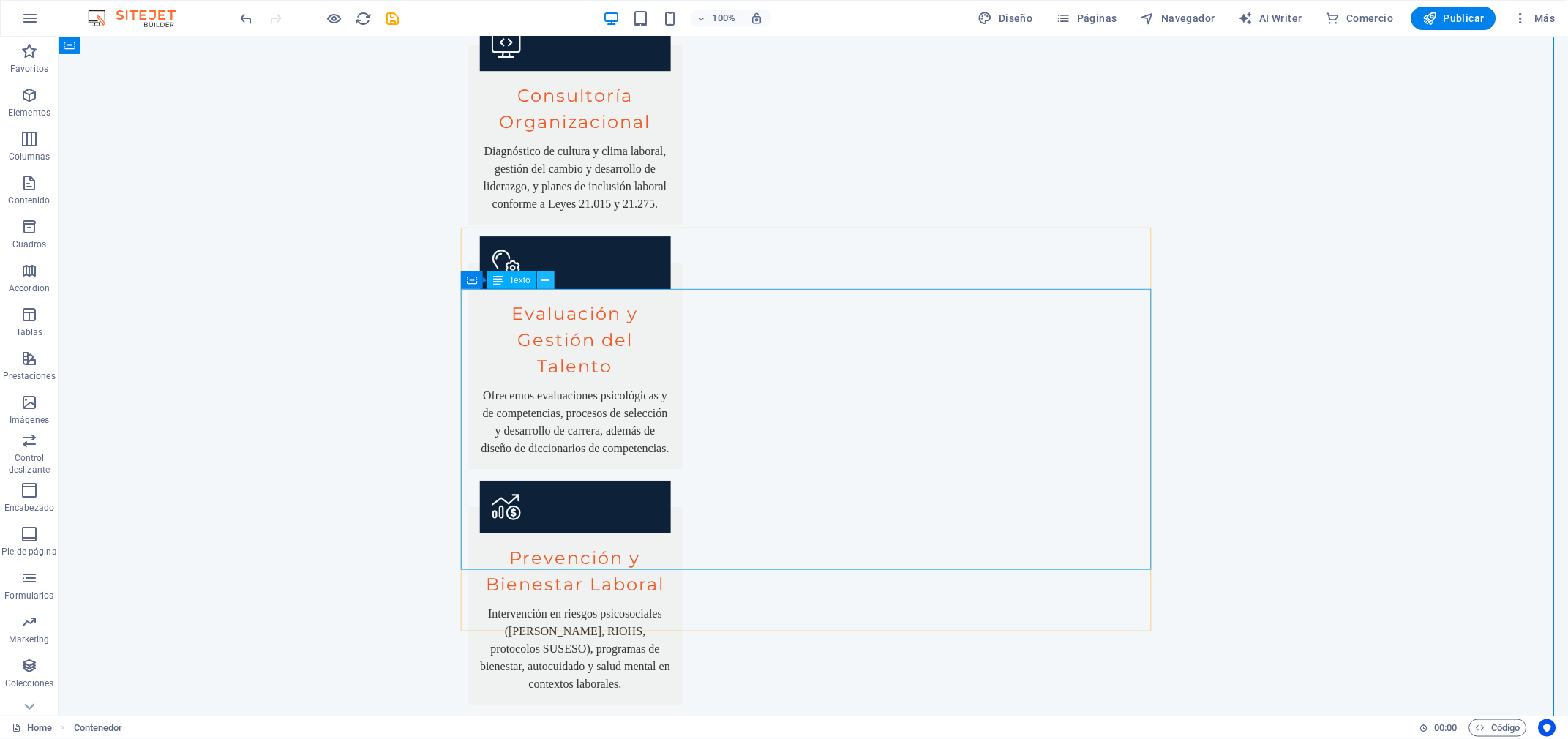
click at [548, 284] on icon at bounding box center [546, 281] width 8 height 16
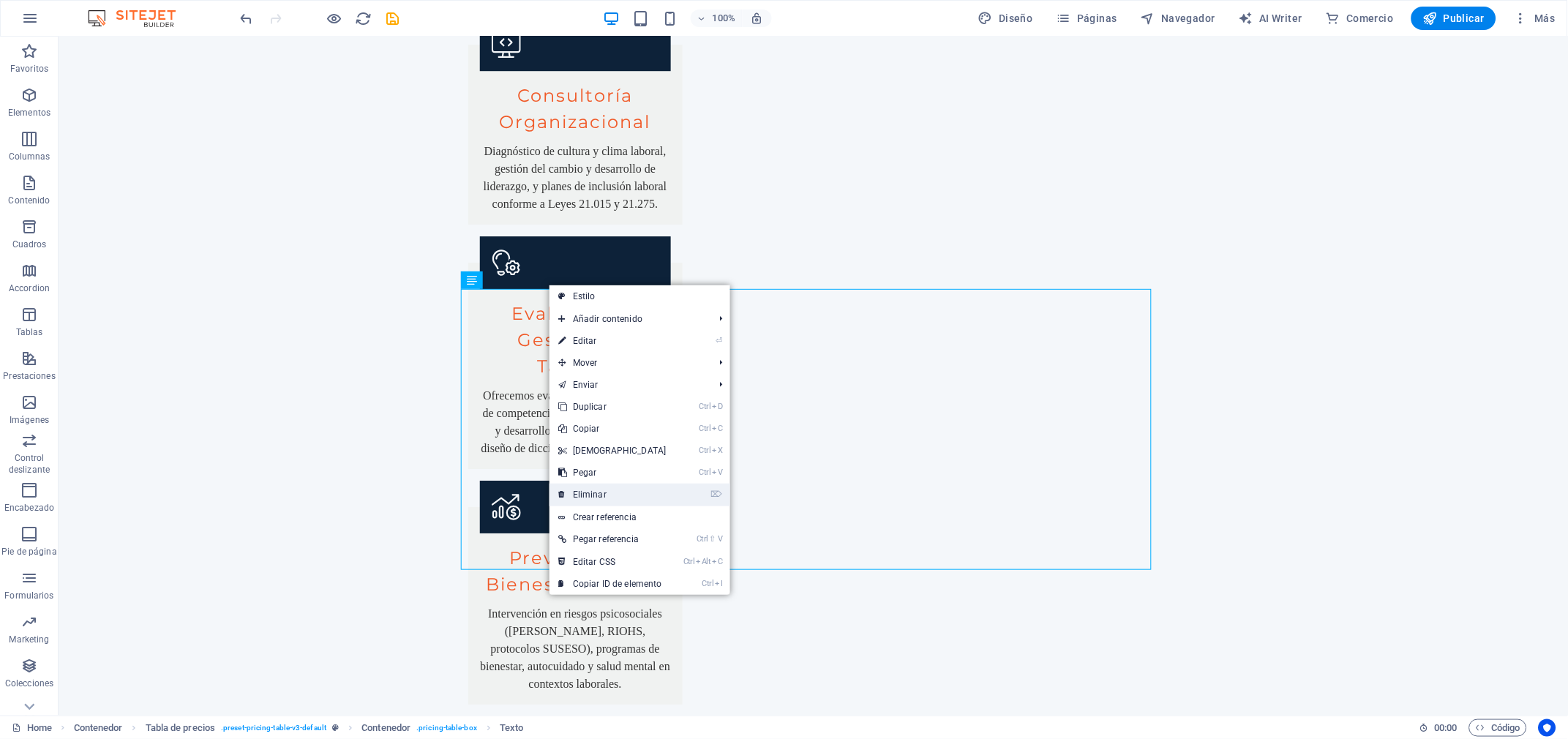
click at [592, 489] on link "⌦ Eliminar" at bounding box center [613, 494] width 126 height 22
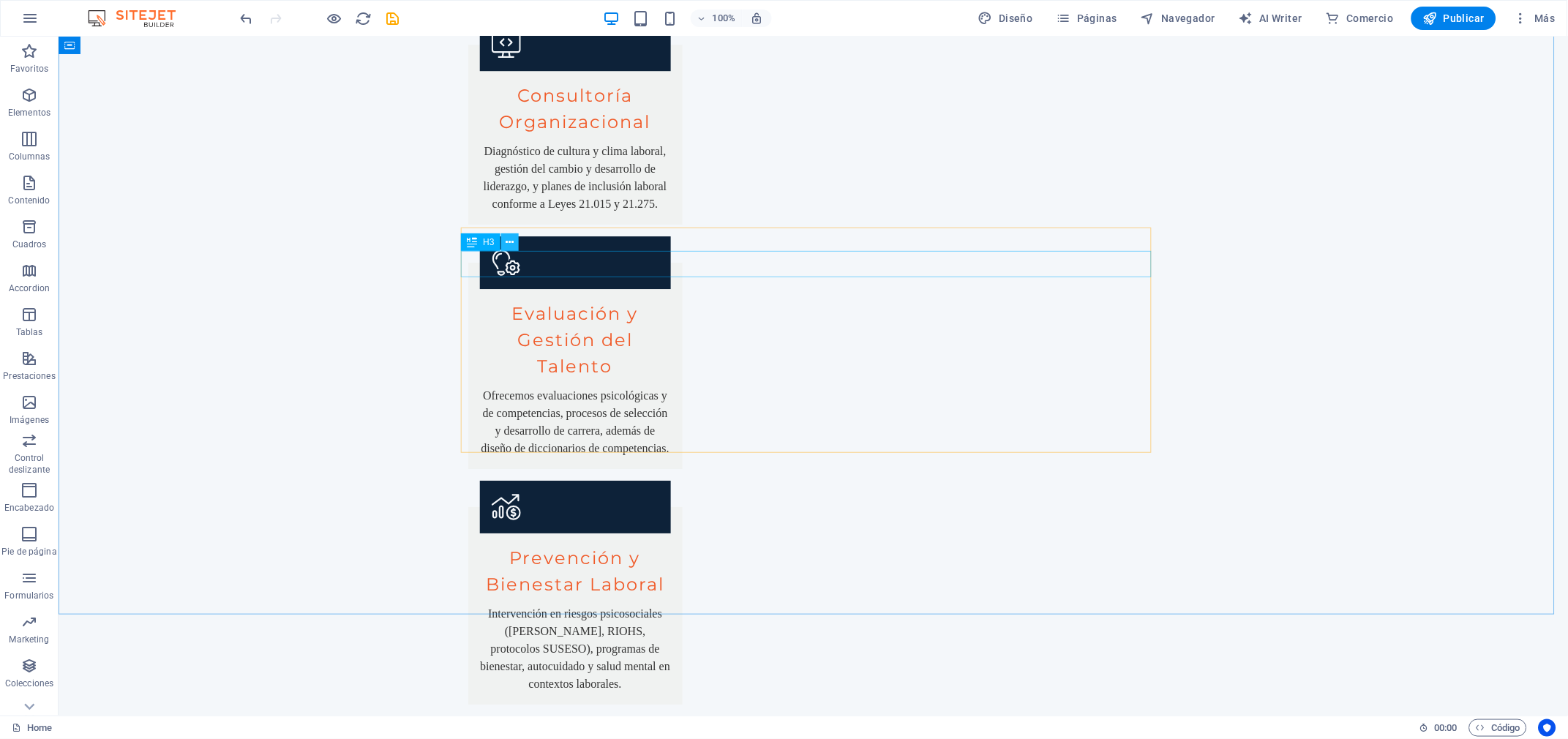
click at [511, 247] on icon at bounding box center [510, 243] width 8 height 16
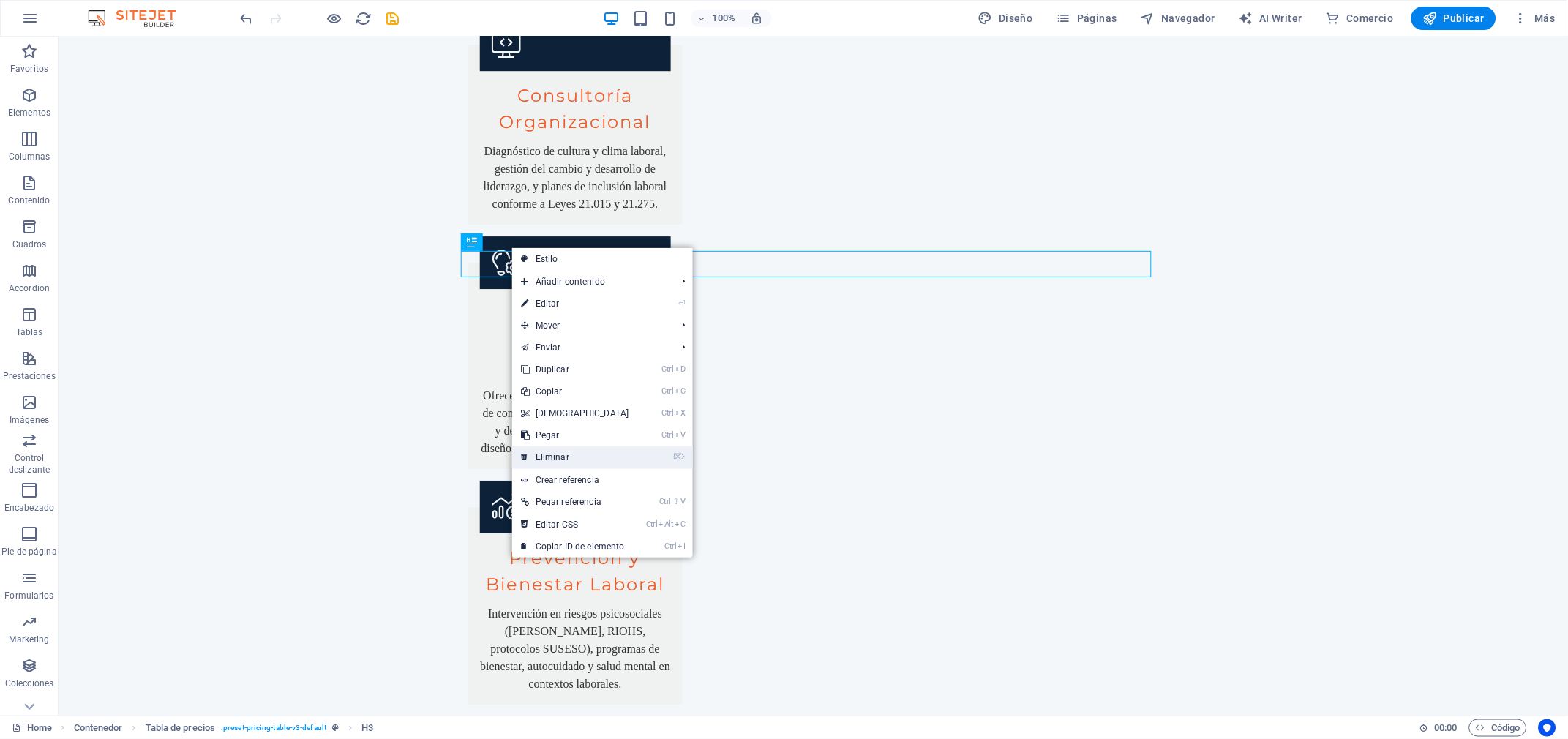
click at [572, 454] on link "⌦ Eliminar" at bounding box center [576, 457] width 126 height 22
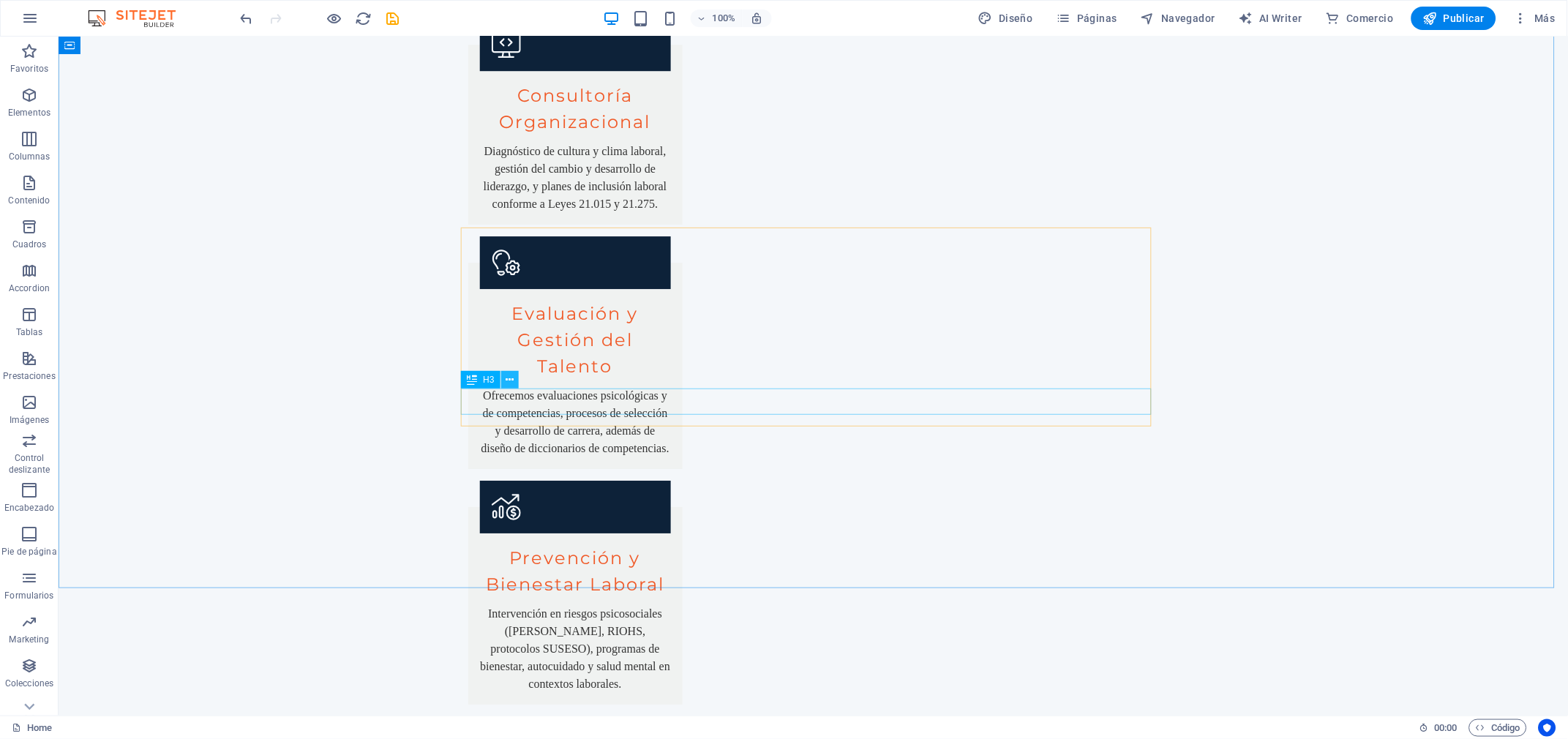
click at [511, 380] on icon at bounding box center [510, 381] width 8 height 16
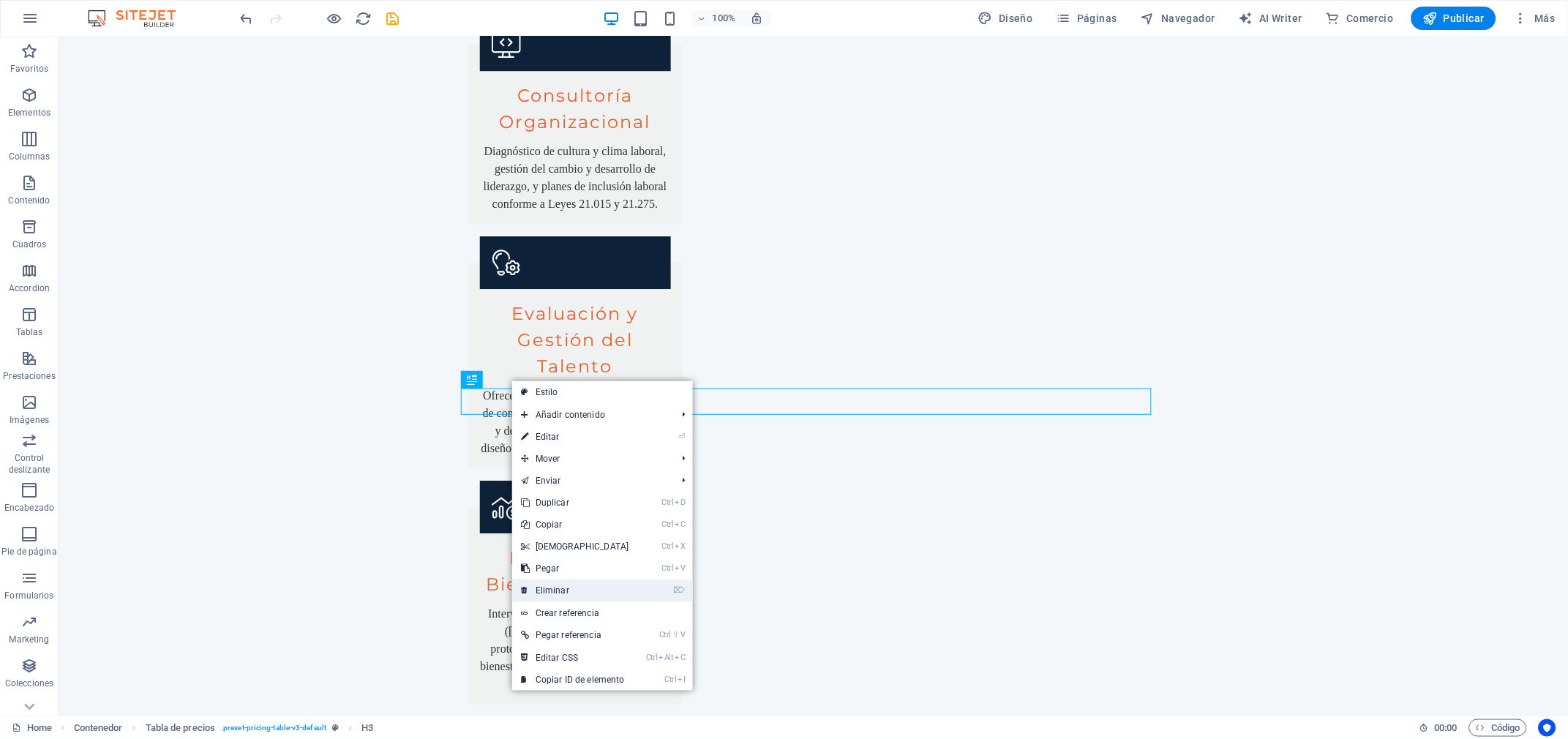
click at [532, 585] on link "⌦ Eliminar" at bounding box center [576, 590] width 126 height 22
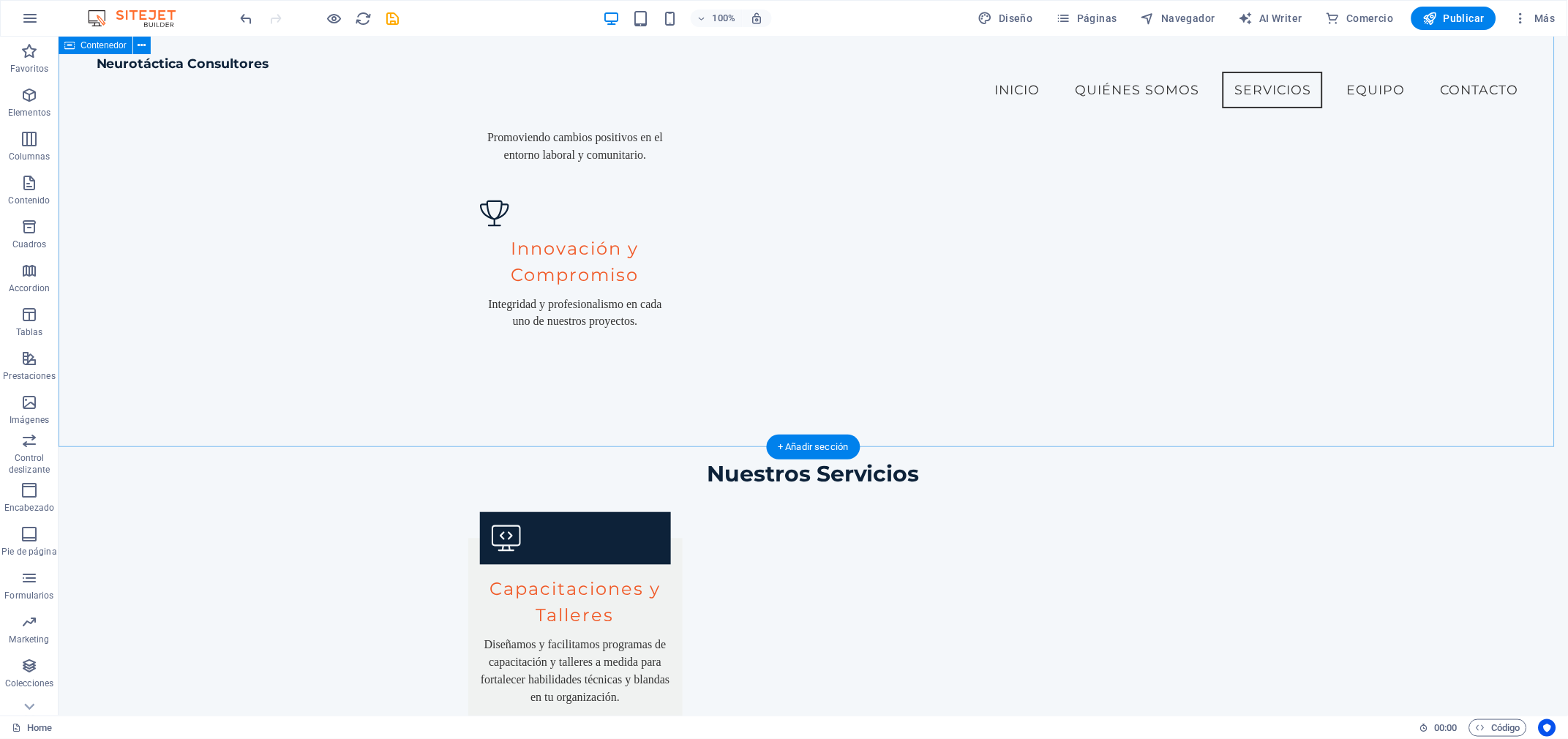
scroll to position [2134, 0]
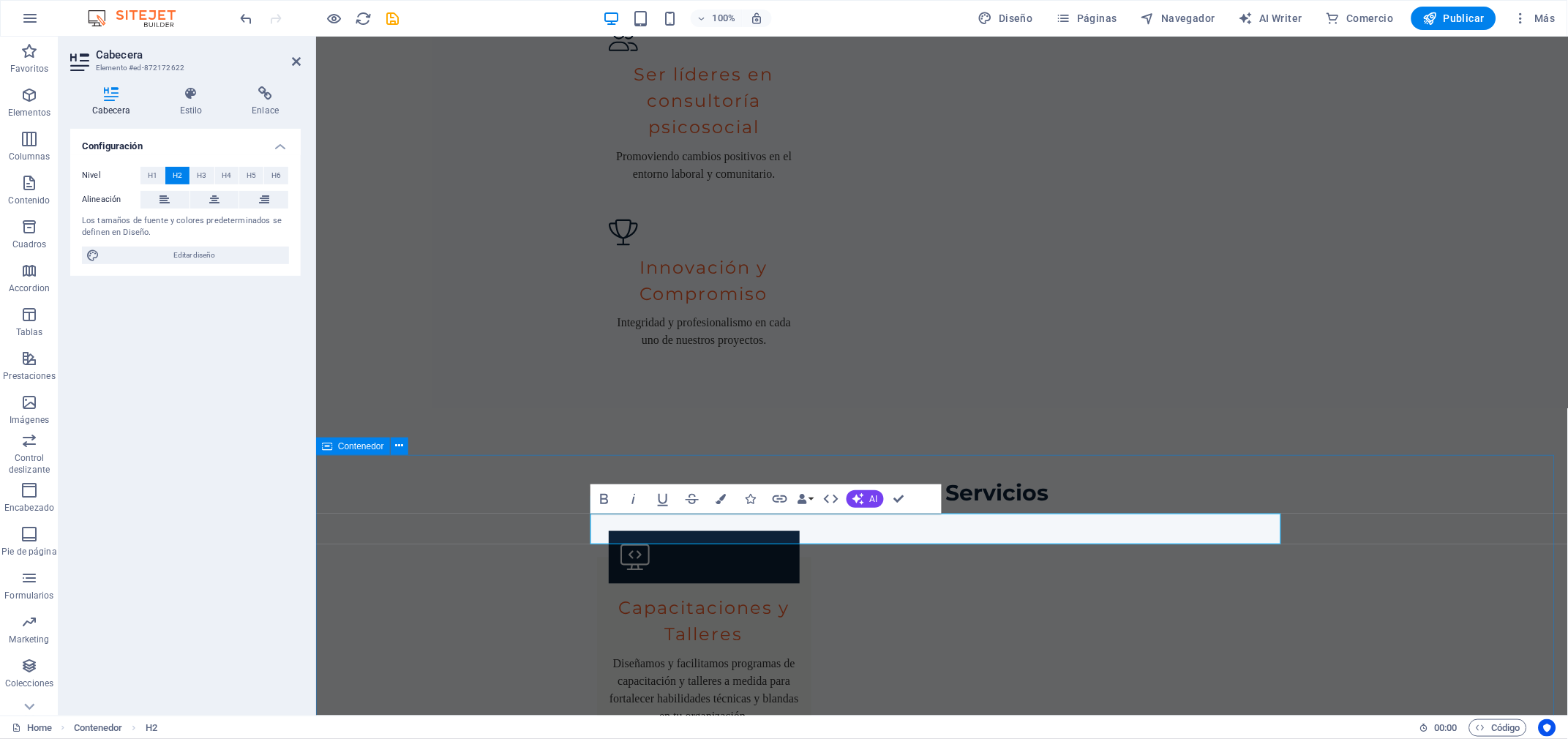
scroll to position [2208, 0]
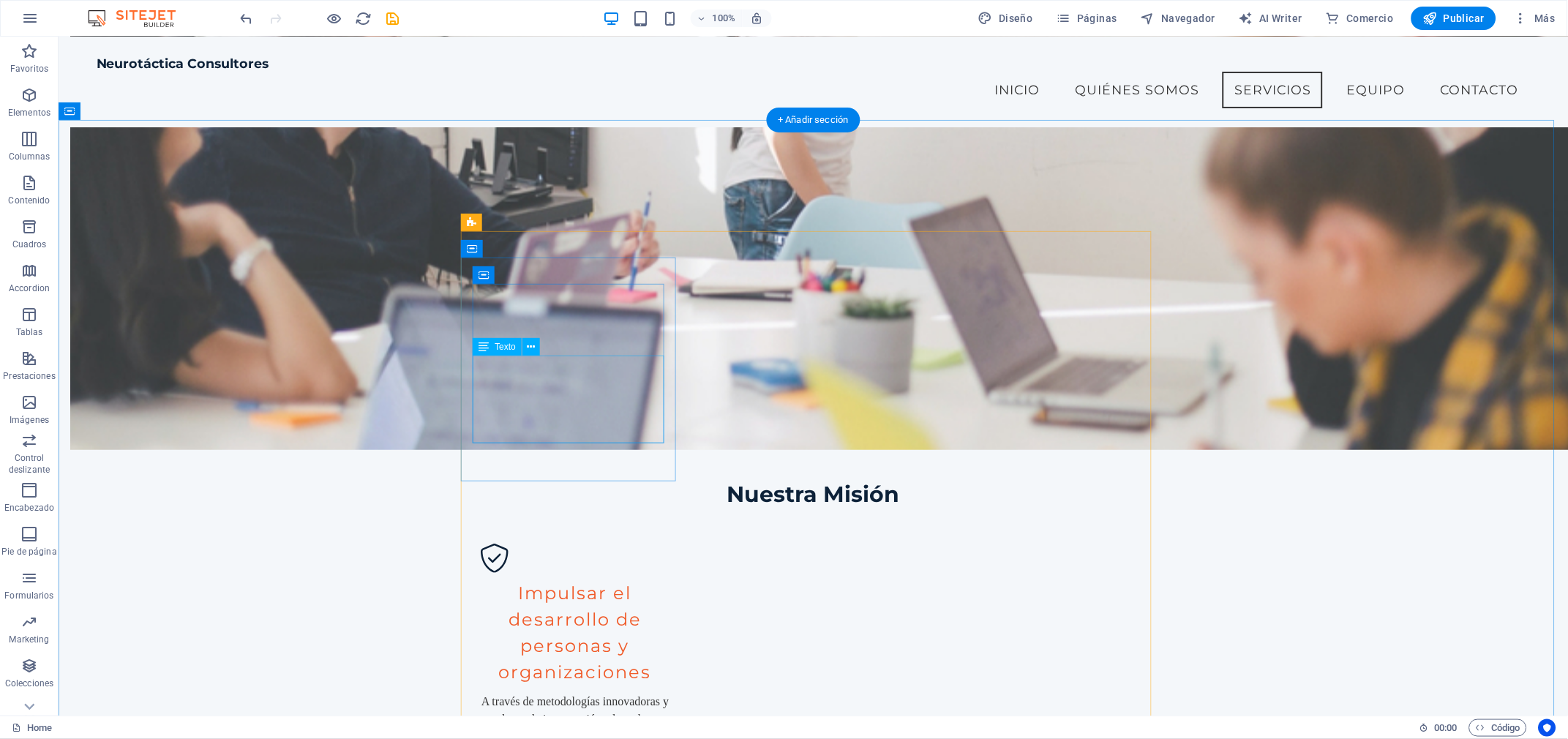
scroll to position [1333, 0]
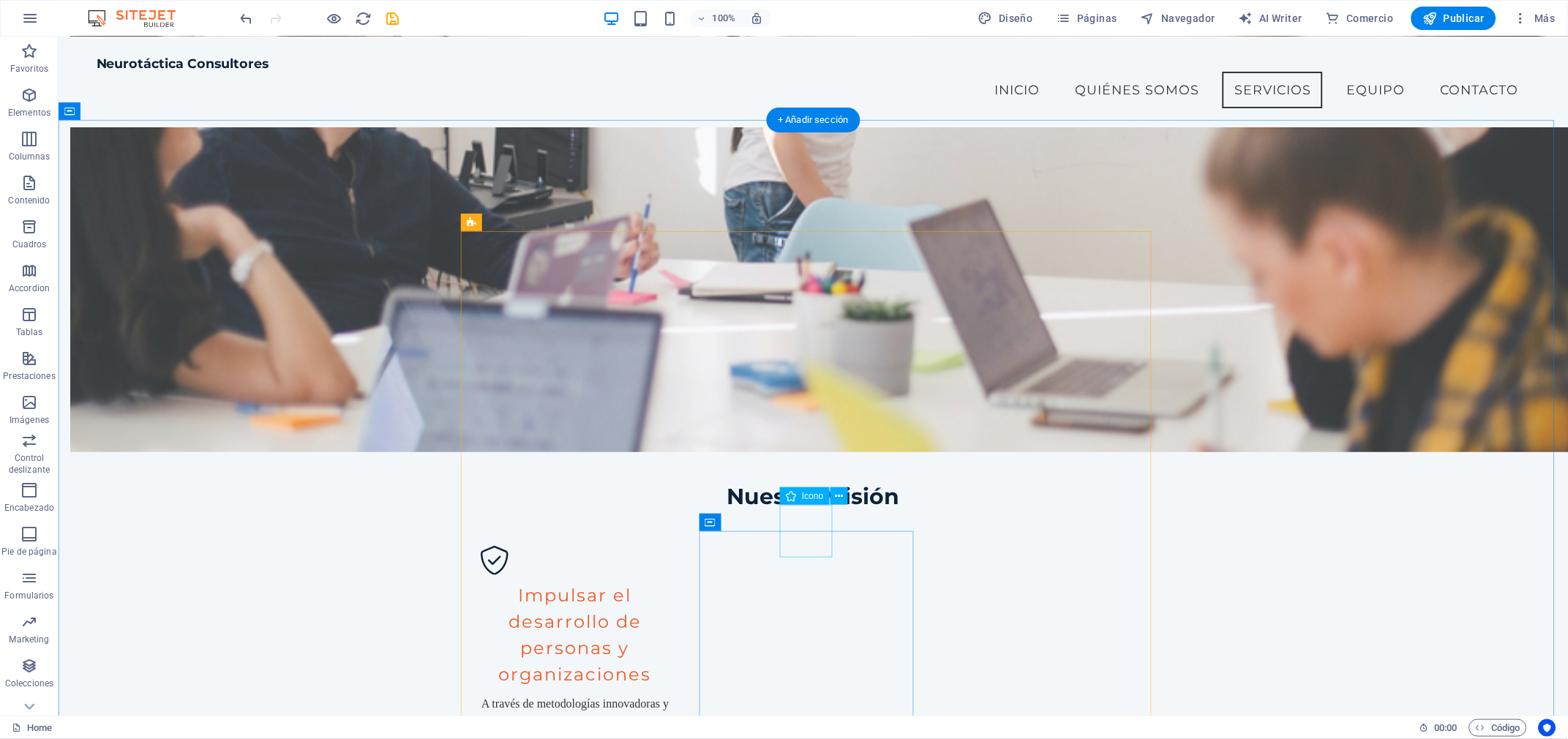
click at [806, 498] on span "Icono" at bounding box center [813, 495] width 21 height 9
click at [840, 494] on icon at bounding box center [839, 496] width 8 height 16
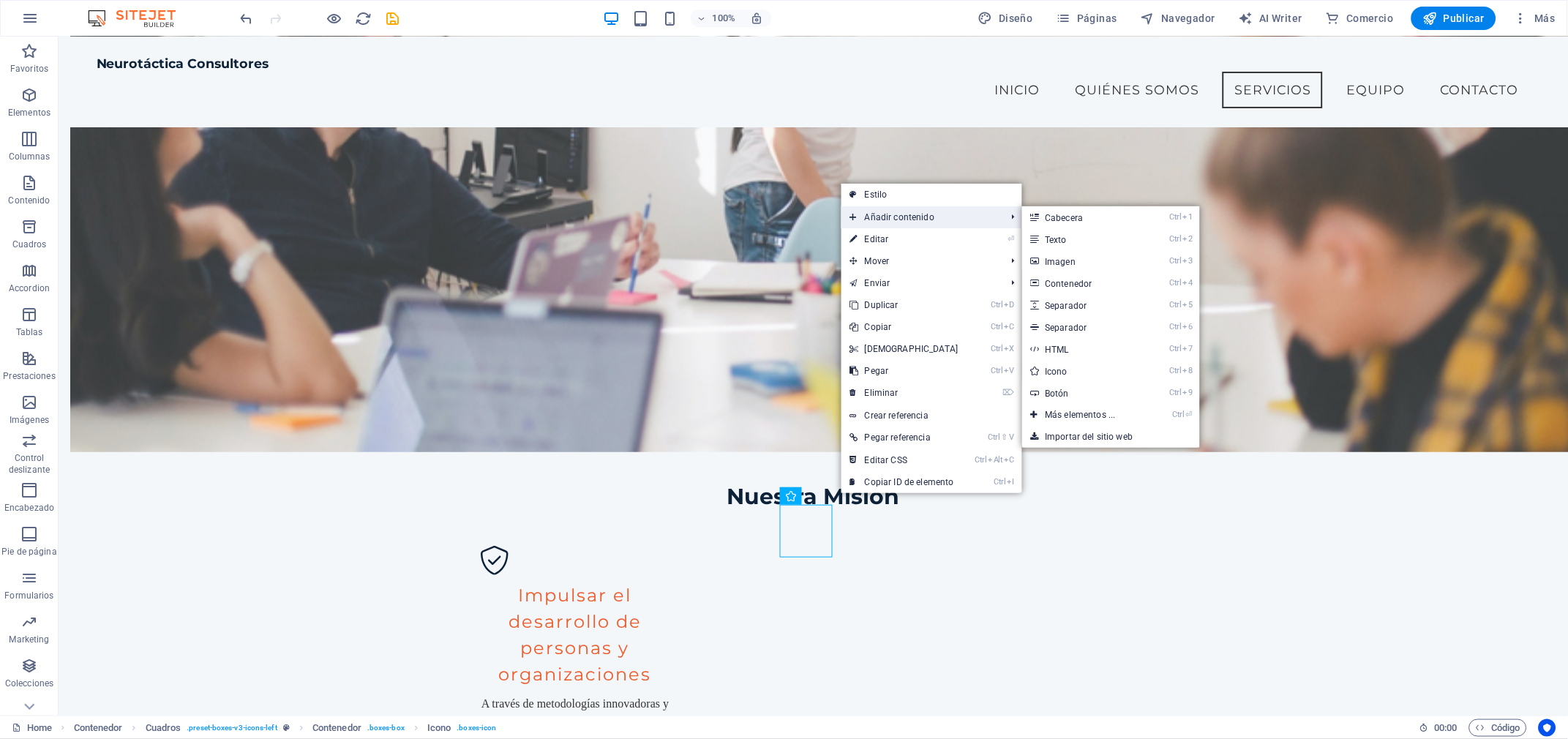
click at [872, 221] on span "Añadir contenido" at bounding box center [921, 218] width 159 height 22
click at [1064, 263] on link "Ctrl 3 Imagen" at bounding box center [1084, 261] width 123 height 22
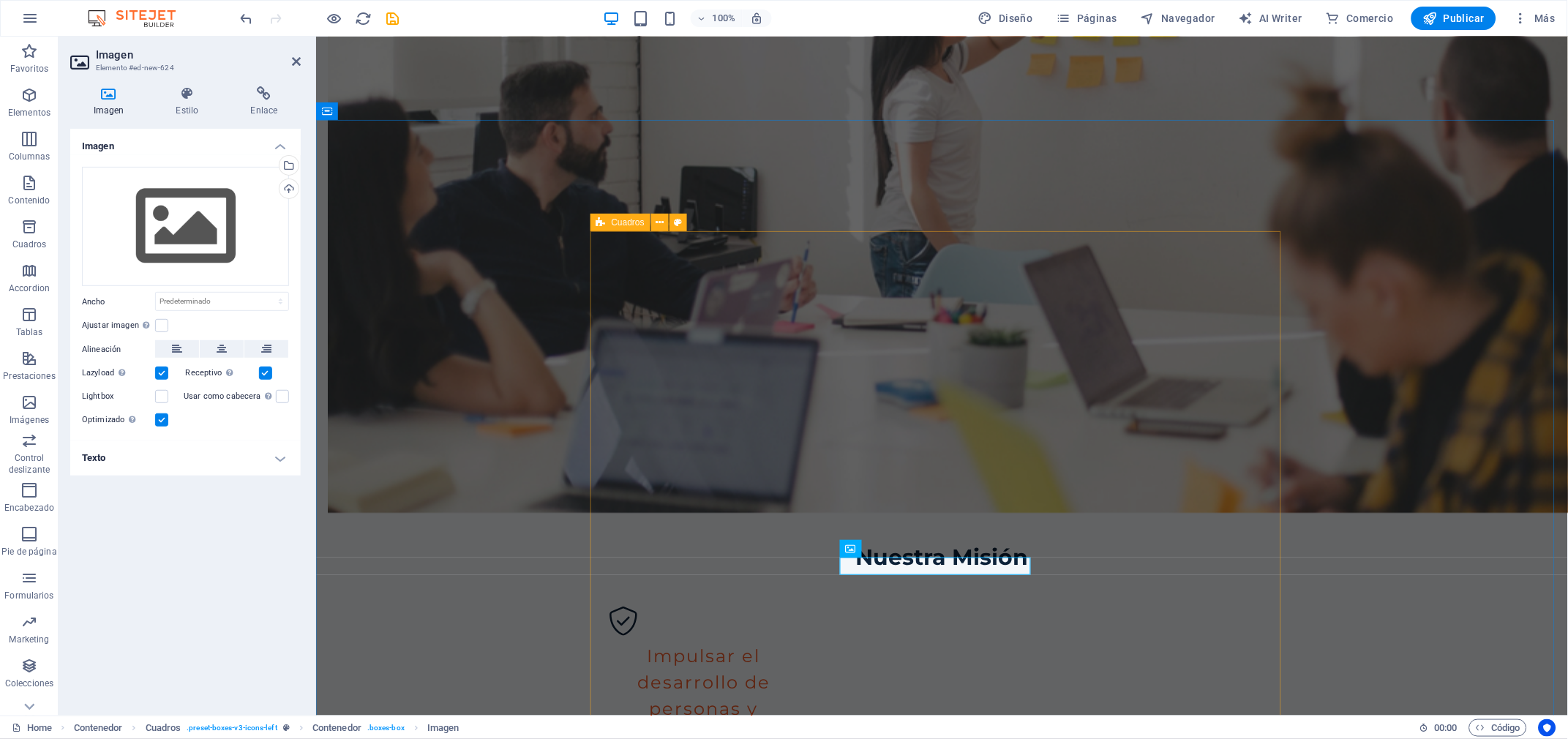
scroll to position [1406, 0]
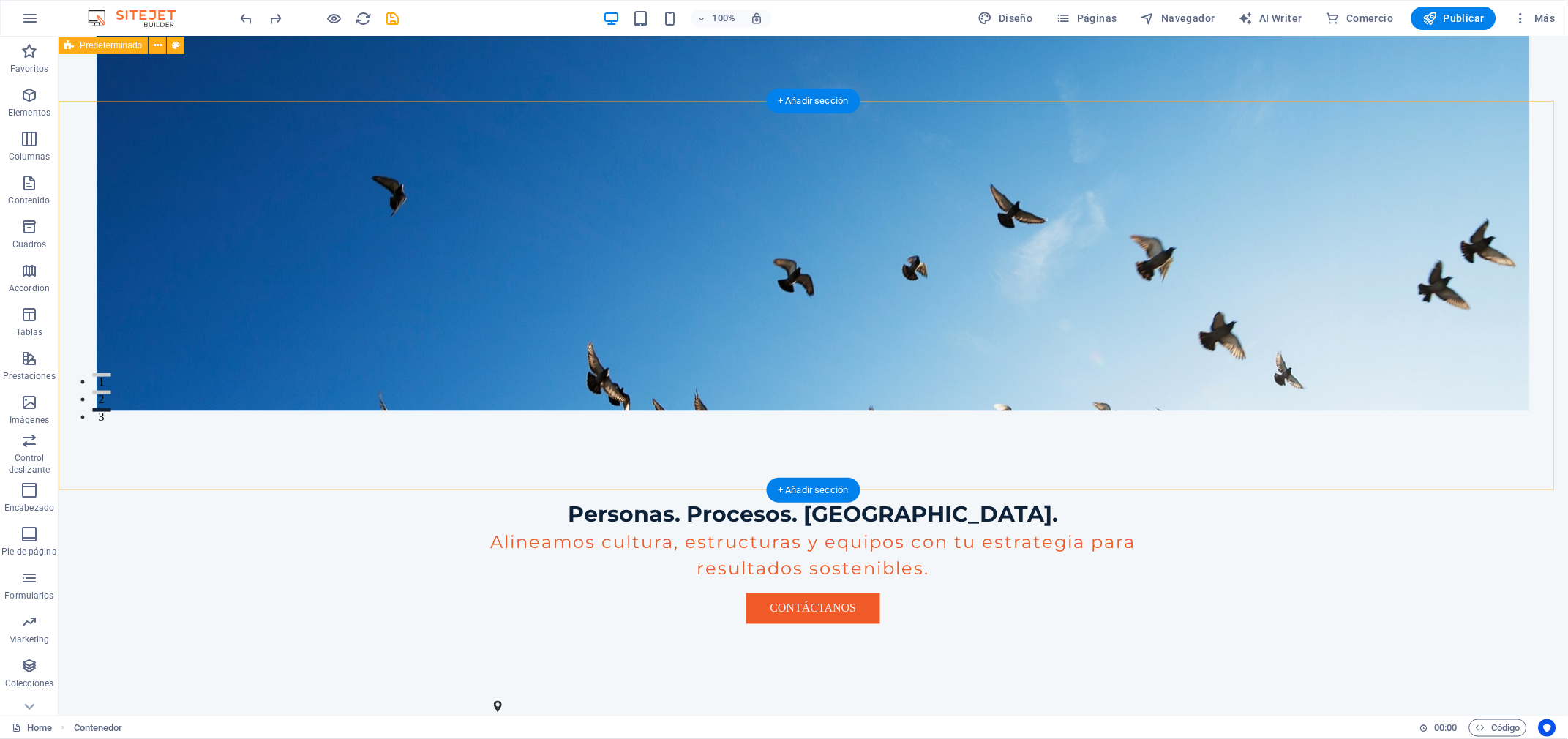
scroll to position [0, 0]
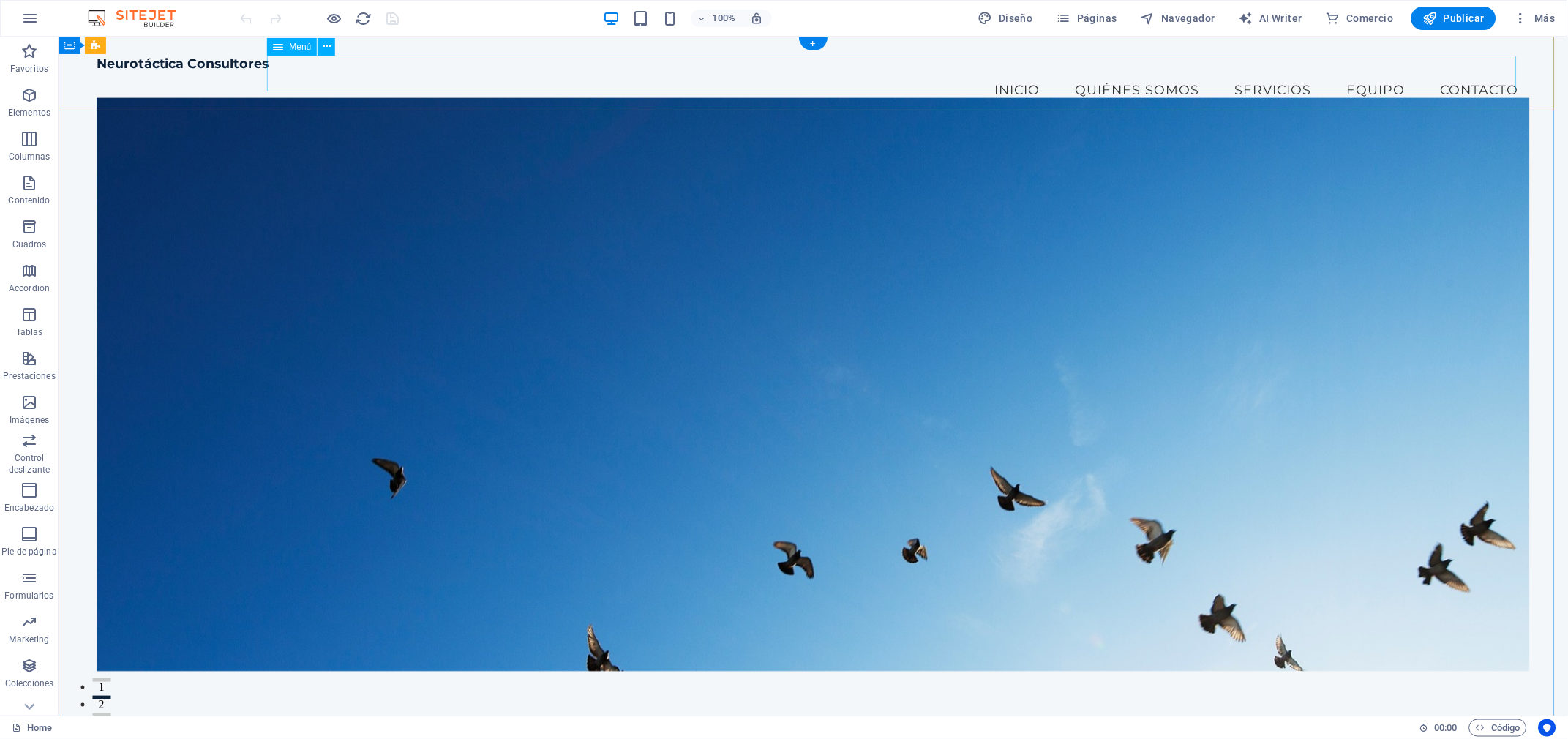
click at [1007, 71] on nav "Inicio Quiénes Somos Servicios Equipo Contacto" at bounding box center [813, 89] width 1434 height 37
click at [1006, 71] on nav "Inicio Quiénes Somos Servicios Equipo Contacto" at bounding box center [813, 89] width 1434 height 37
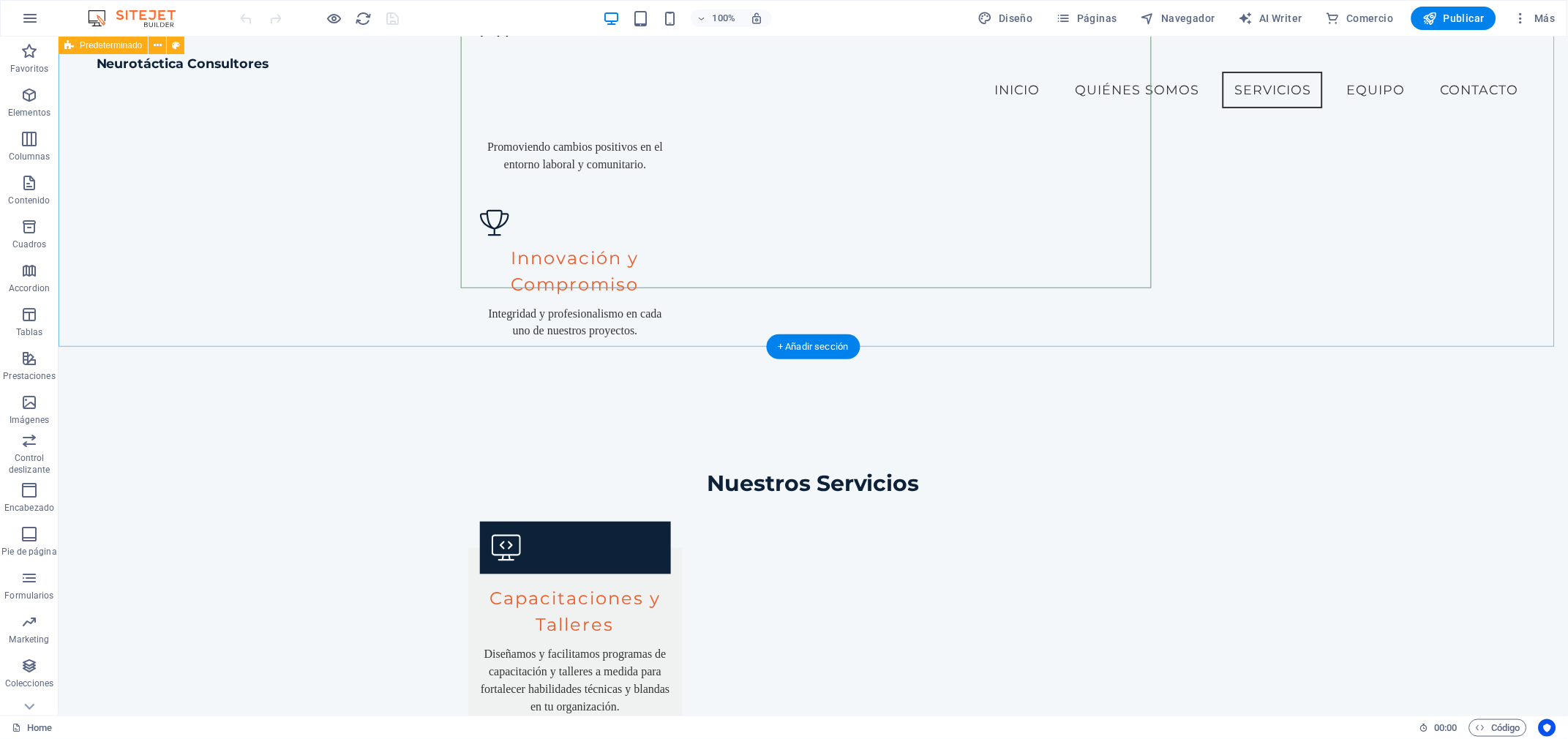
scroll to position [2056, 0]
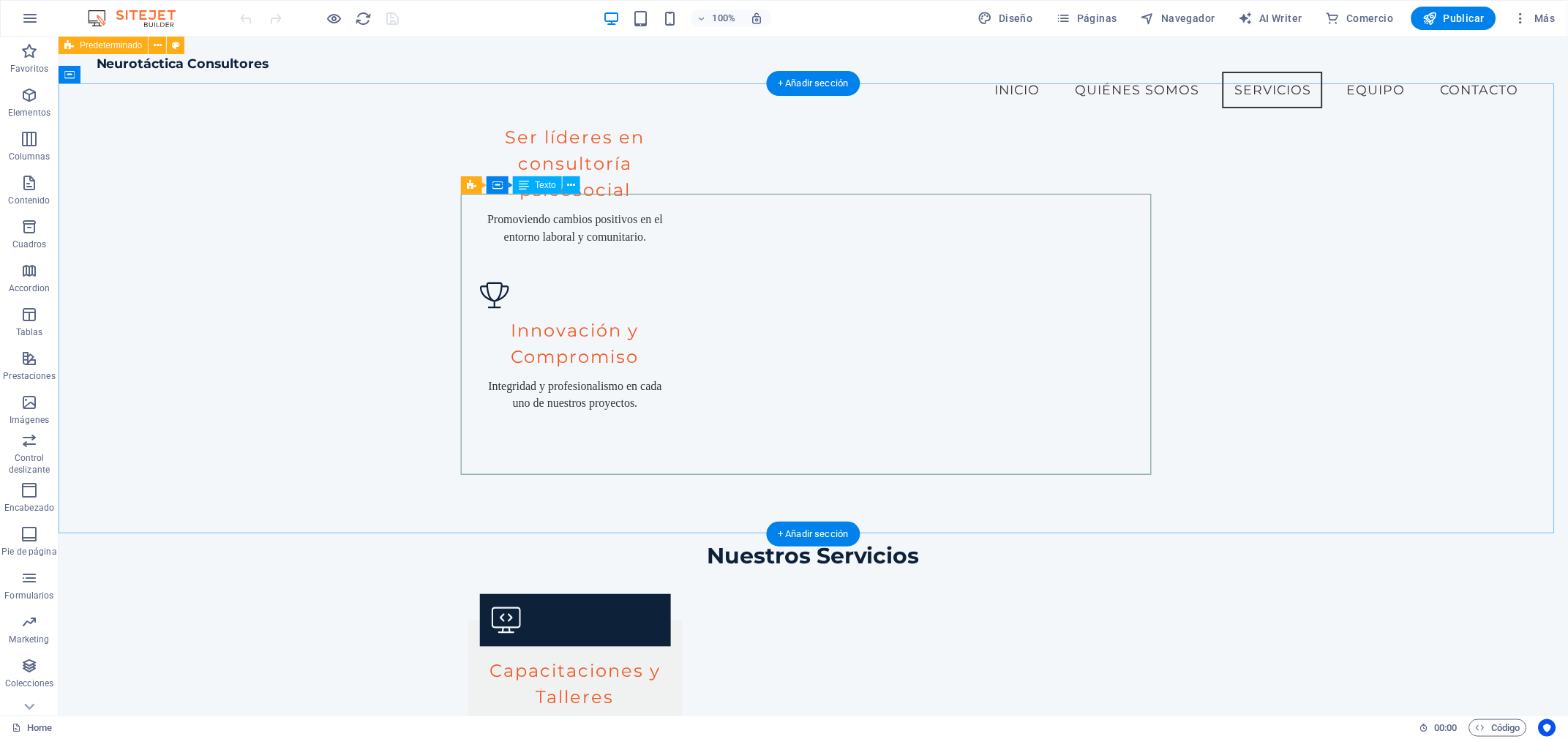
click at [536, 192] on div "Texto" at bounding box center [537, 185] width 49 height 17
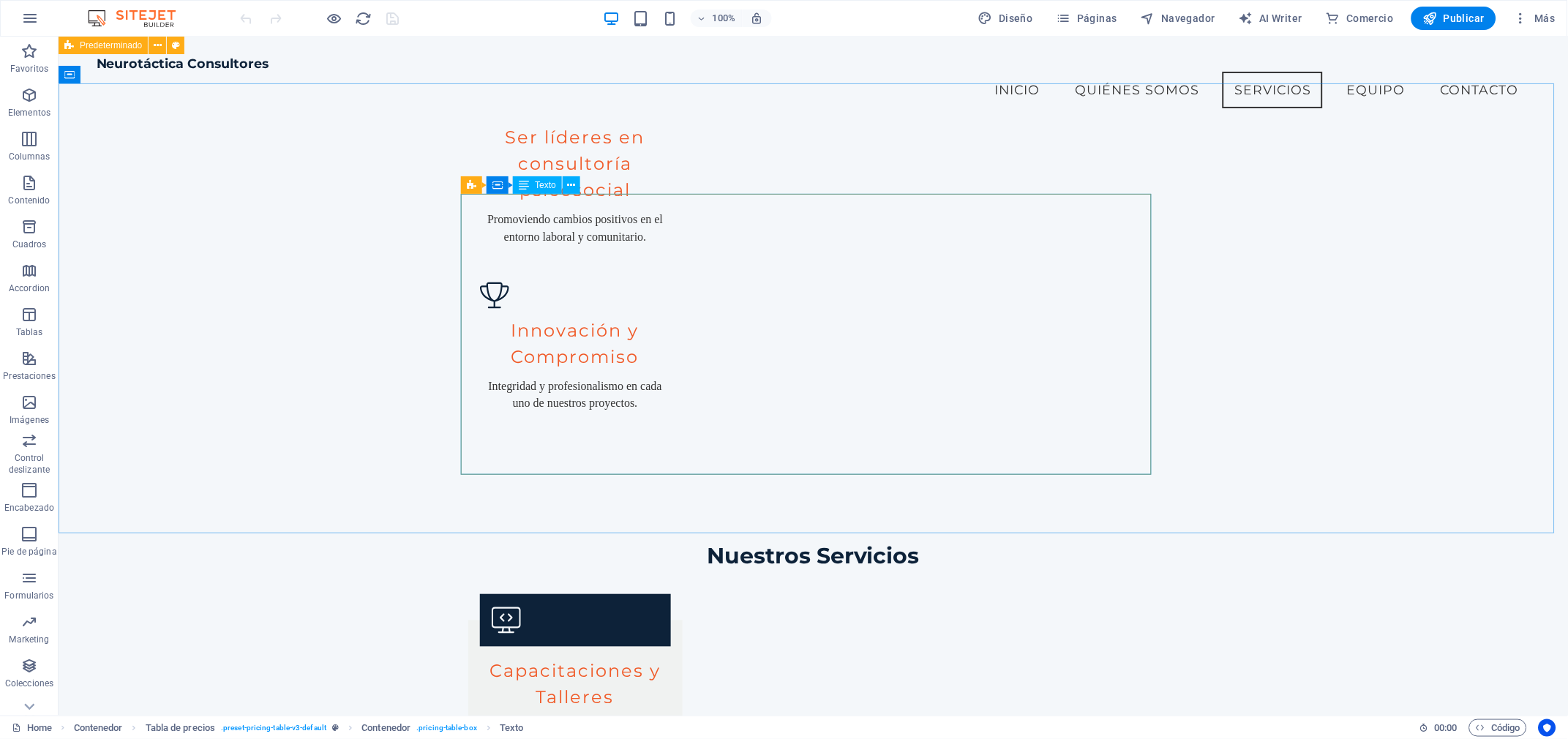
click at [567, 181] on icon at bounding box center [571, 185] width 8 height 16
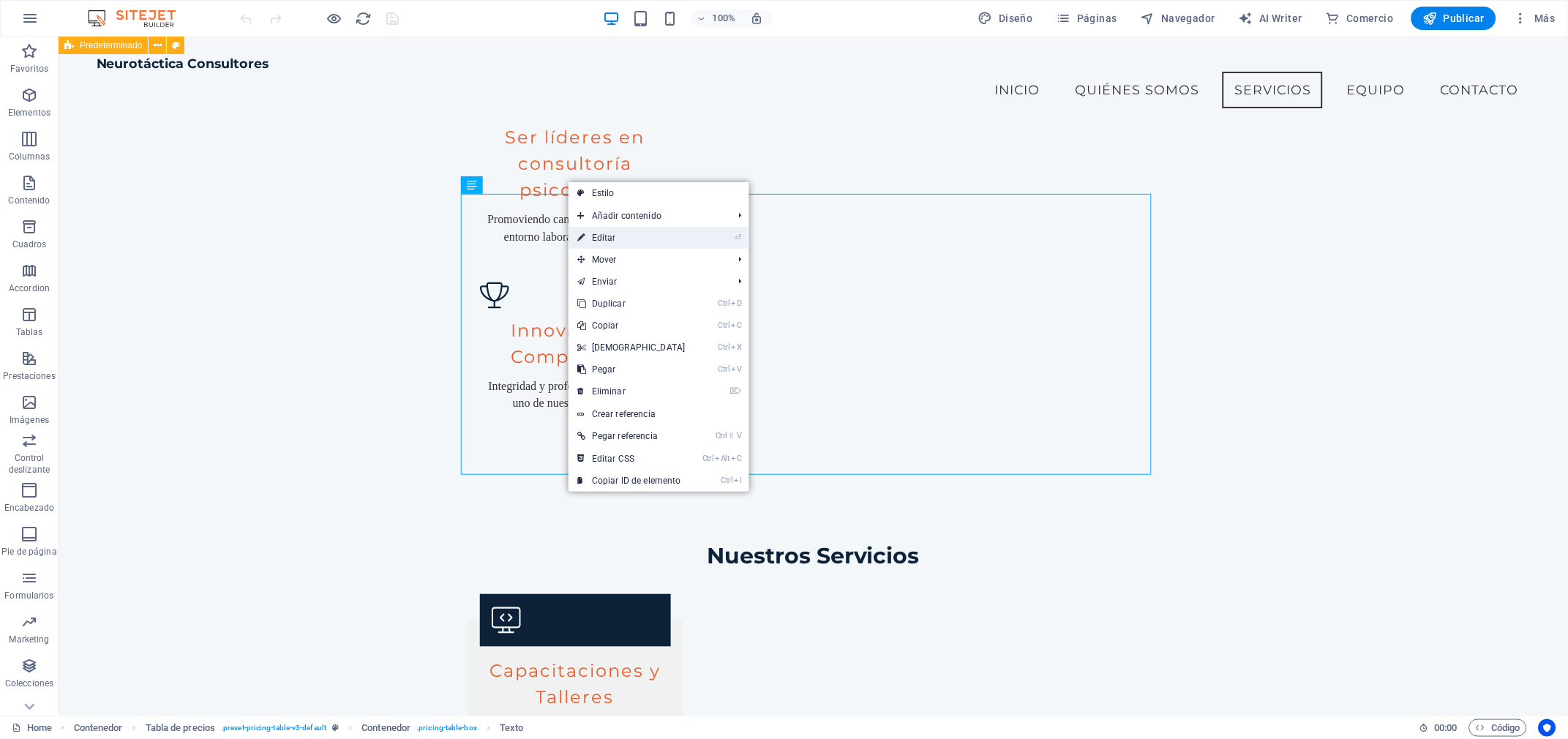
click at [611, 234] on link "⏎ Editar" at bounding box center [632, 238] width 126 height 22
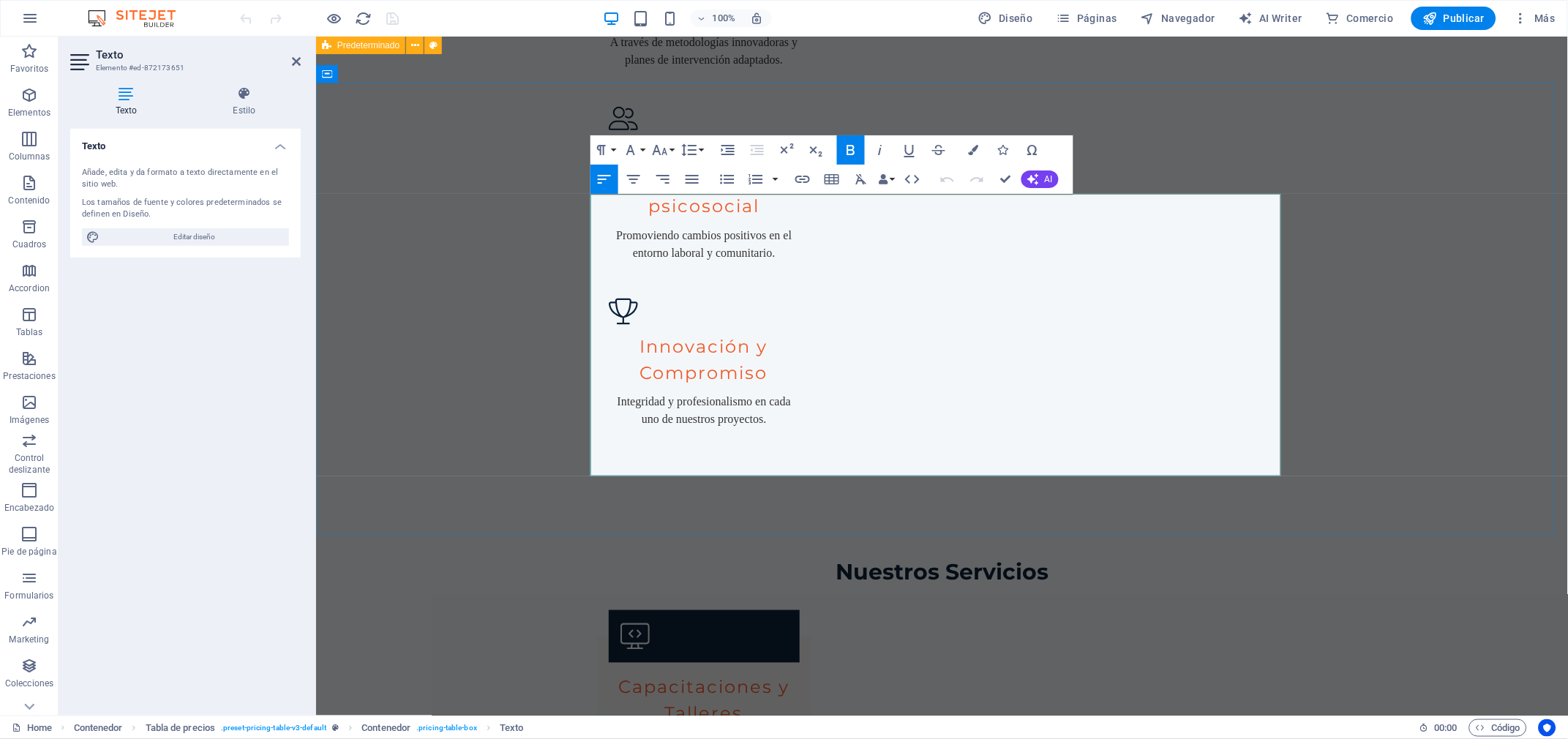
scroll to position [2130, 0]
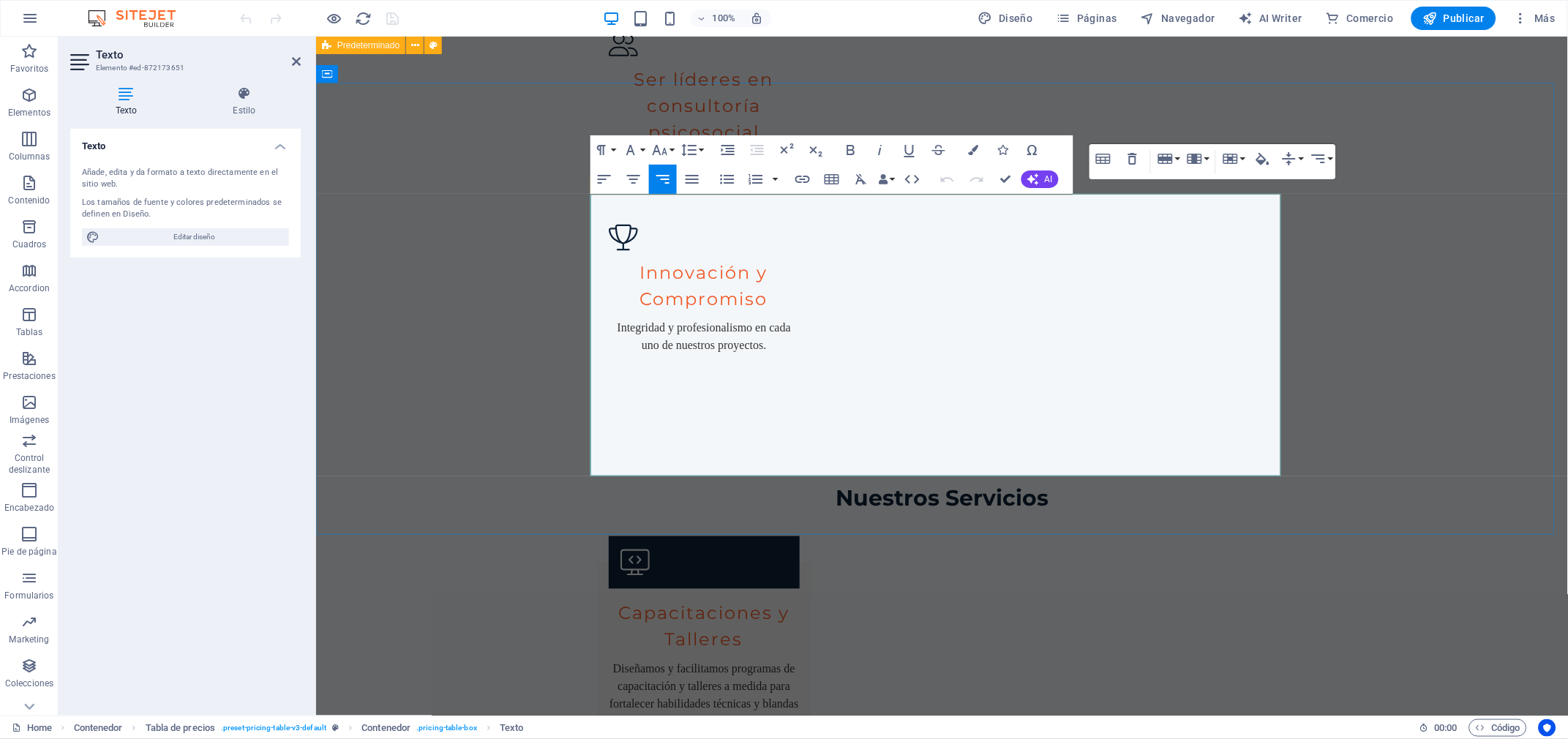
drag, startPoint x: 1190, startPoint y: 210, endPoint x: 1266, endPoint y: 222, distance: 76.9
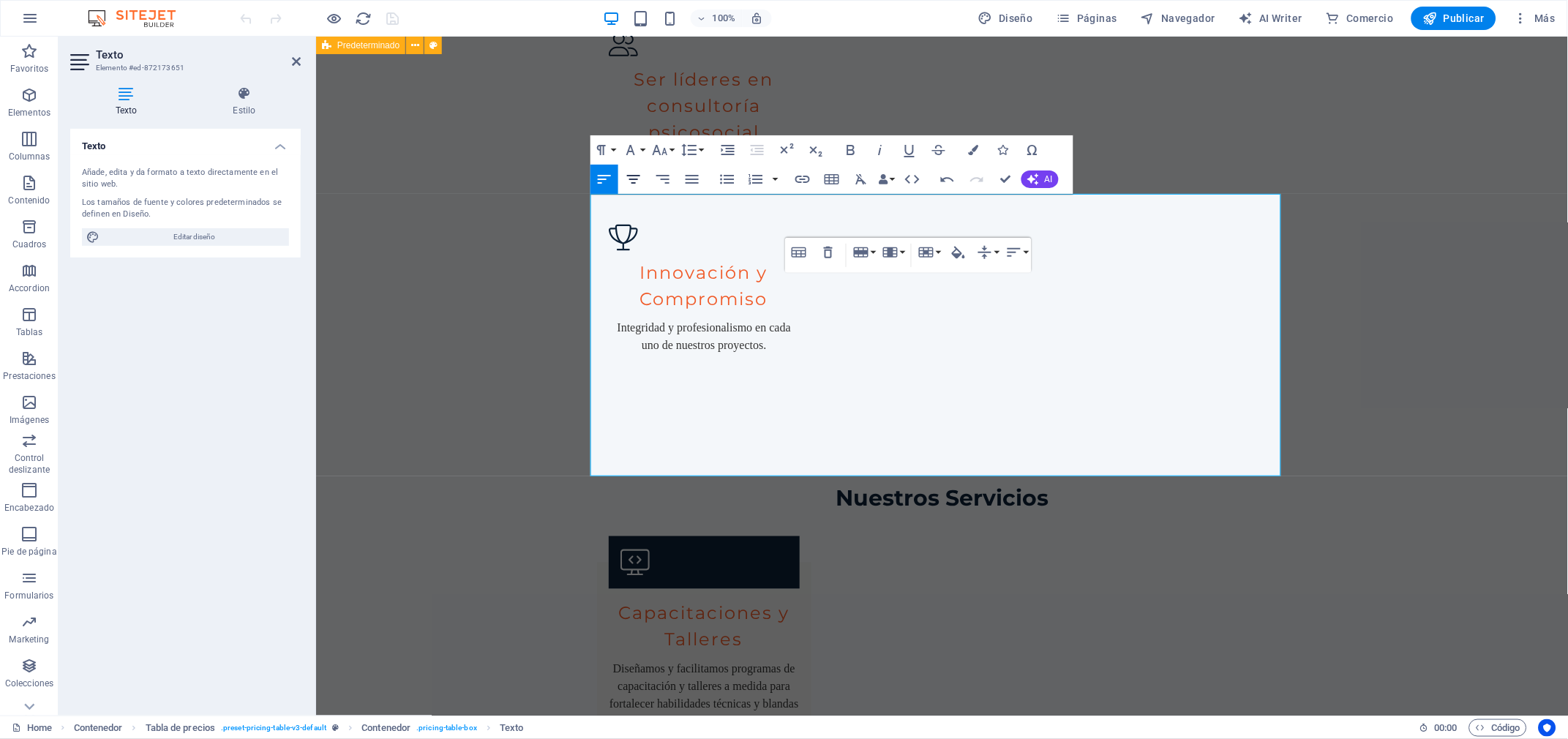
click at [628, 189] on button "Align Center" at bounding box center [633, 180] width 28 height 29
click at [634, 181] on icon "button" at bounding box center [634, 180] width 17 height 17
click at [693, 188] on button "Align Justify" at bounding box center [692, 180] width 28 height 29
click at [639, 183] on icon "button" at bounding box center [634, 180] width 17 height 17
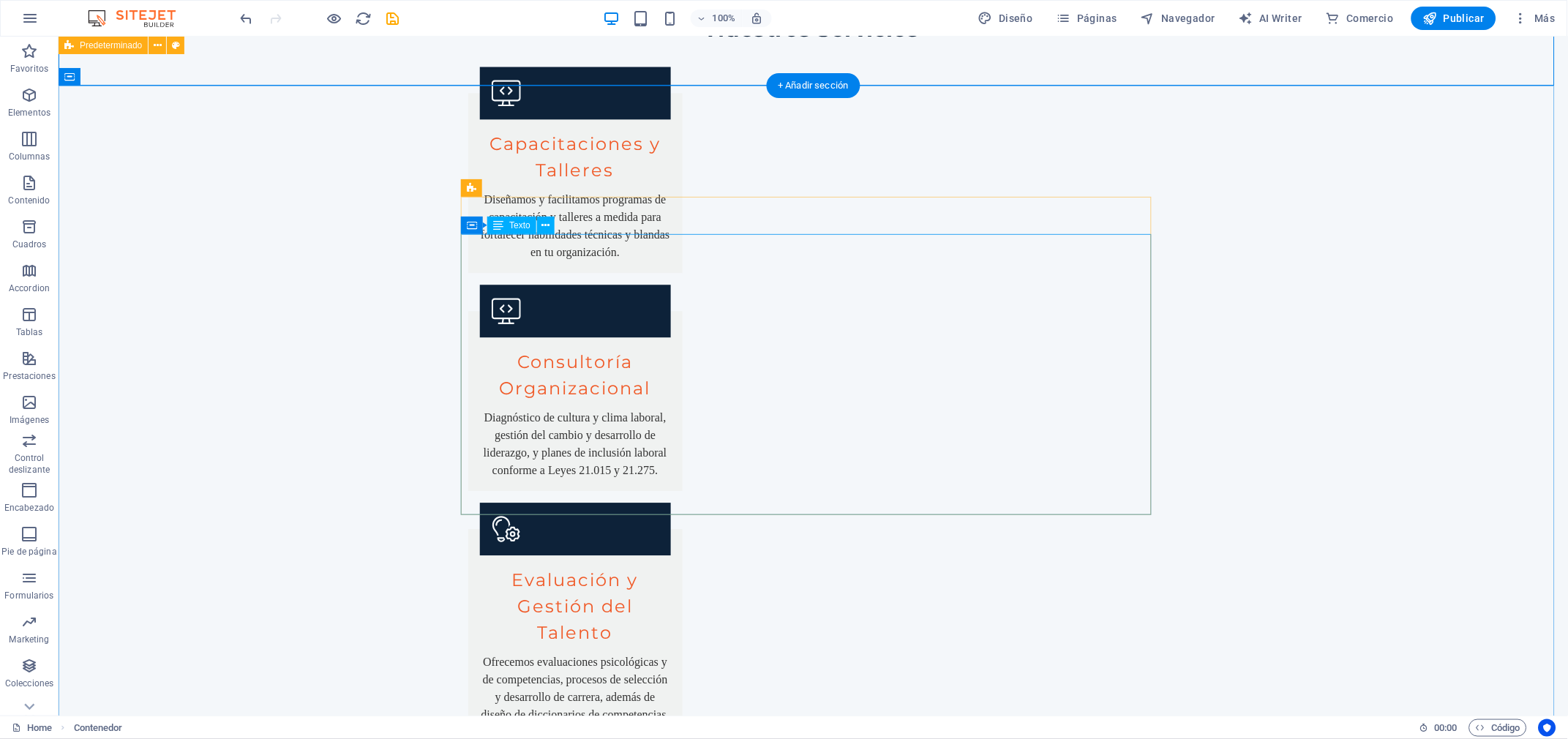
scroll to position [2602, 0]
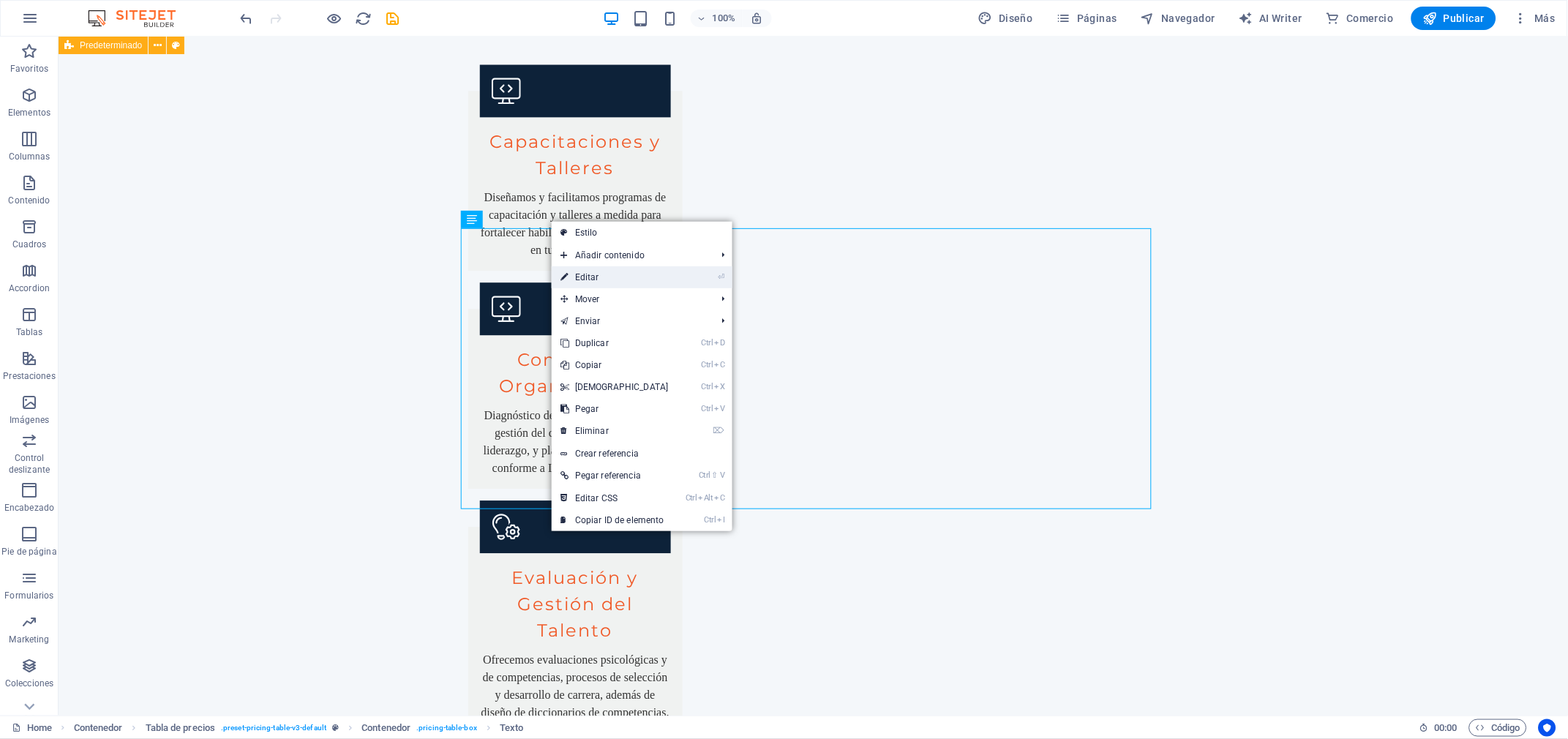
click at [588, 281] on link "⏎ Editar" at bounding box center [615, 277] width 126 height 22
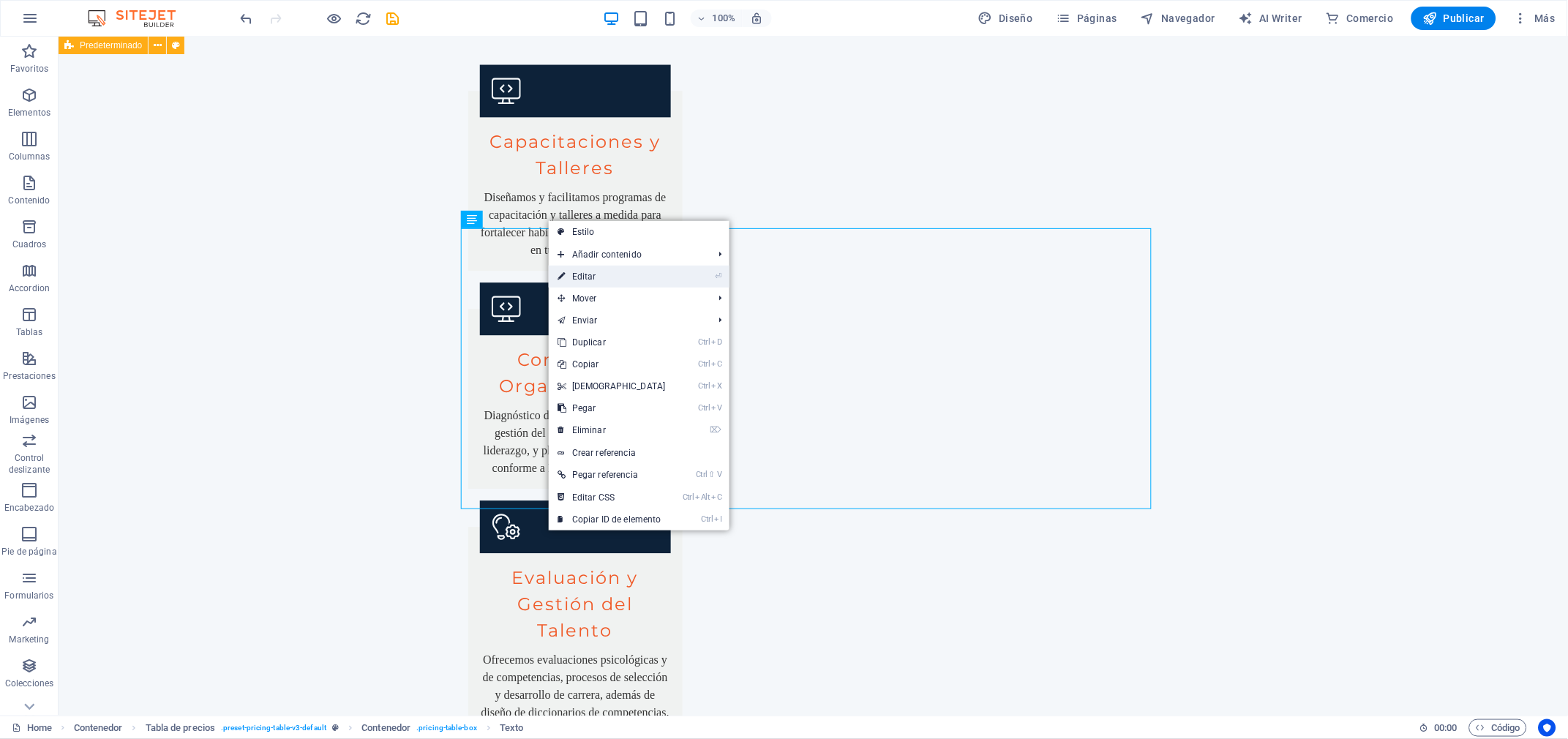
click at [578, 277] on link "⏎ Editar" at bounding box center [612, 277] width 126 height 22
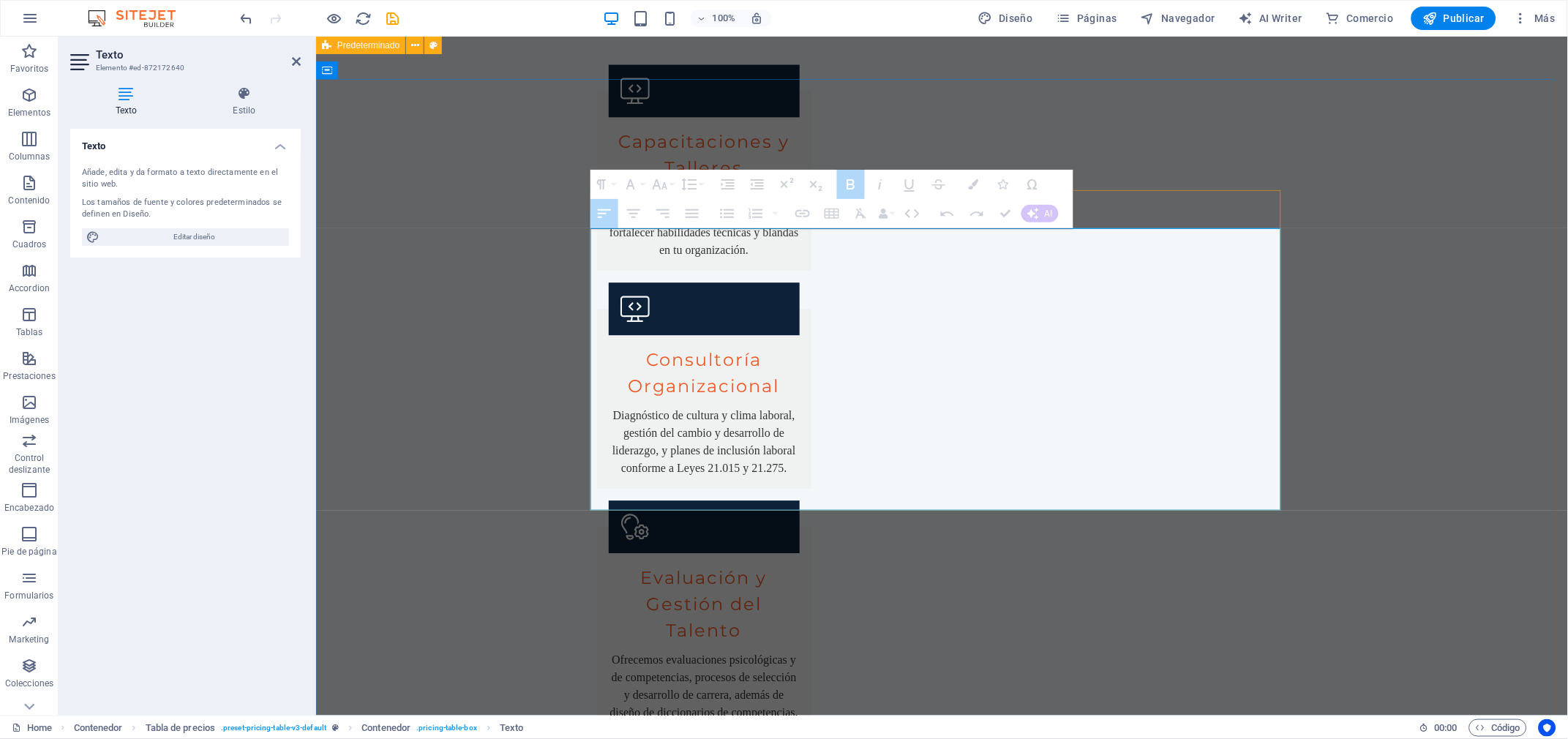
drag, startPoint x: 890, startPoint y: 497, endPoint x: 602, endPoint y: 237, distance: 388.0
drag, startPoint x: 894, startPoint y: 491, endPoint x: 630, endPoint y: 289, distance: 332.4
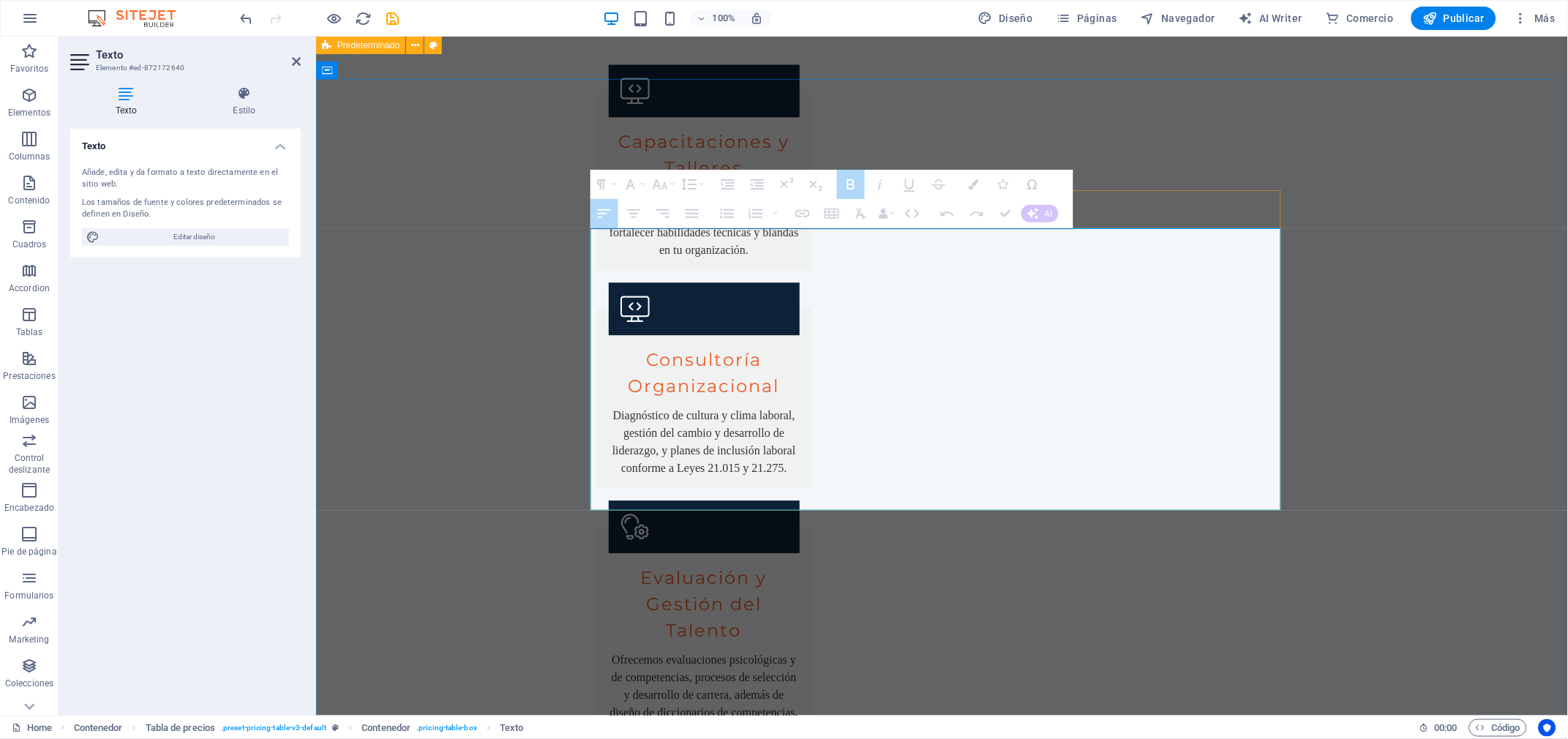
drag, startPoint x: 596, startPoint y: 236, endPoint x: 823, endPoint y: 452, distance: 313.3
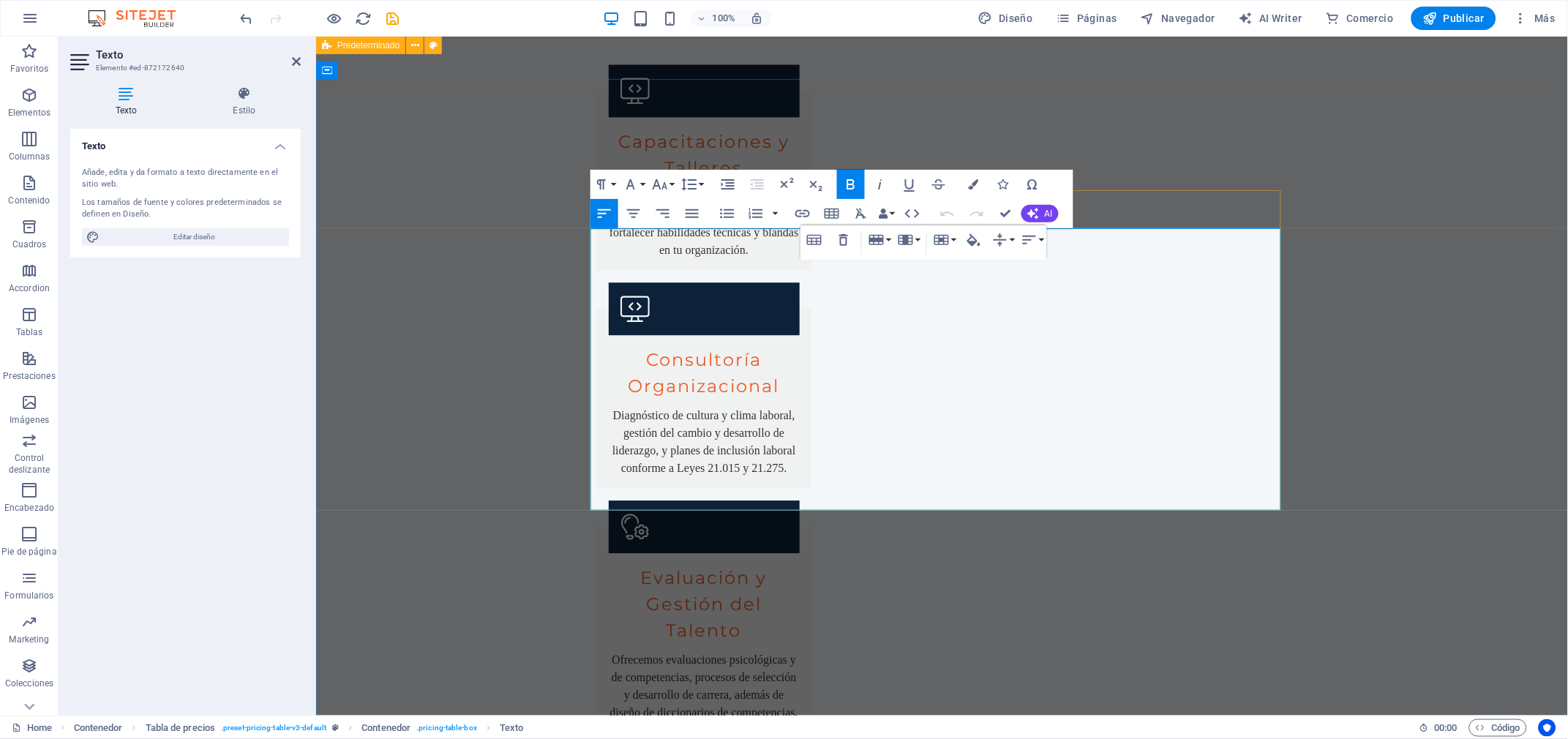
click at [631, 211] on icon "button" at bounding box center [634, 214] width 17 height 17
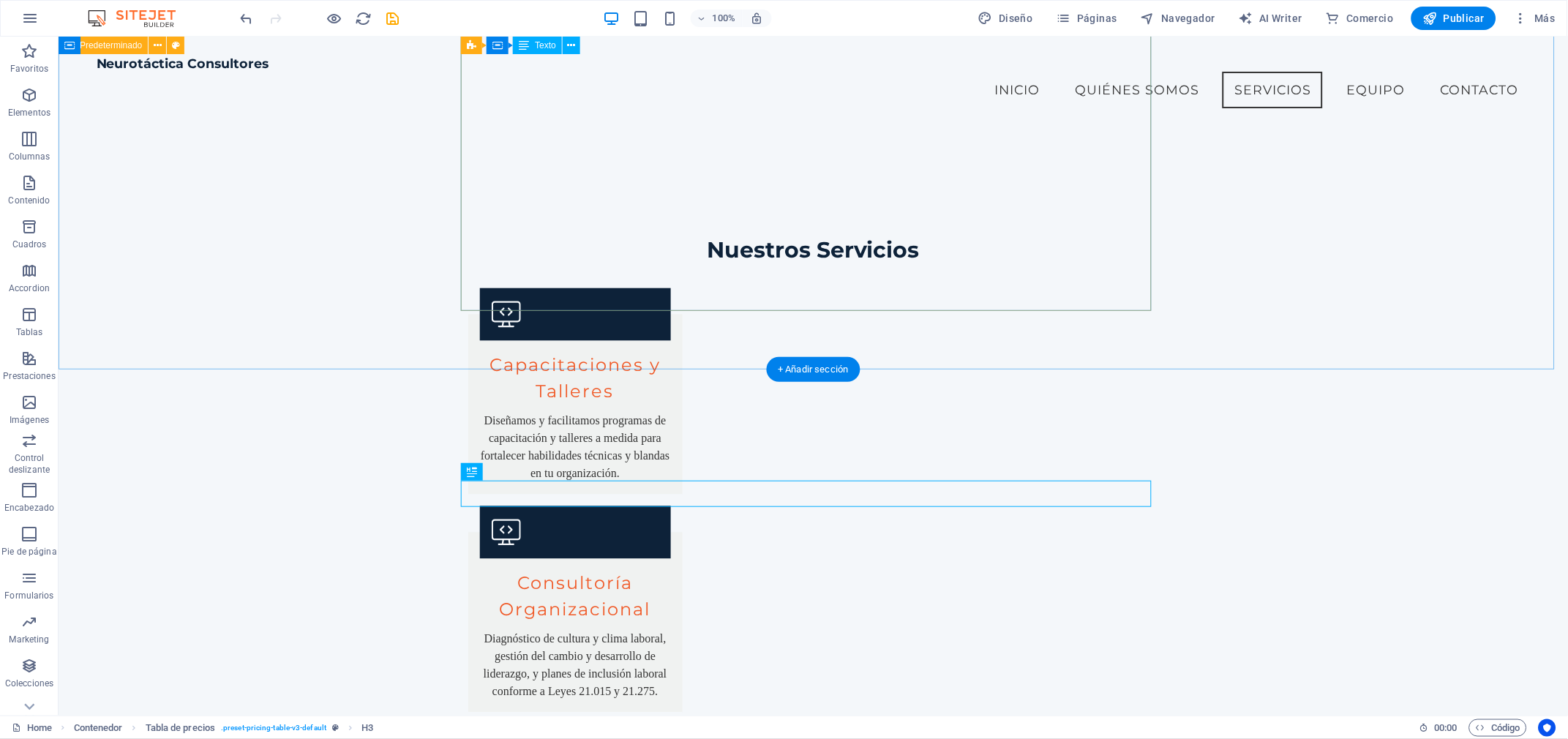
scroll to position [2435, 0]
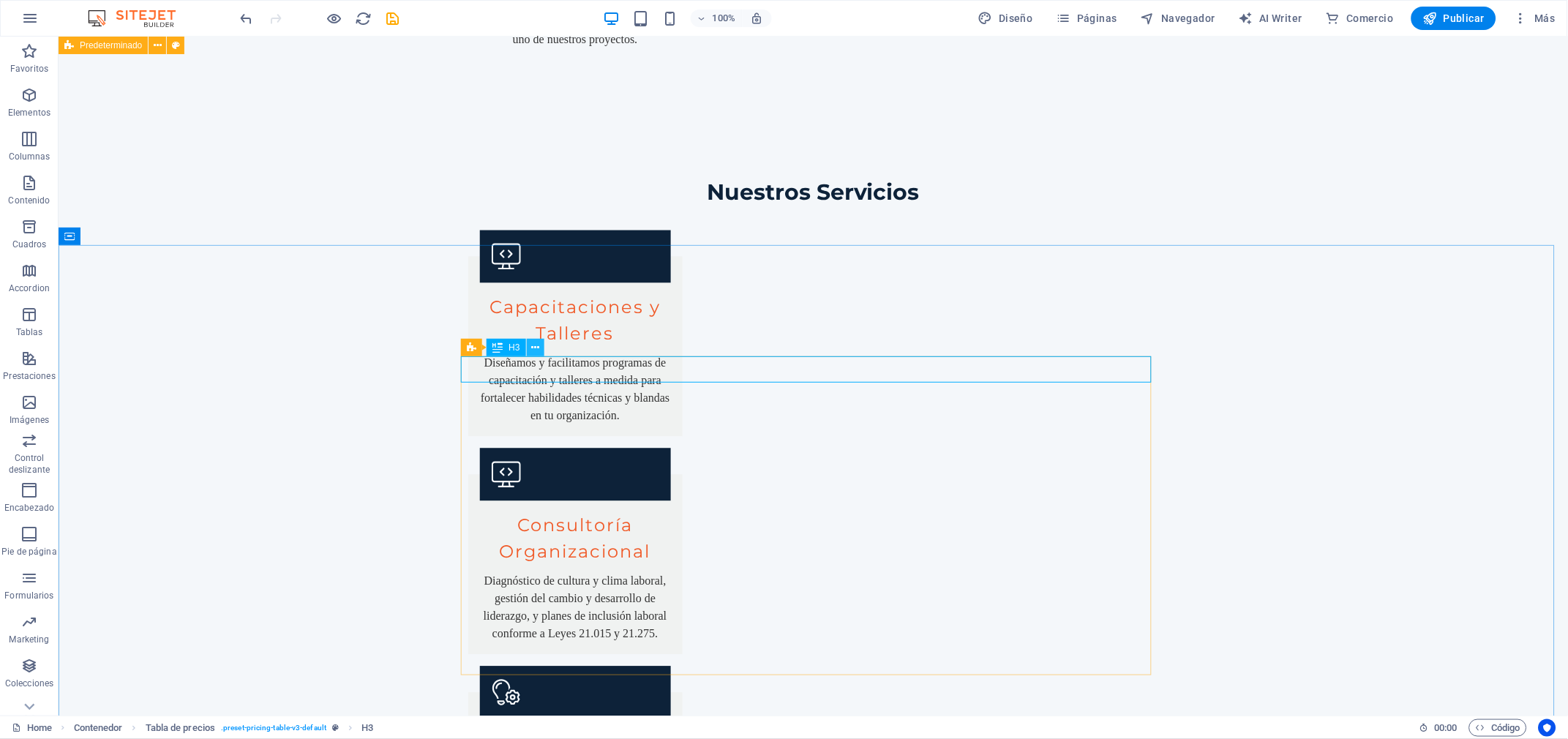
click at [535, 350] on icon at bounding box center [535, 348] width 8 height 16
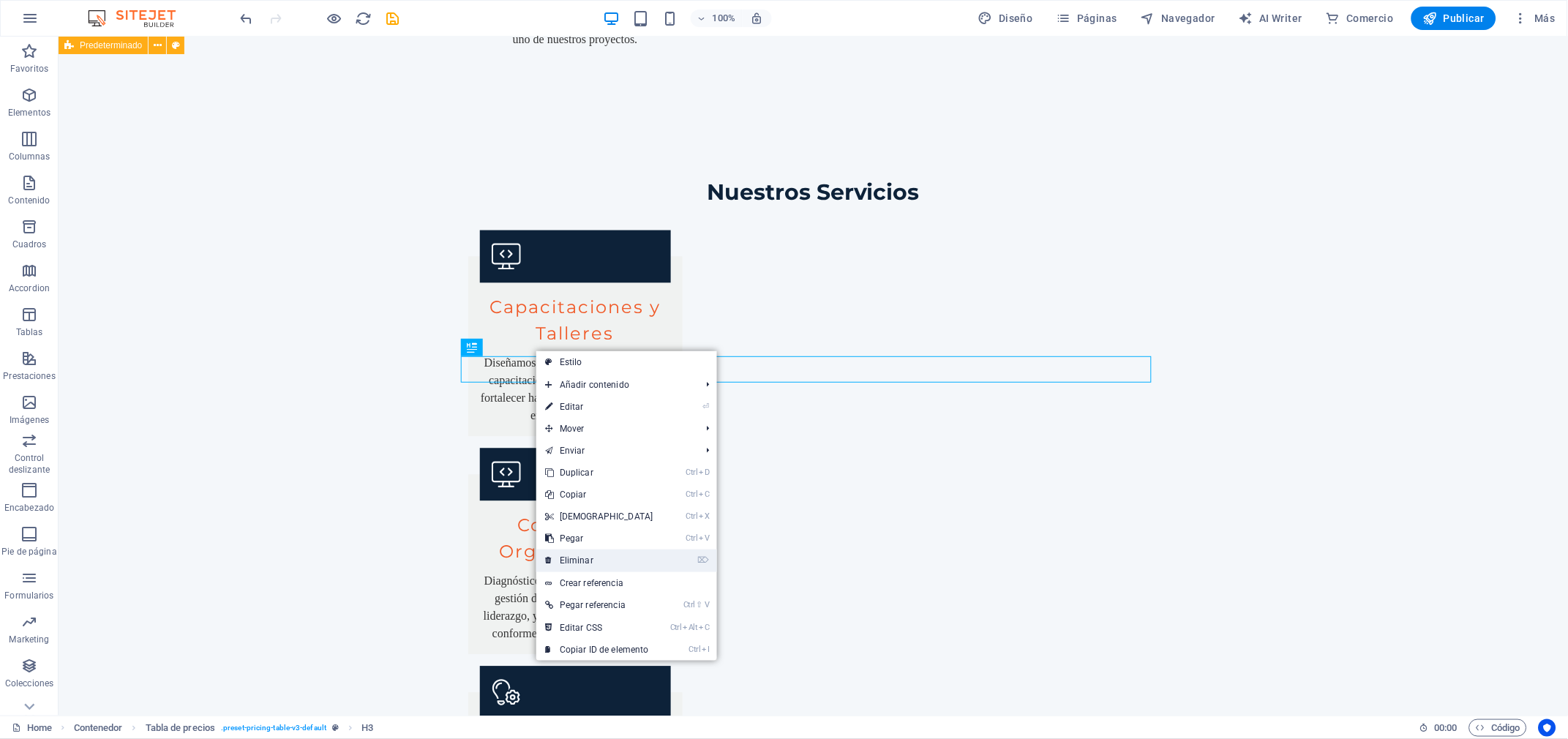
click at [585, 556] on link "⌦ Eliminar" at bounding box center [599, 560] width 126 height 22
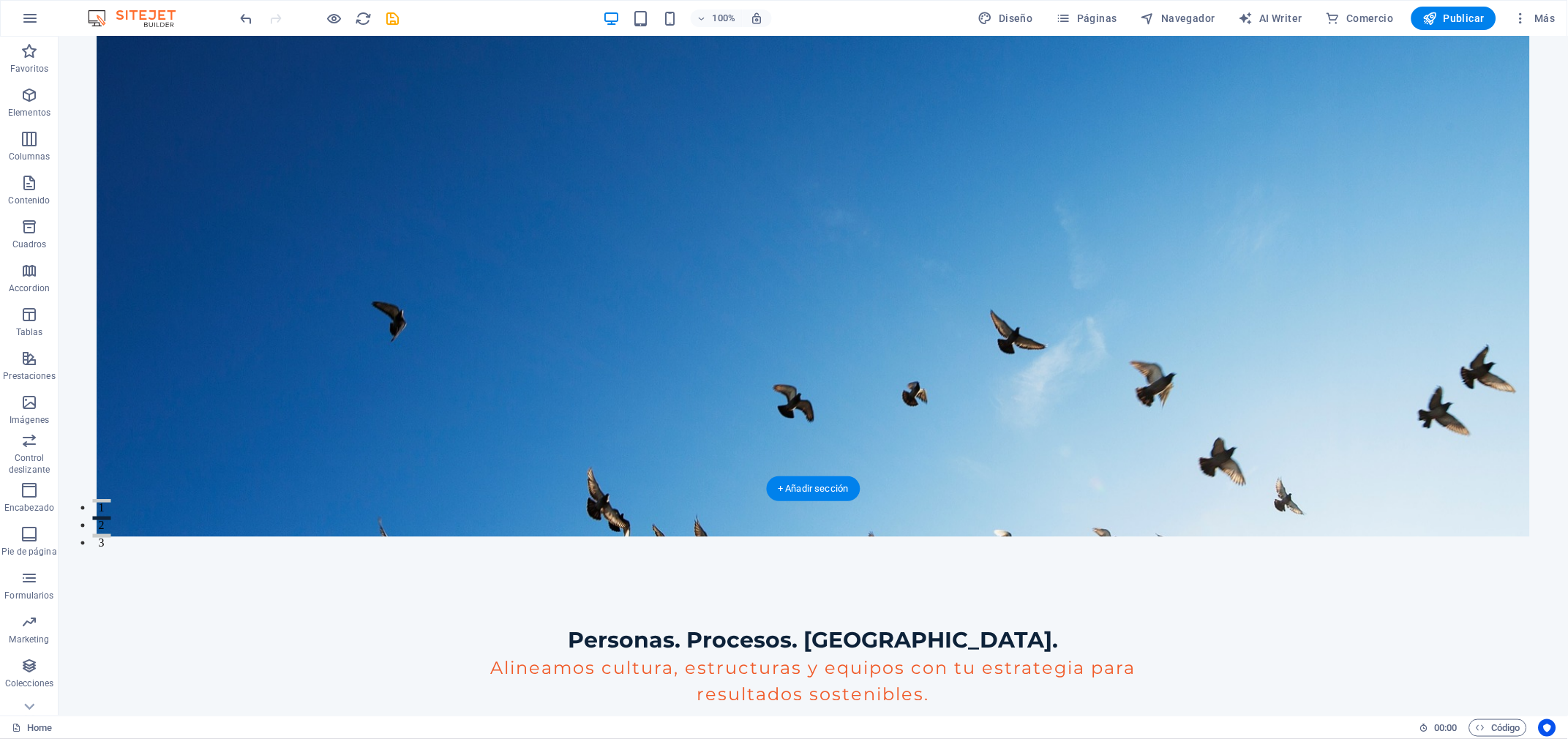
scroll to position [0, 0]
